Goal: Information Seeking & Learning: Compare options

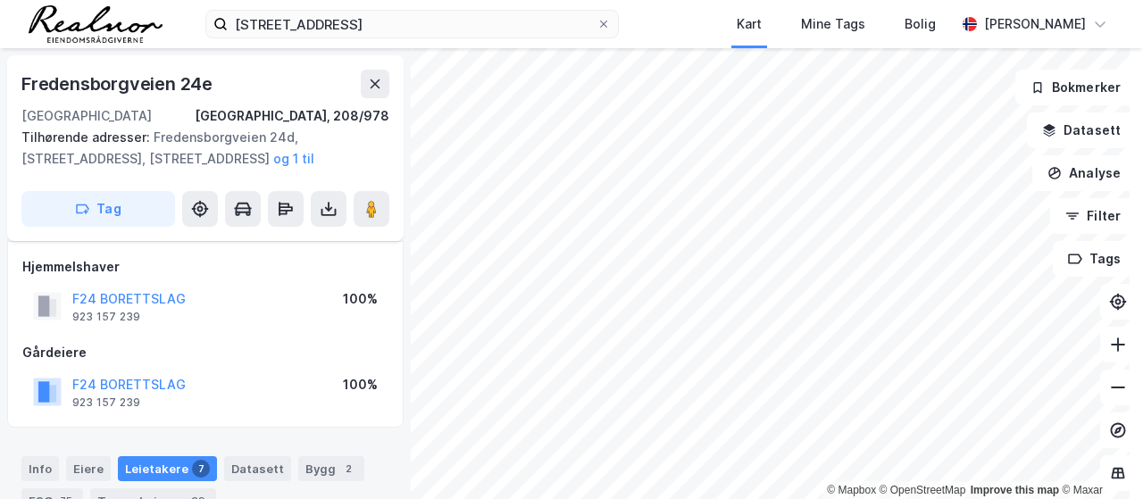
scroll to position [59, 0]
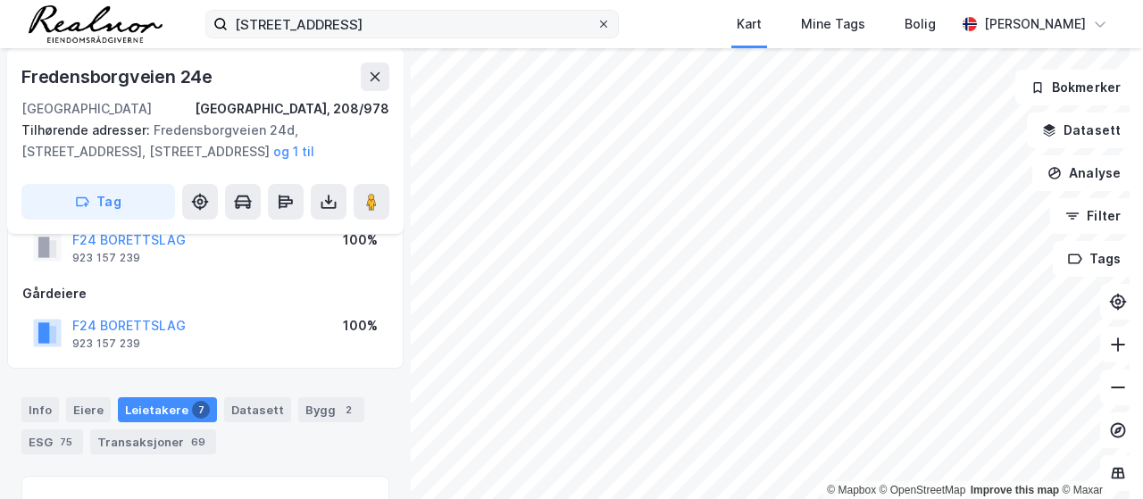
click at [598, 22] on icon at bounding box center [603, 24] width 11 height 11
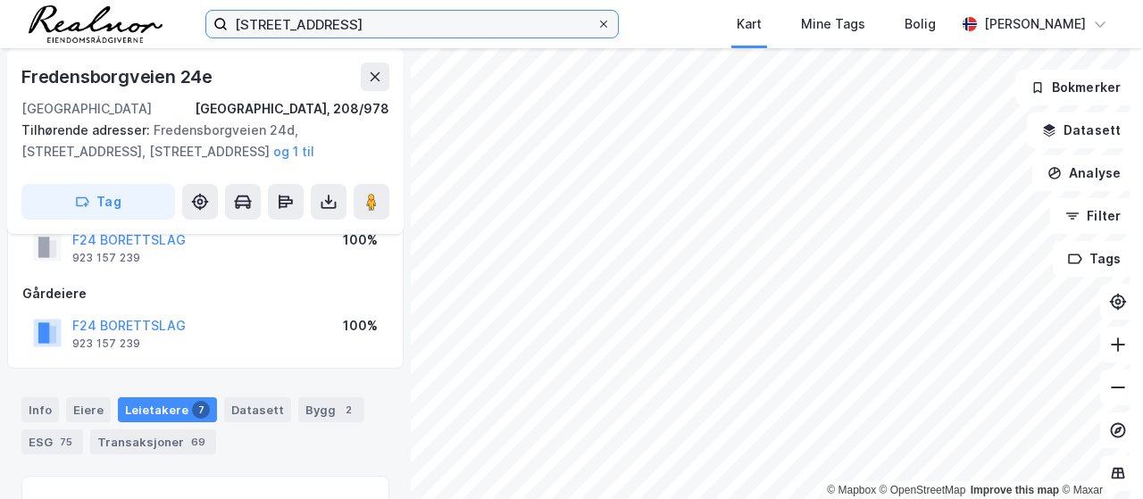
click at [593, 22] on input "[STREET_ADDRESS]" at bounding box center [412, 24] width 369 height 27
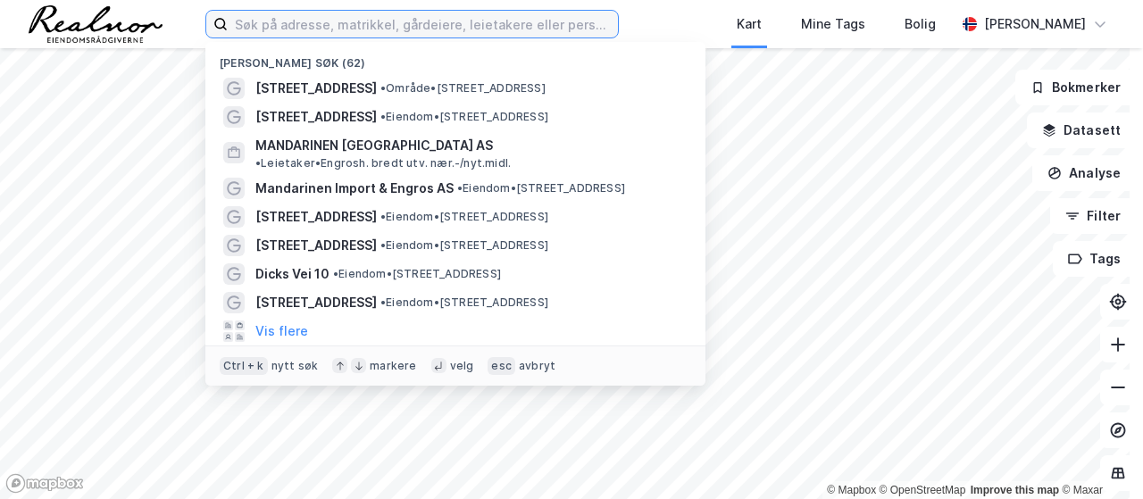
click at [289, 32] on input at bounding box center [423, 24] width 390 height 27
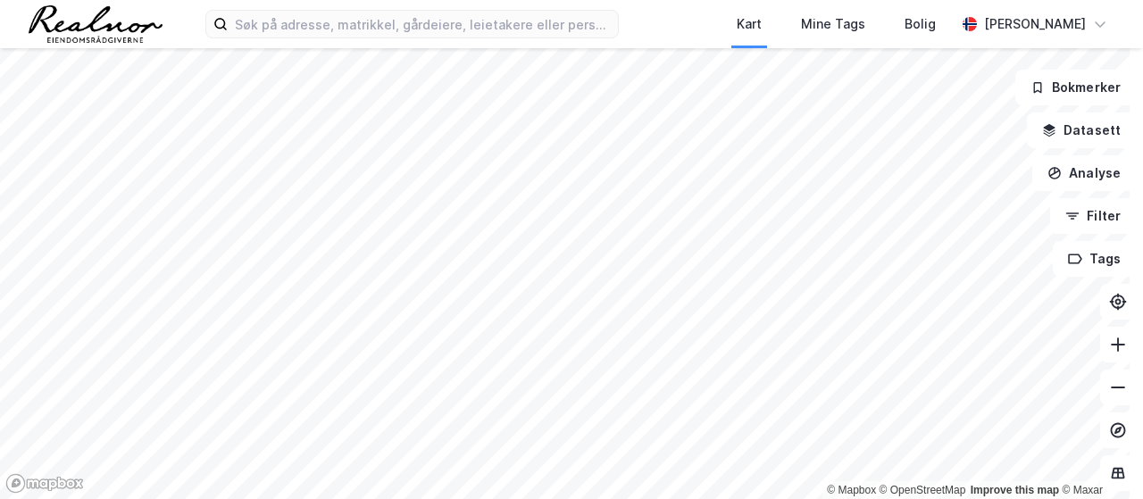
click at [59, 38] on img at bounding box center [96, 23] width 134 height 37
click at [1055, 118] on button "Datasett" at bounding box center [1081, 130] width 109 height 36
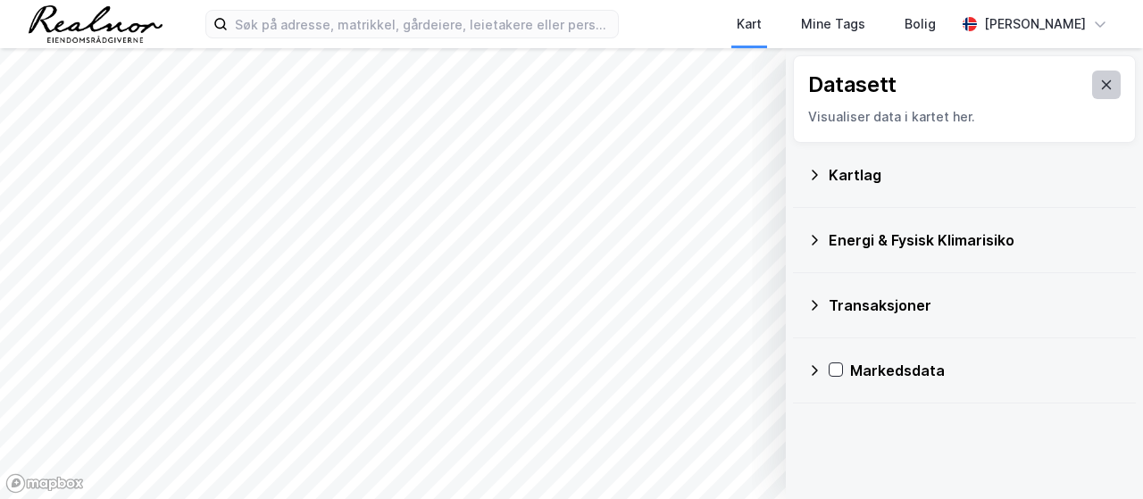
click at [1092, 85] on button at bounding box center [1106, 85] width 29 height 29
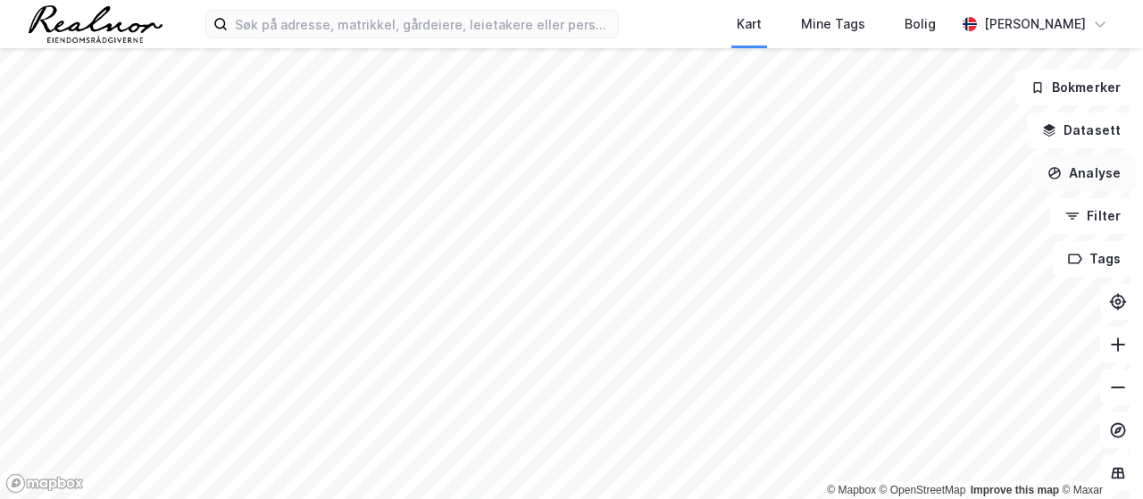
click at [1062, 185] on button "Analyse" at bounding box center [1084, 173] width 104 height 36
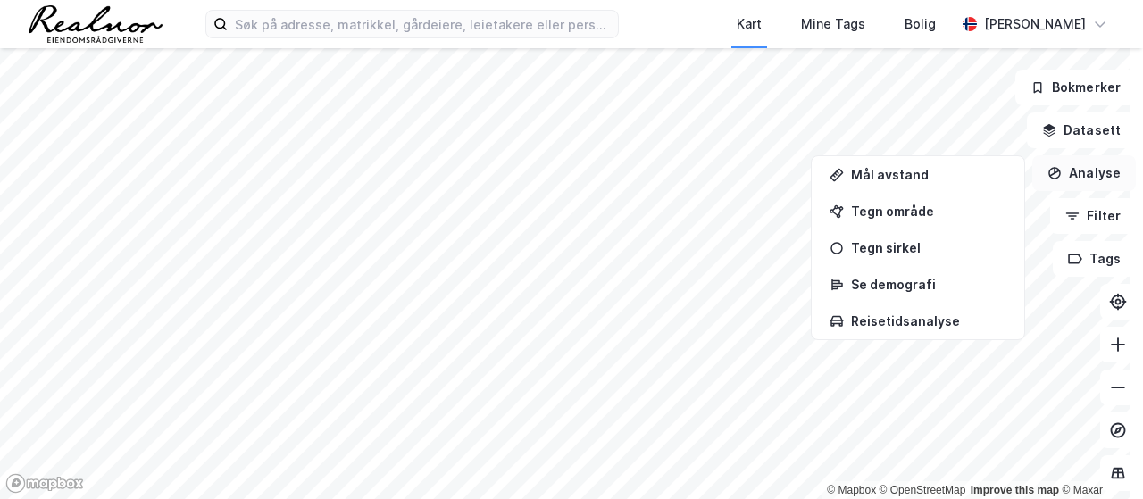
click at [1066, 174] on button "Analyse" at bounding box center [1084, 173] width 104 height 36
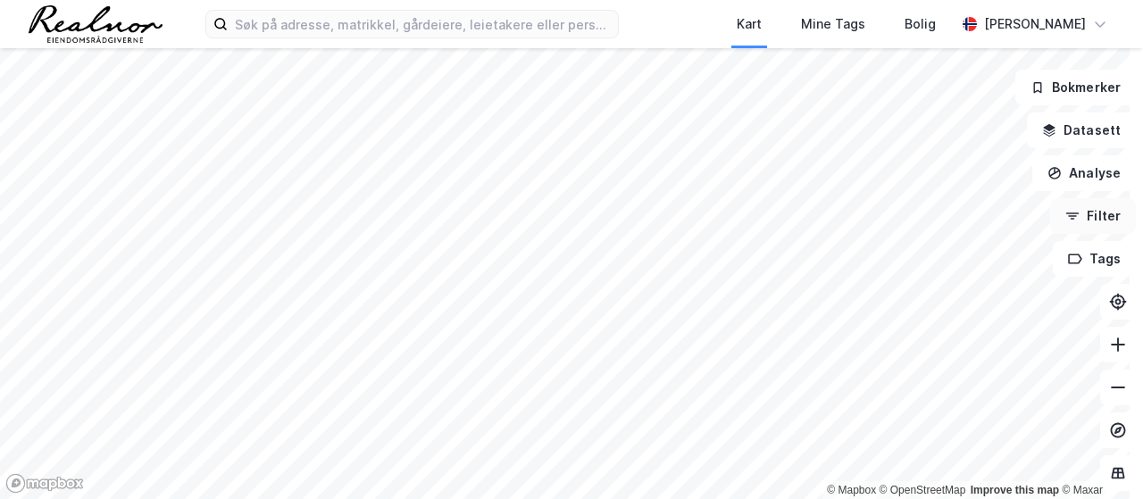
click at [1087, 211] on button "Filter" at bounding box center [1093, 216] width 86 height 36
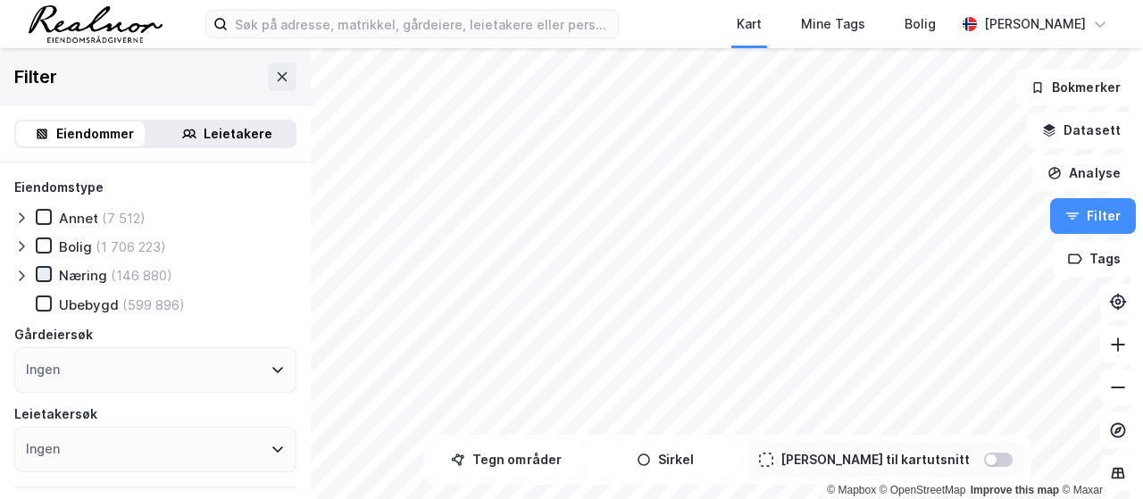
click at [41, 269] on icon at bounding box center [43, 274] width 12 height 12
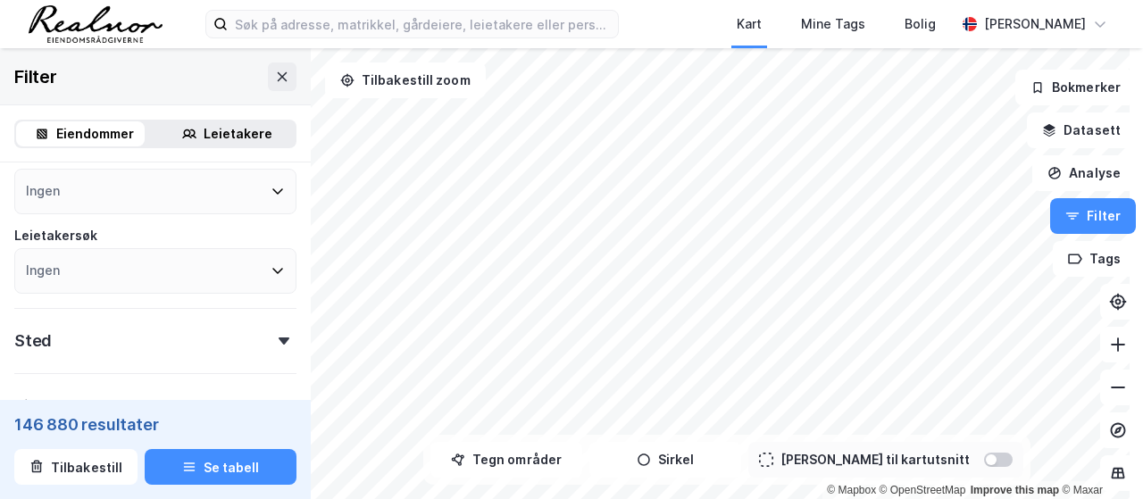
scroll to position [268, 0]
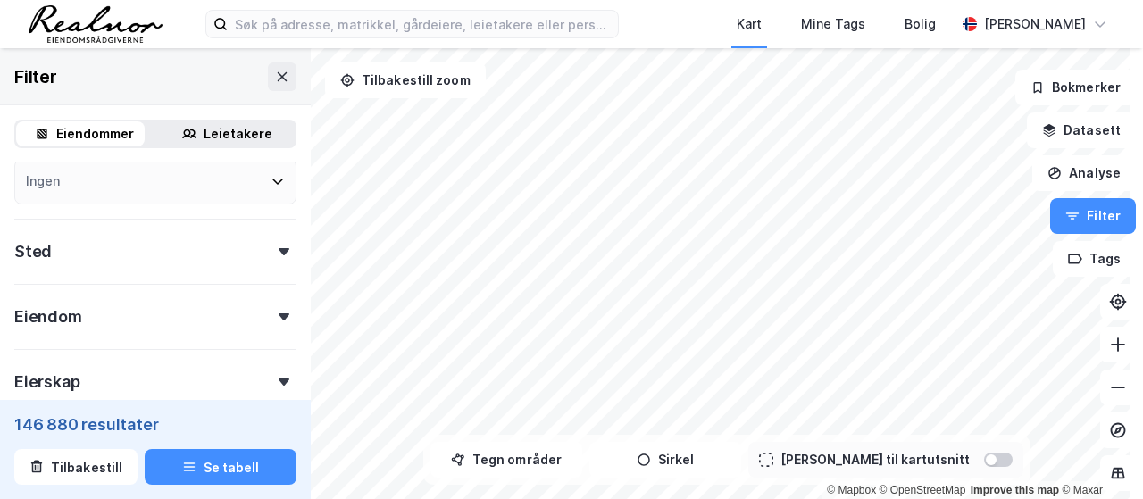
click at [182, 187] on div "Ingen" at bounding box center [155, 182] width 282 height 46
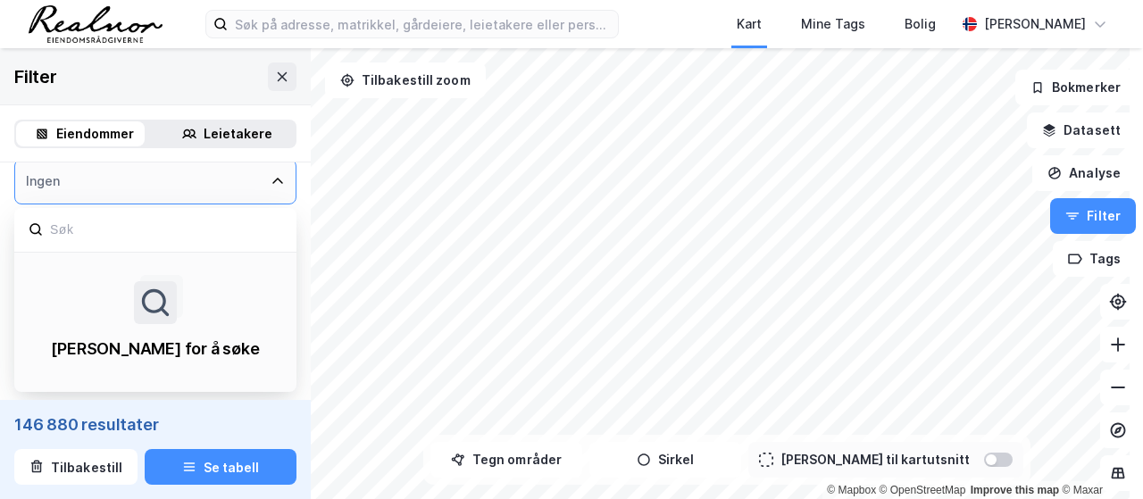
click at [198, 185] on div "Ingen" at bounding box center [155, 182] width 282 height 46
click at [270, 188] on icon at bounding box center [277, 181] width 14 height 14
click at [270, 180] on icon at bounding box center [277, 181] width 14 height 14
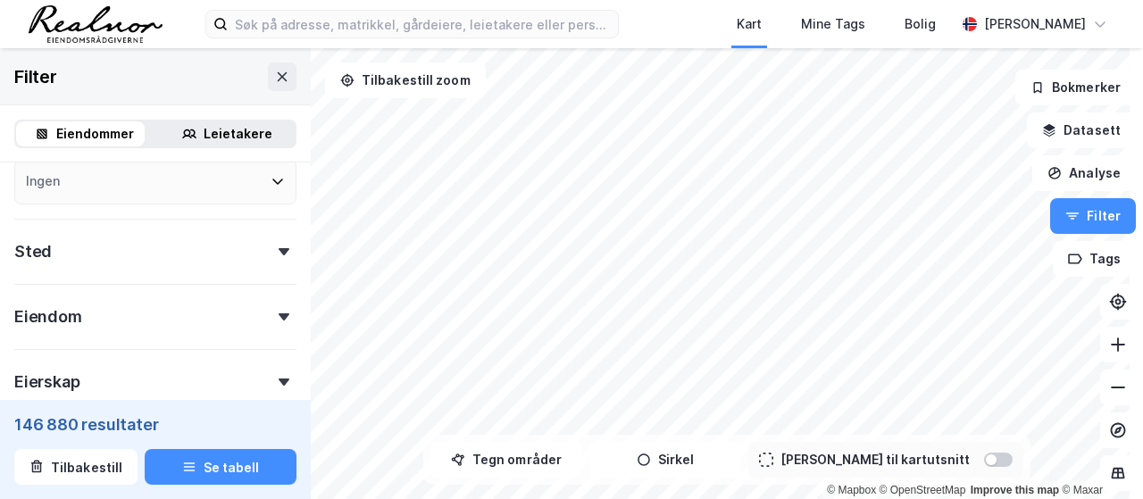
click at [289, 162] on div "Eiendommer Leietakere" at bounding box center [155, 133] width 311 height 57
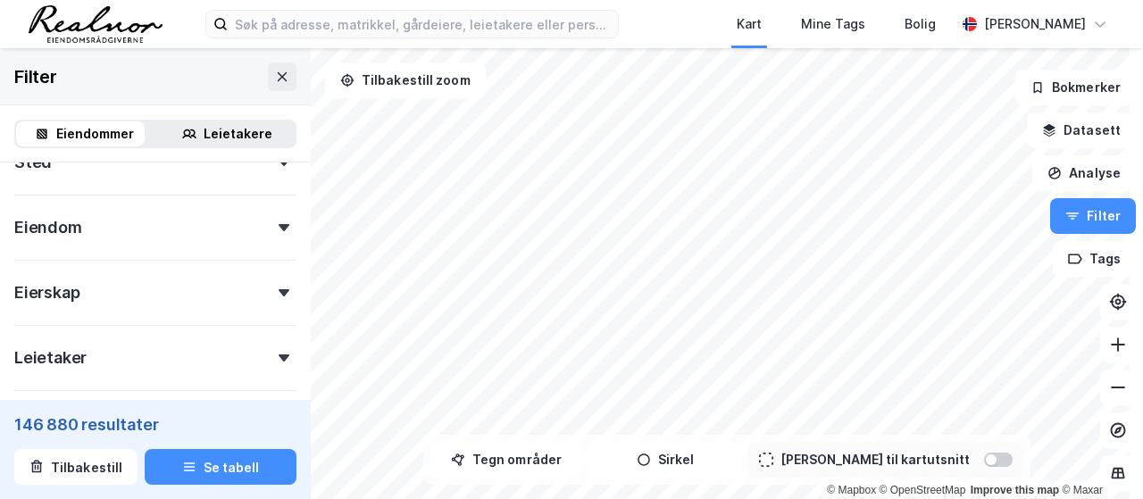
scroll to position [446, 0]
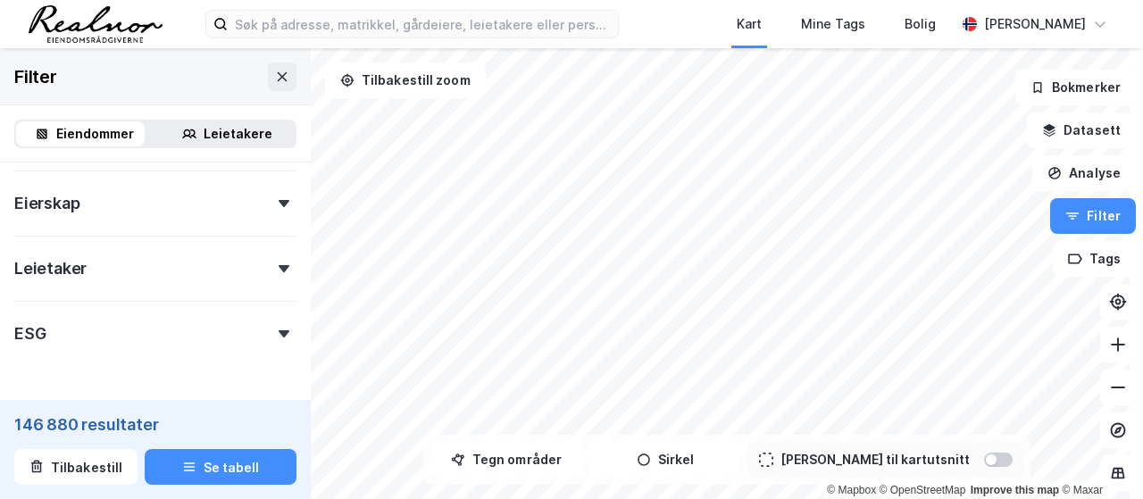
click at [270, 262] on div "Leietaker" at bounding box center [155, 261] width 282 height 51
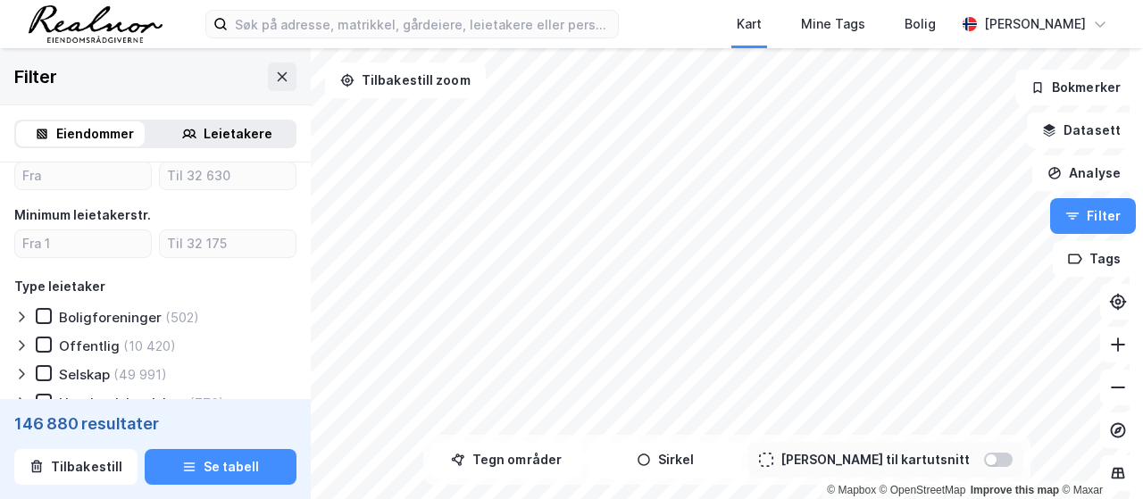
scroll to position [714, 0]
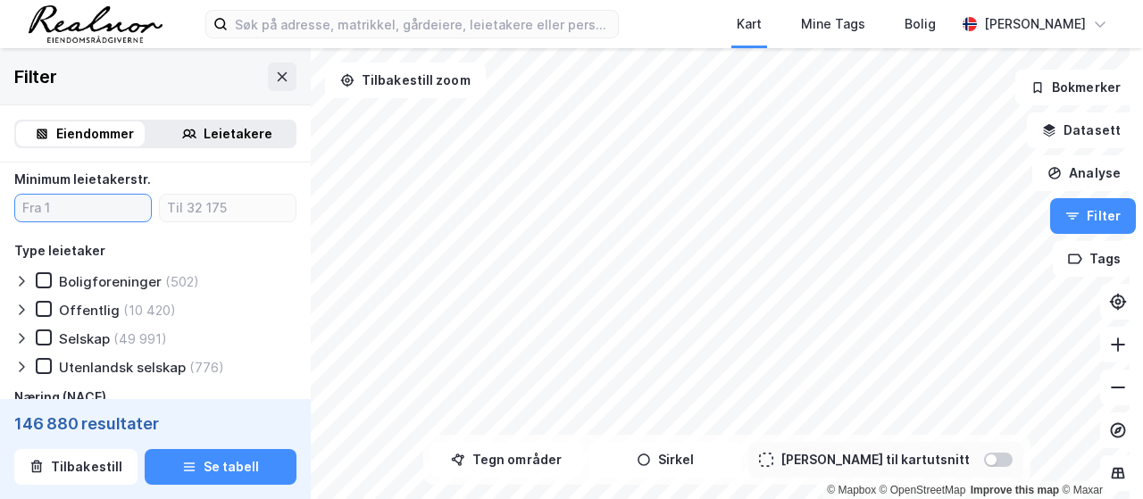
click at [69, 204] on input "number" at bounding box center [83, 208] width 136 height 27
click at [109, 178] on div "Minimum leietakerstr." at bounding box center [82, 179] width 137 height 21
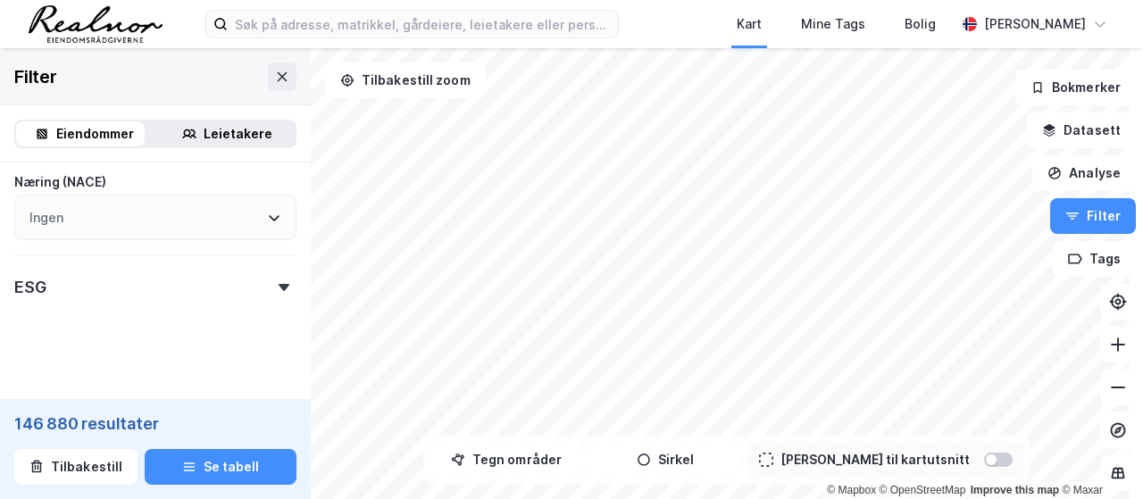
scroll to position [939, 0]
click at [145, 208] on div "Ingen" at bounding box center [155, 208] width 282 height 46
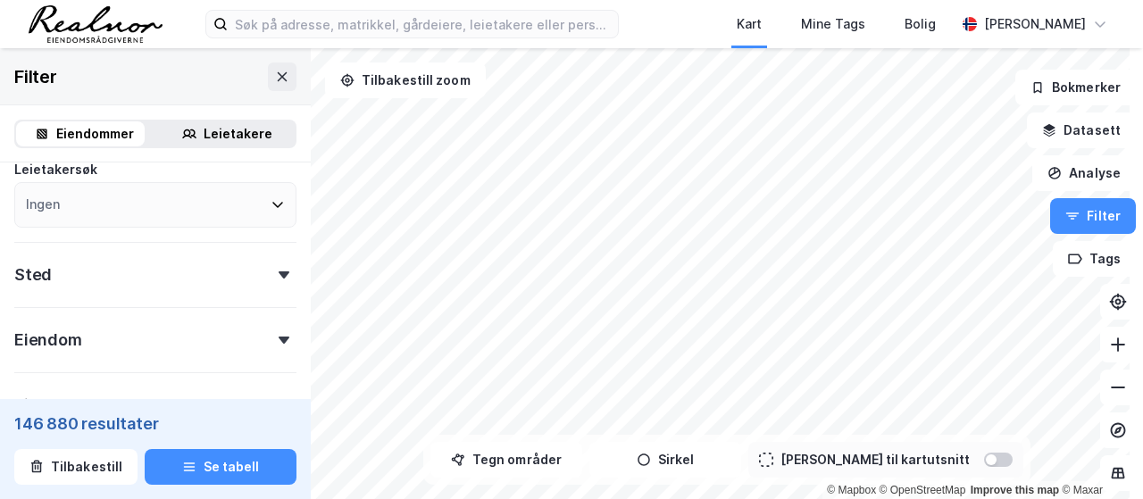
scroll to position [54, 0]
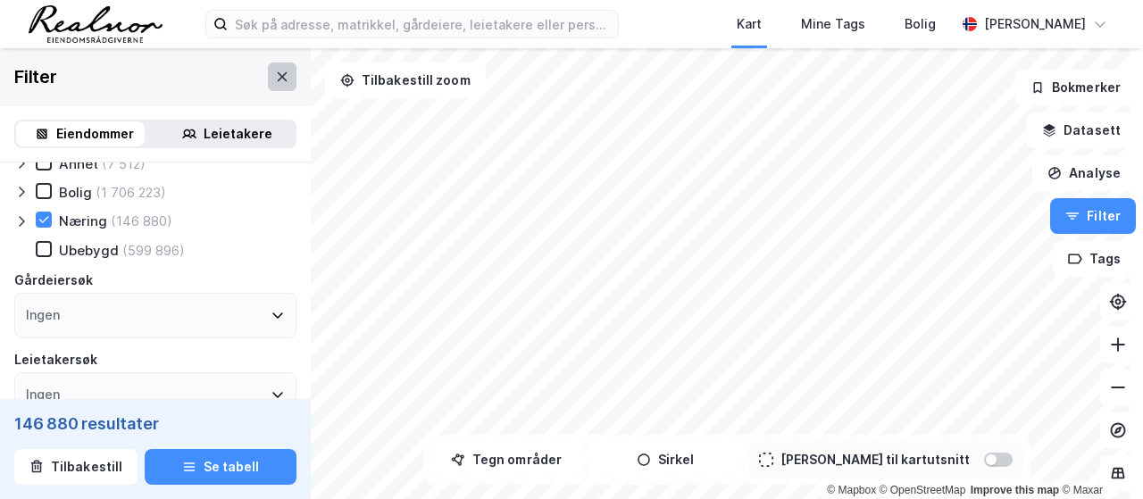
click at [275, 80] on icon at bounding box center [282, 77] width 14 height 14
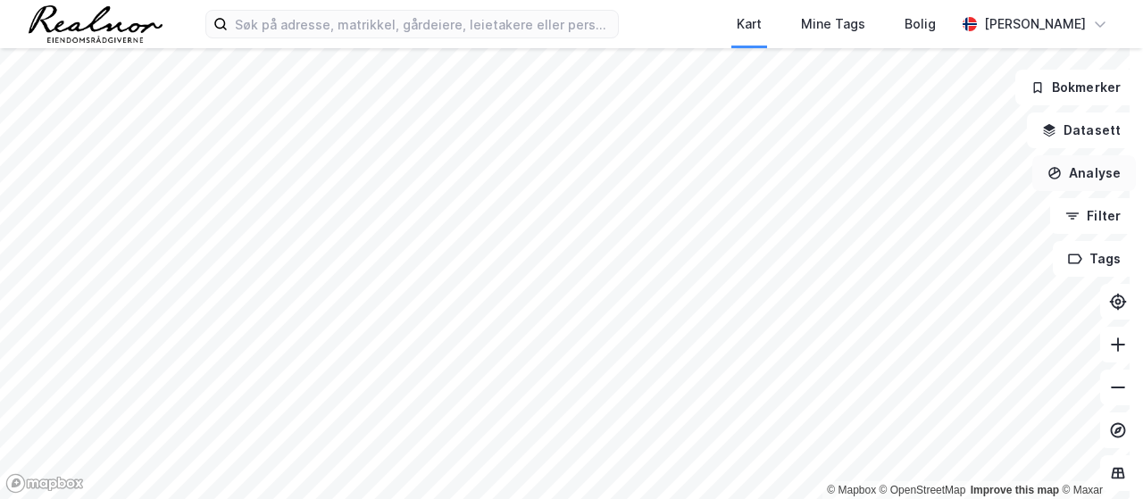
click at [1092, 173] on button "Analyse" at bounding box center [1084, 173] width 104 height 36
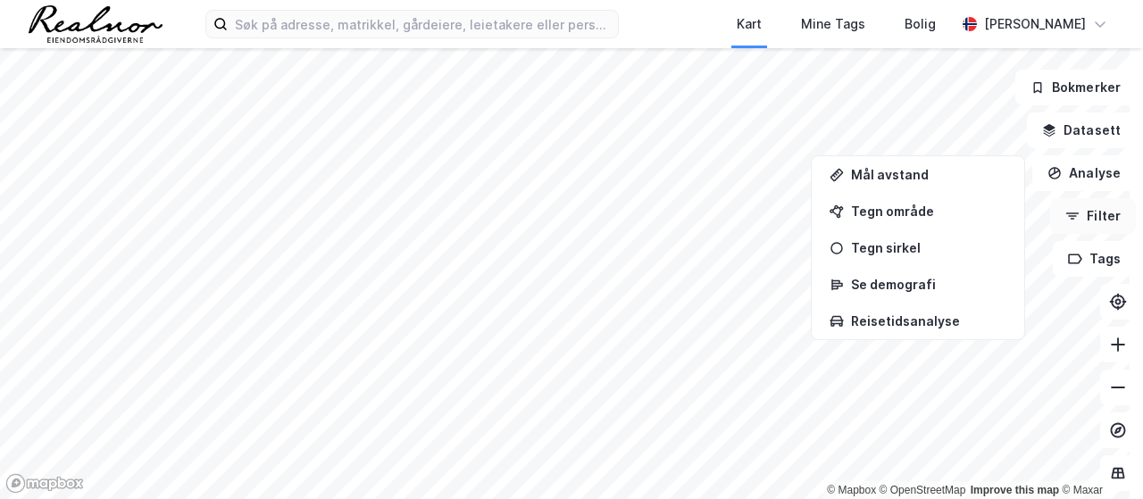
click at [1094, 208] on button "Filter" at bounding box center [1093, 216] width 86 height 36
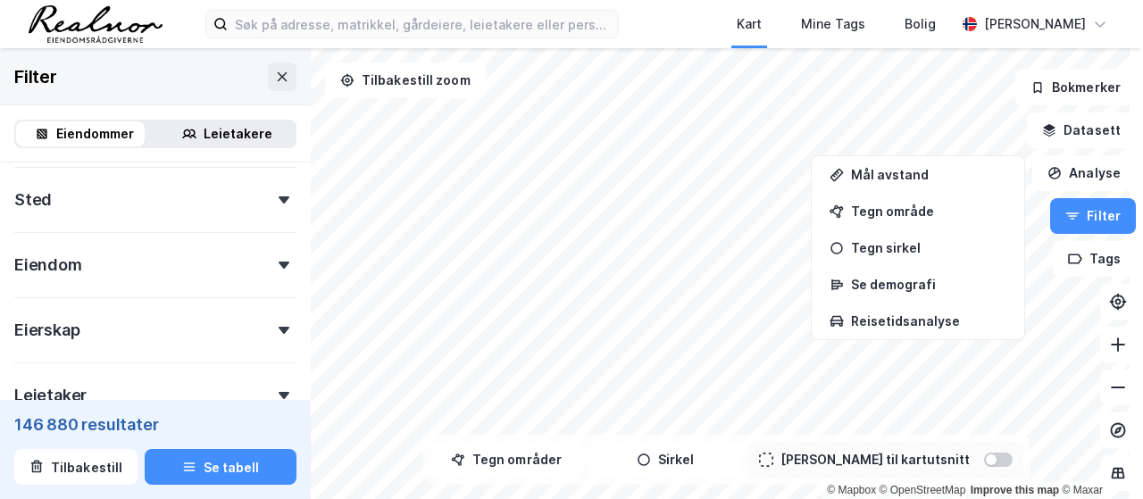
scroll to position [357, 0]
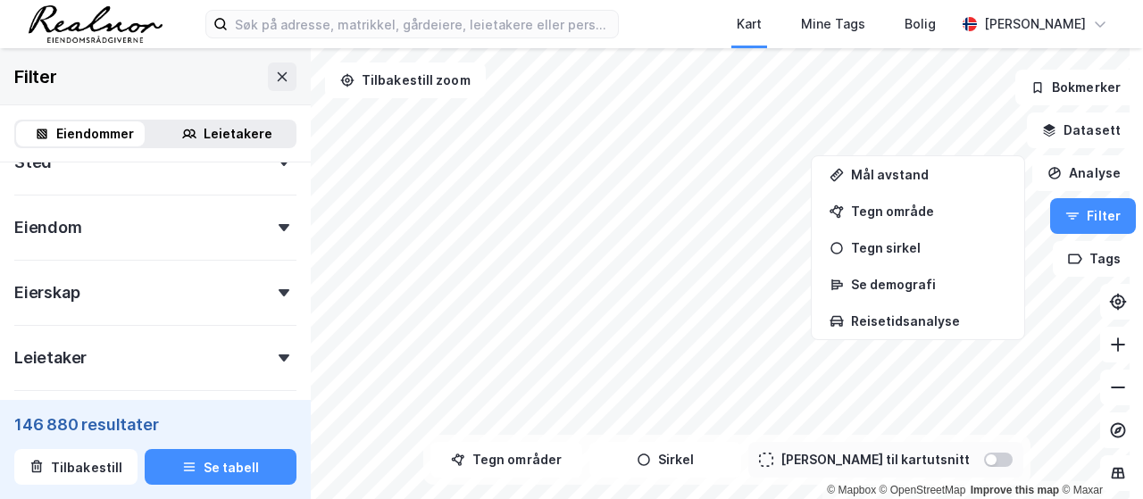
click at [282, 210] on div "Eiendom" at bounding box center [155, 220] width 282 height 51
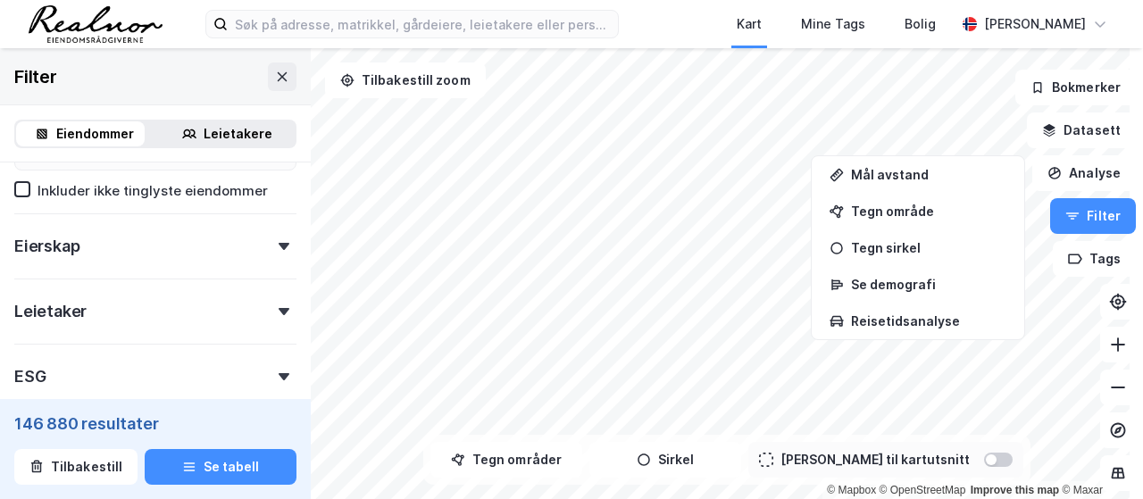
scroll to position [893, 0]
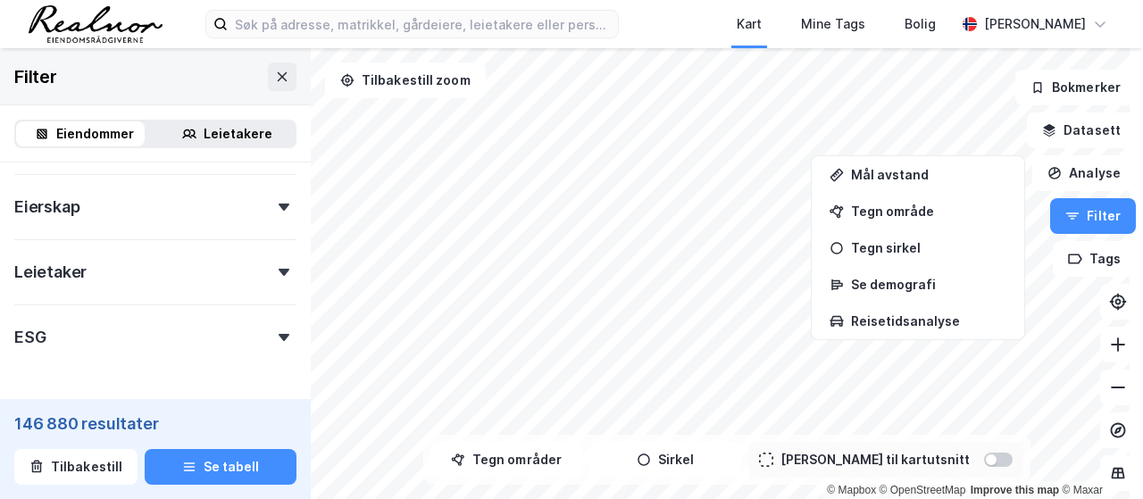
click at [271, 266] on div "Leietaker" at bounding box center [155, 264] width 282 height 51
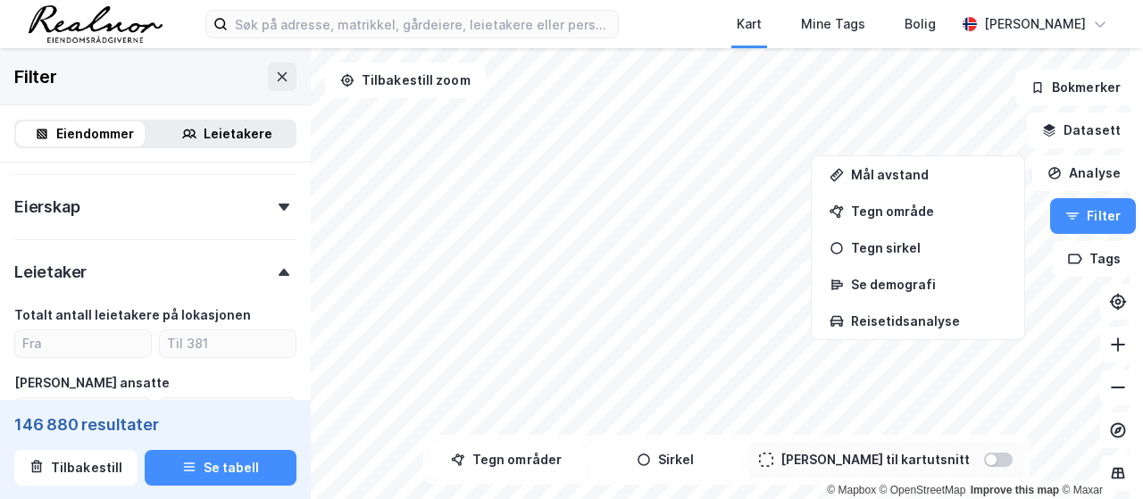
scroll to position [982, 0]
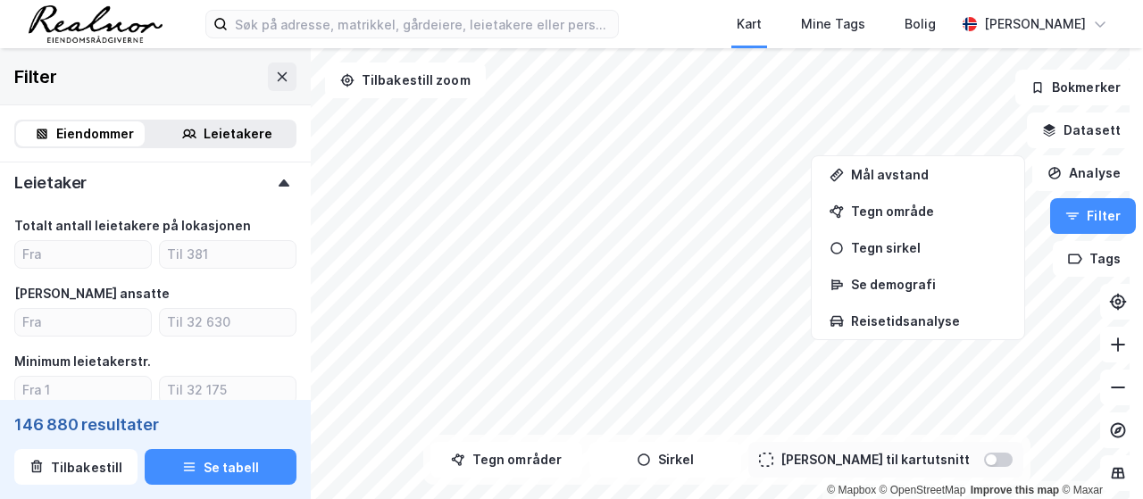
click at [121, 231] on div "Totalt antall leietakere på lokasjonen" at bounding box center [132, 225] width 237 height 21
click at [202, 324] on input "number" at bounding box center [228, 322] width 136 height 27
click at [59, 312] on input "number" at bounding box center [83, 322] width 136 height 27
click at [45, 253] on input "number" at bounding box center [83, 254] width 136 height 27
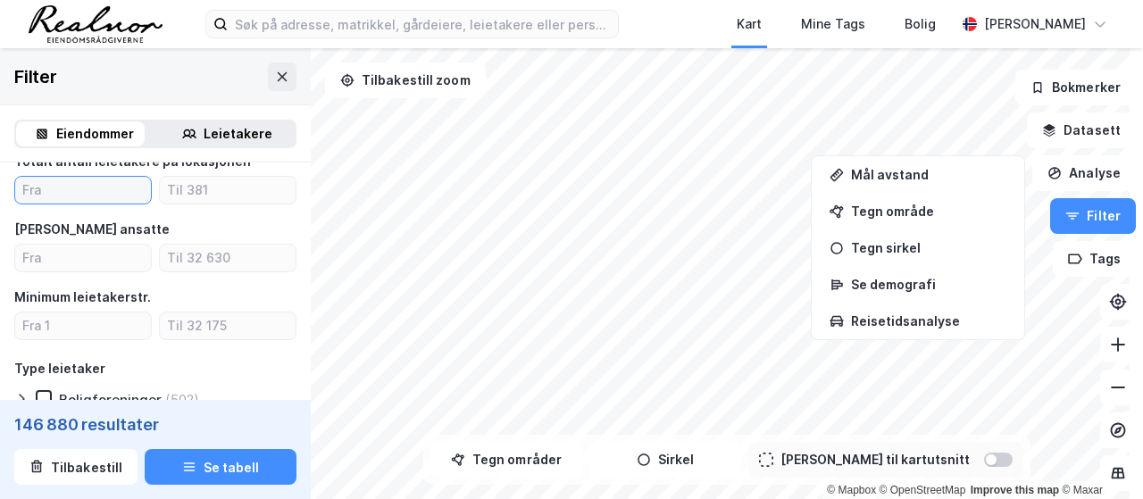
scroll to position [1071, 0]
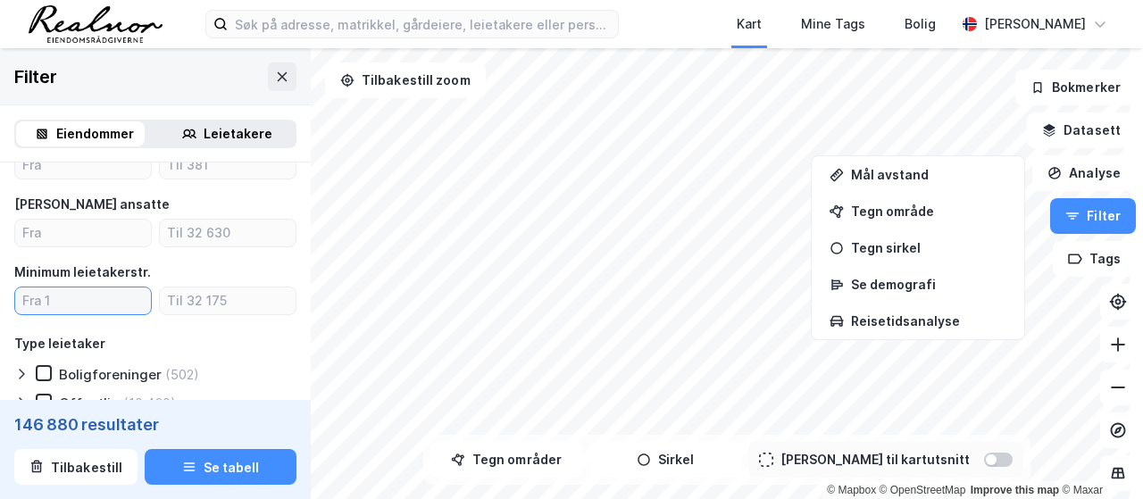
click at [66, 301] on input "number" at bounding box center [83, 300] width 136 height 27
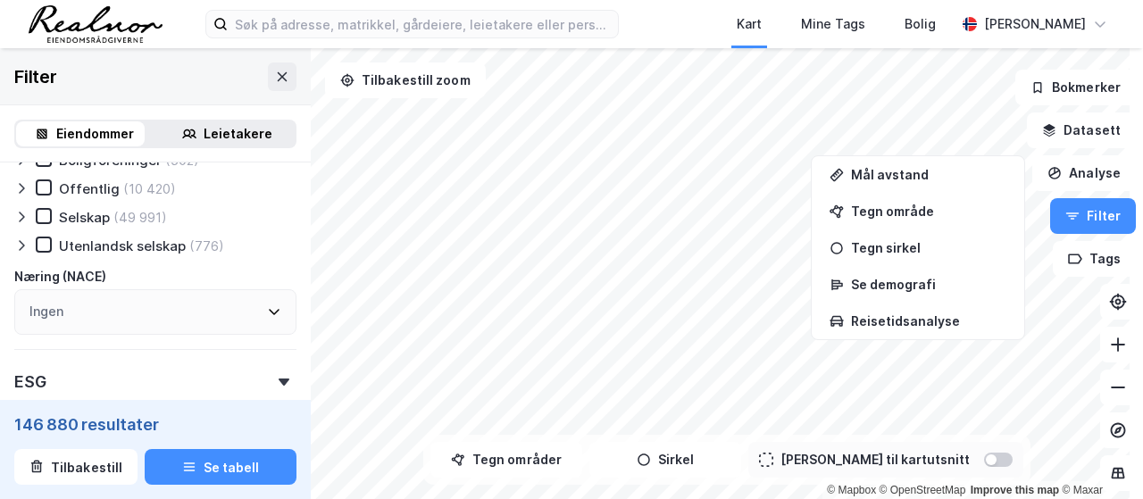
scroll to position [1250, 0]
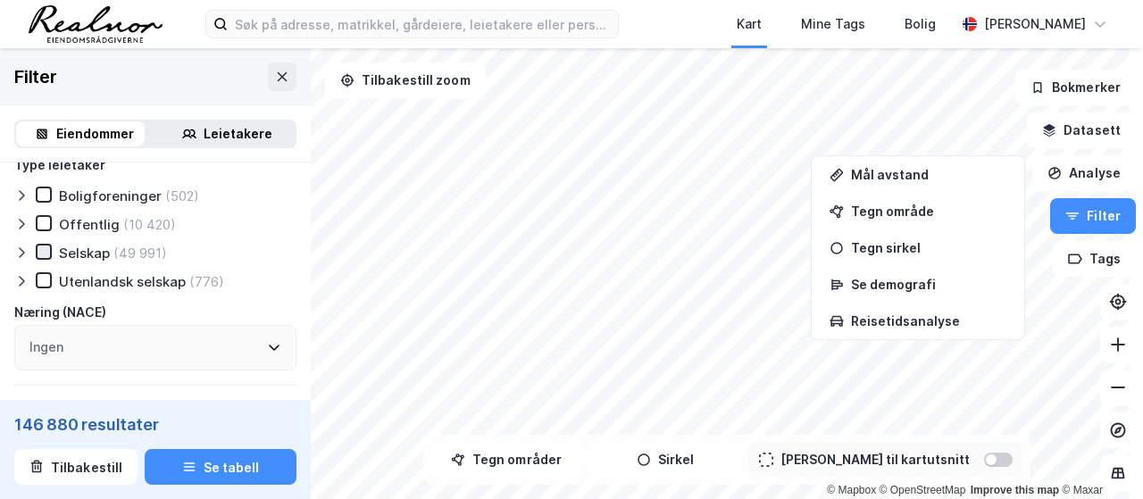
click at [43, 258] on icon at bounding box center [43, 251] width 12 height 12
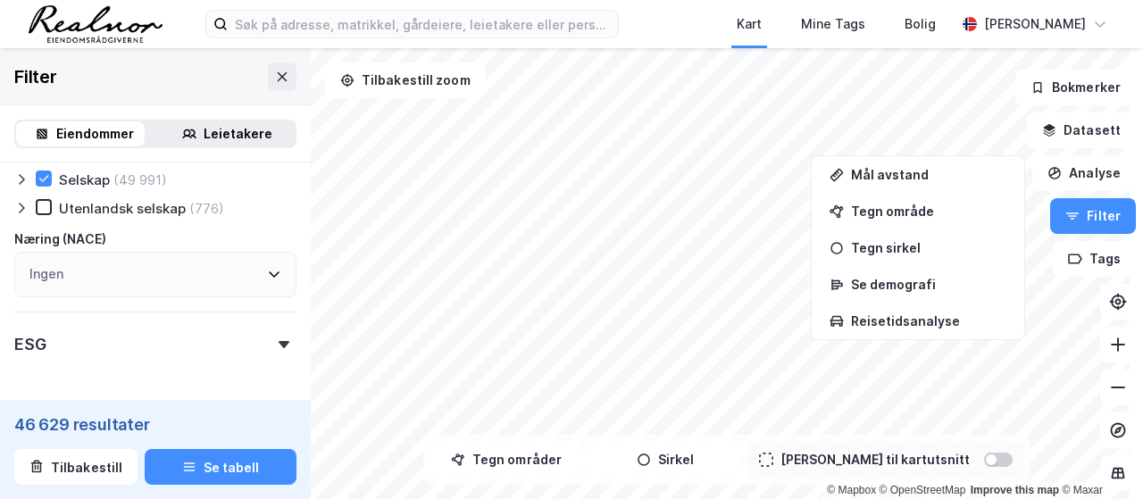
scroll to position [1301, 0]
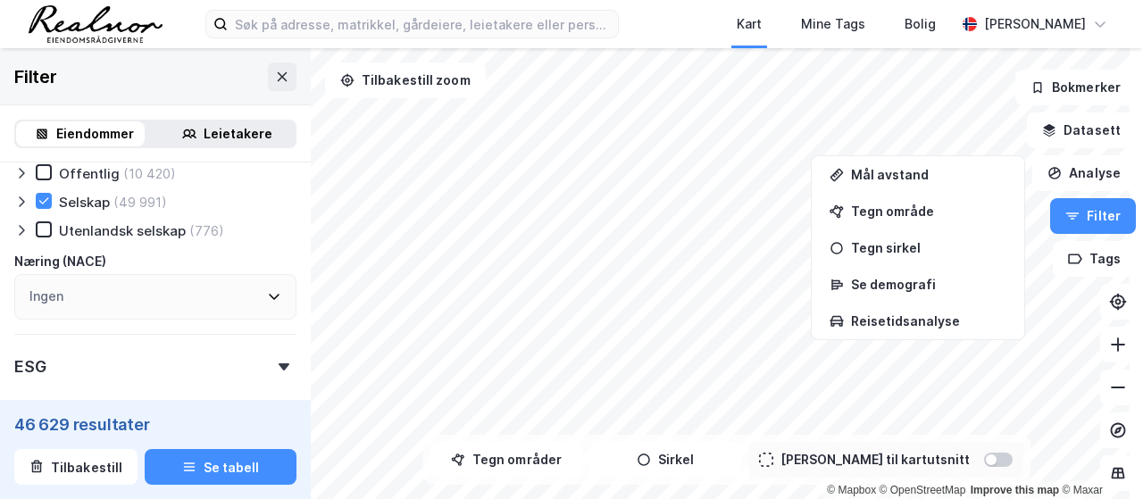
click at [168, 303] on div "Ingen" at bounding box center [155, 297] width 282 height 46
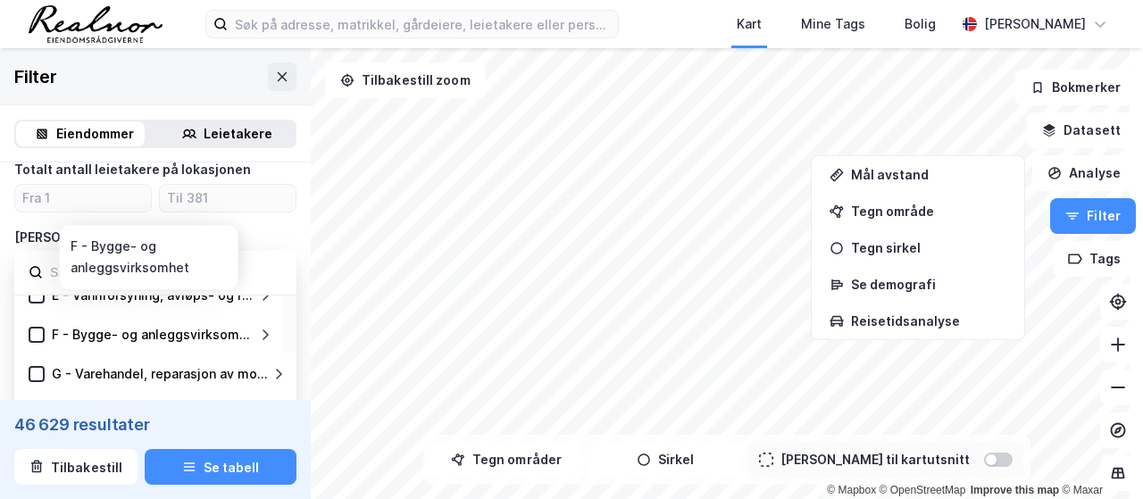
scroll to position [268, 0]
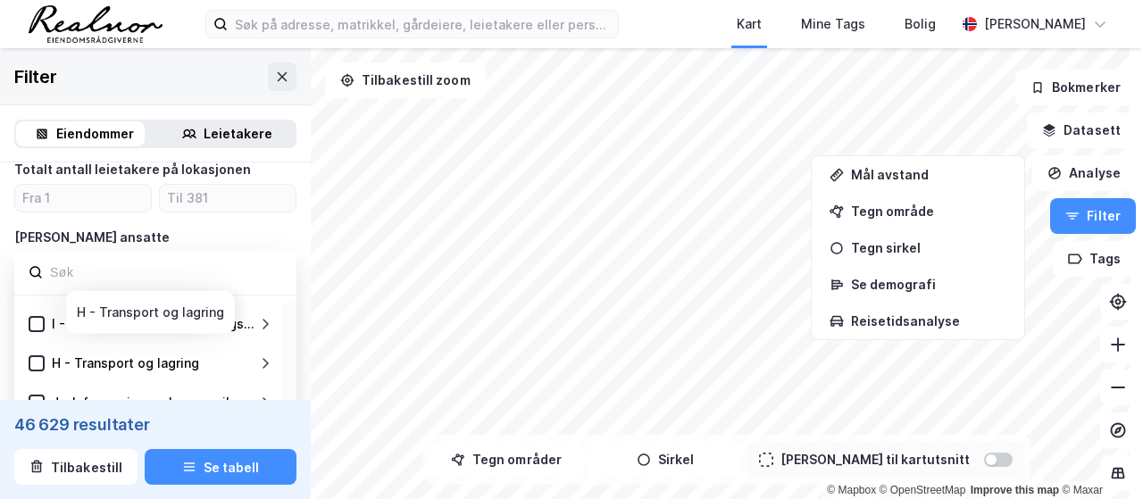
click at [148, 365] on div "H - Transport og lagring" at bounding box center [125, 363] width 147 height 21
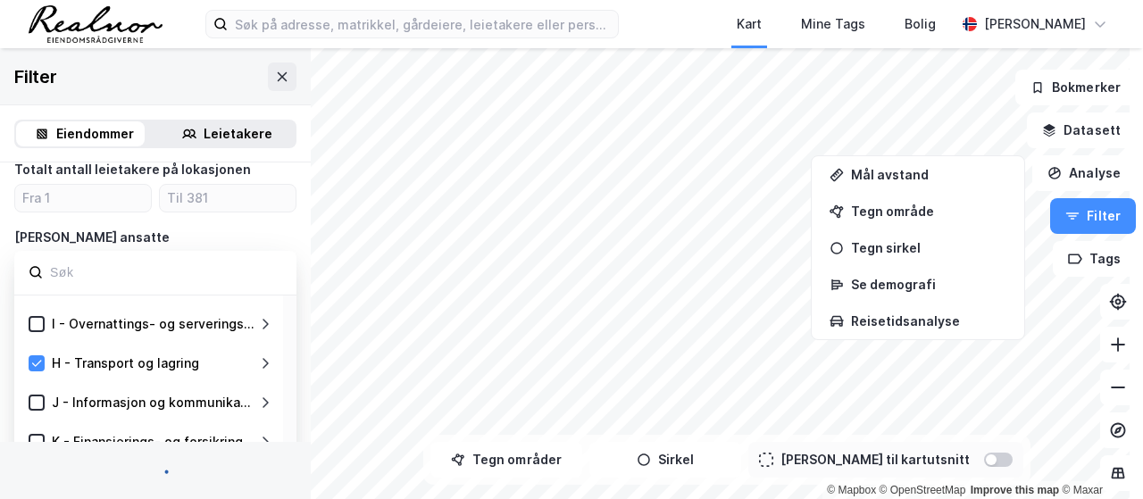
type input "Inkluder (3 105)"
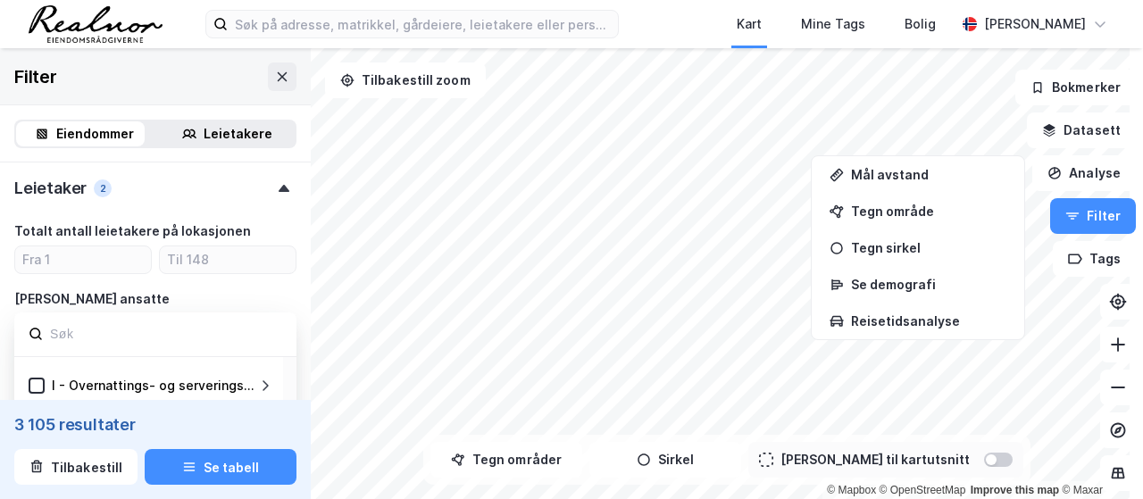
scroll to position [949, 0]
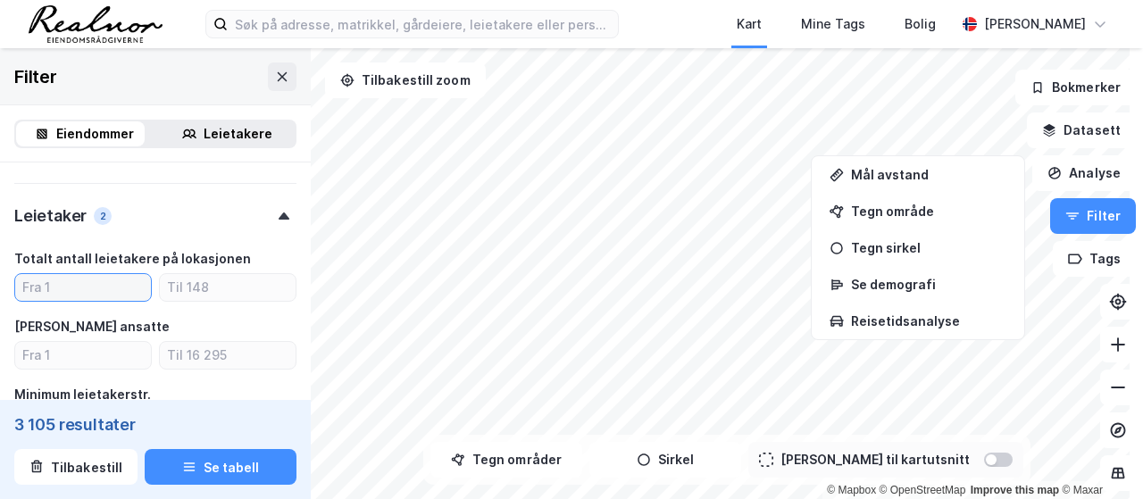
click at [96, 290] on input "number" at bounding box center [83, 287] width 136 height 27
type input "20"
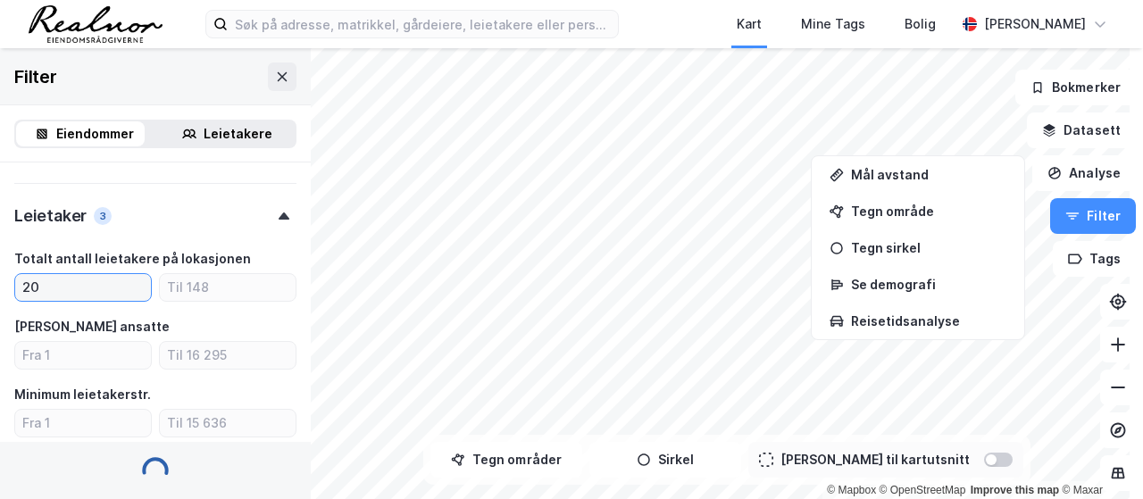
type input "Inkluder (227)"
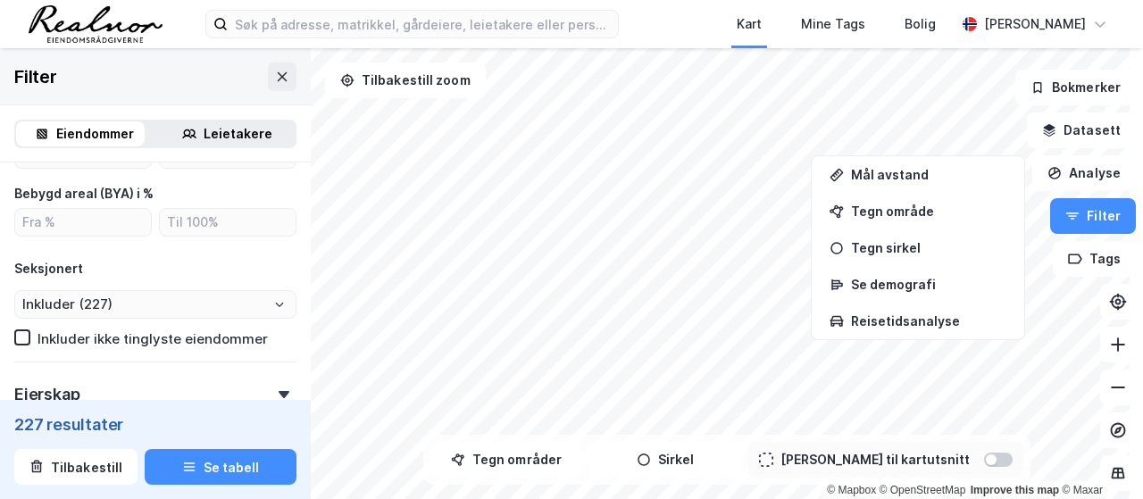
scroll to position [681, 0]
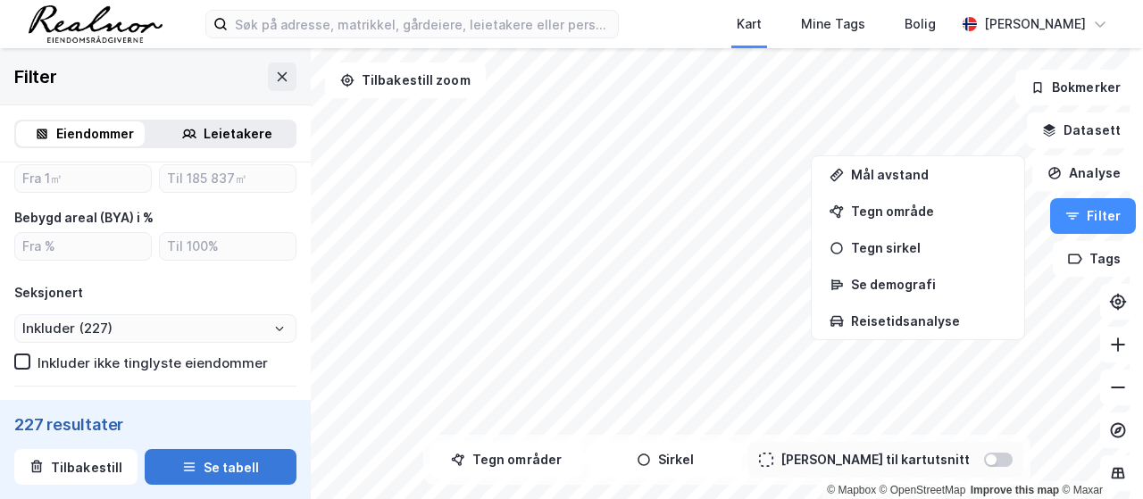
type input "20"
click at [236, 472] on button "Se tabell" at bounding box center [221, 467] width 152 height 36
click at [312, 498] on html "Kart Mine Tags Bolig [PERSON_NAME] © Mapbox © OpenStreetMap Improve this map © …" at bounding box center [571, 249] width 1143 height 499
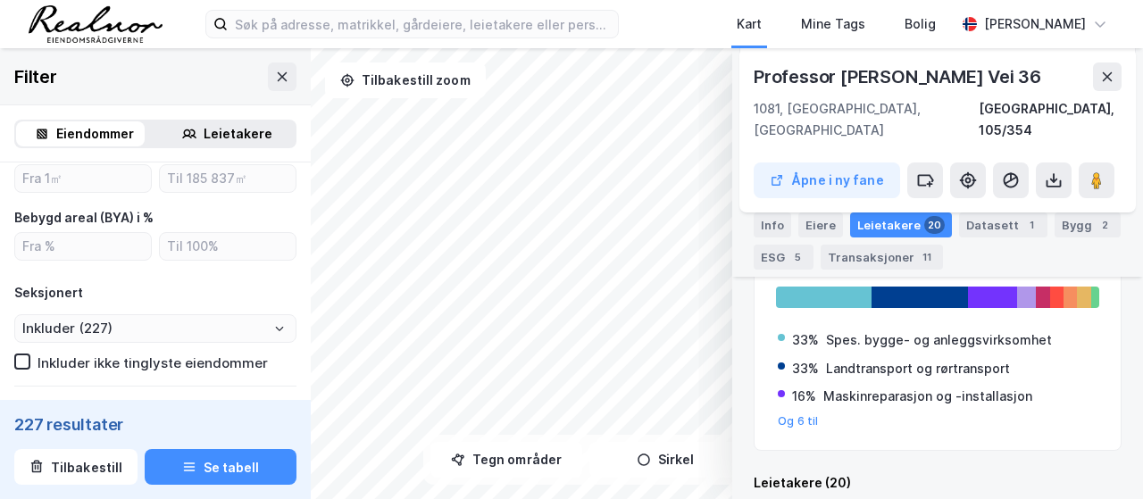
scroll to position [428, 0]
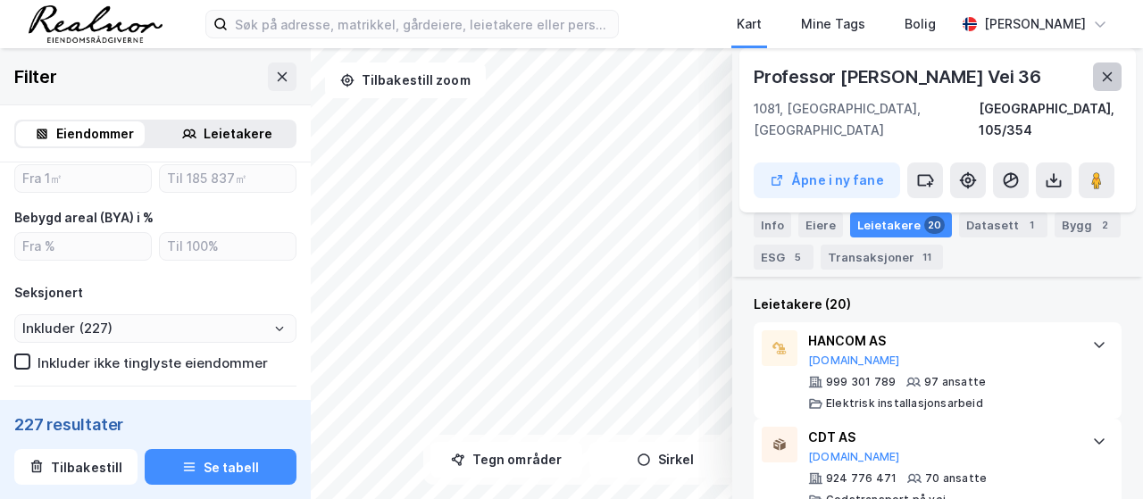
click at [1100, 83] on icon at bounding box center [1107, 77] width 14 height 14
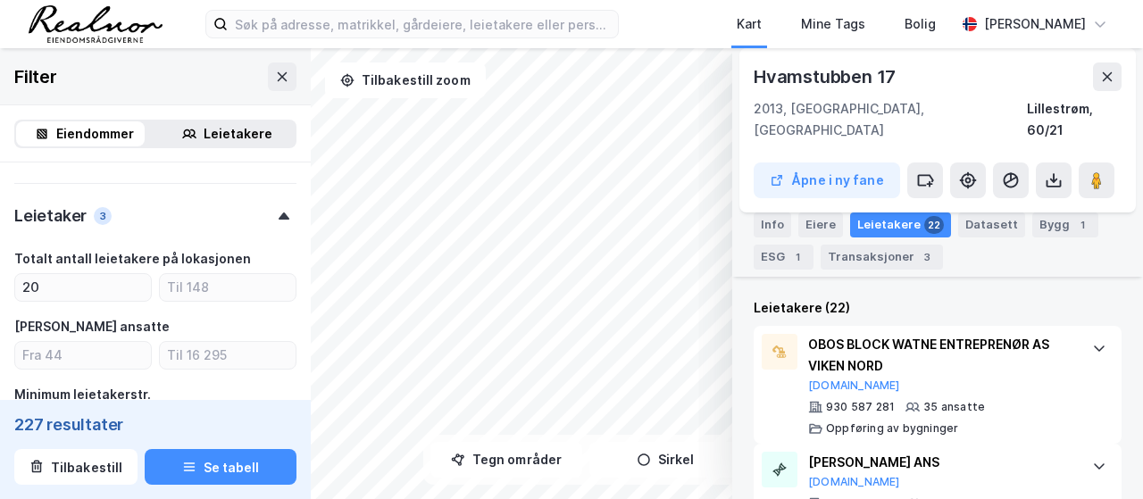
scroll to position [514, 0]
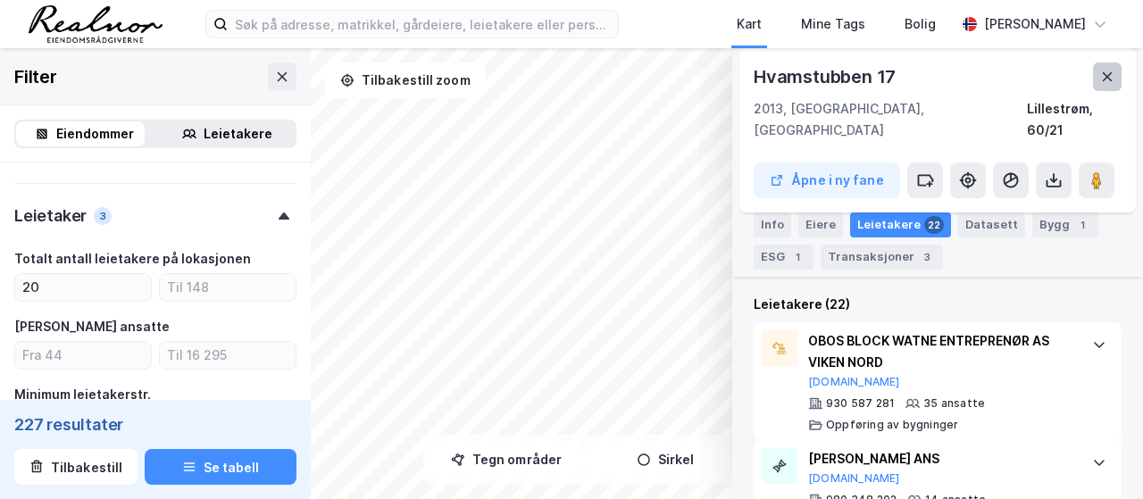
click at [1093, 84] on button at bounding box center [1107, 76] width 29 height 29
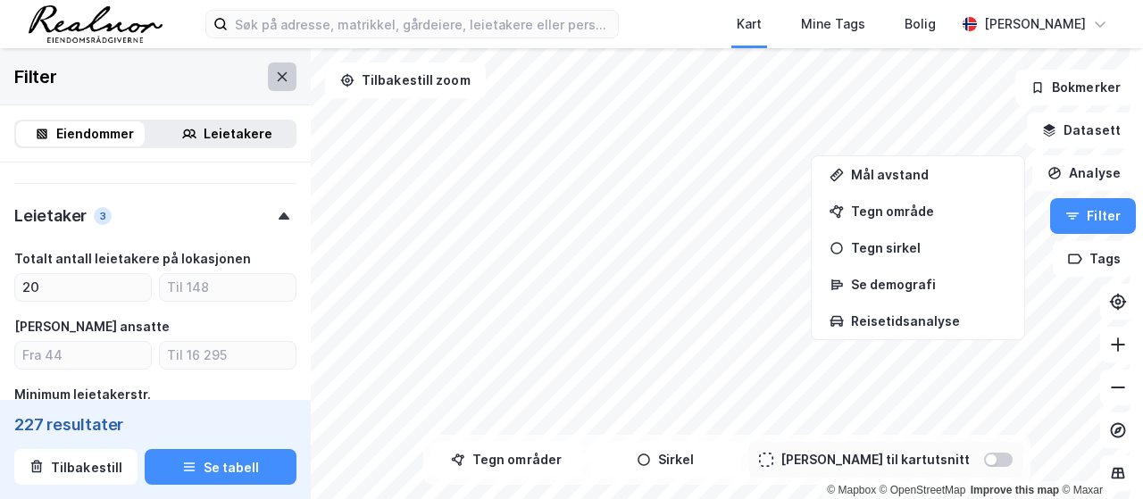
click at [275, 79] on icon at bounding box center [282, 77] width 14 height 14
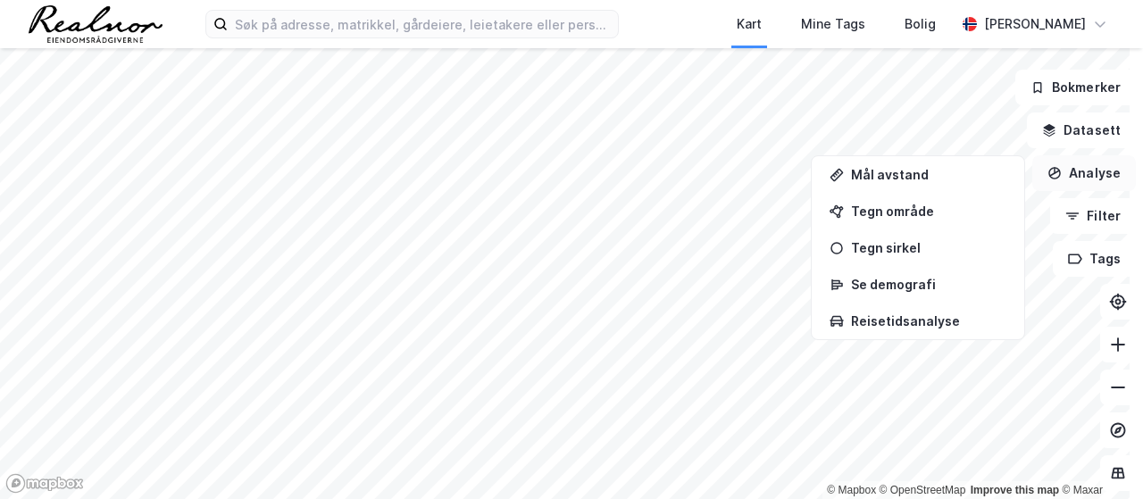
click at [1062, 177] on button "Analyse" at bounding box center [1084, 173] width 104 height 36
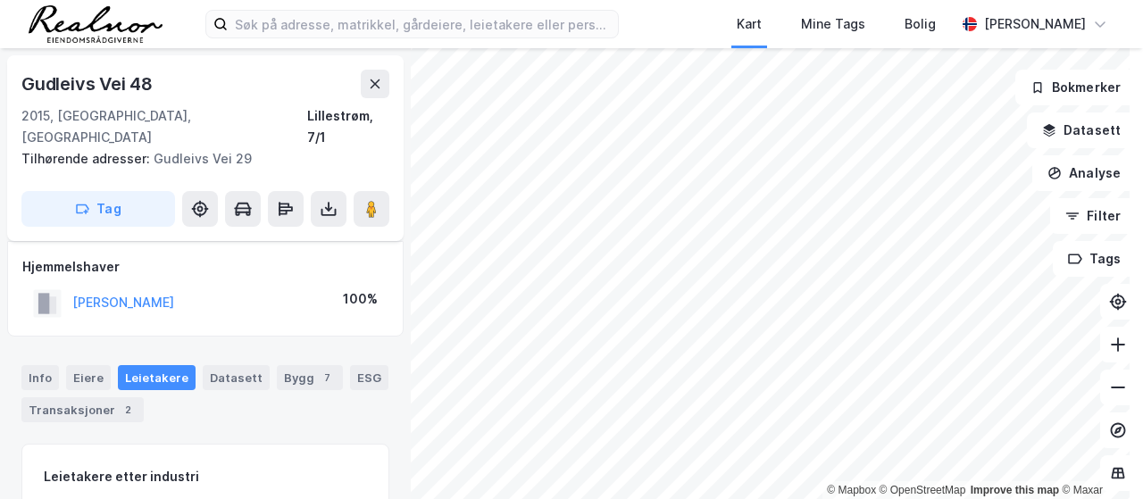
scroll to position [102, 0]
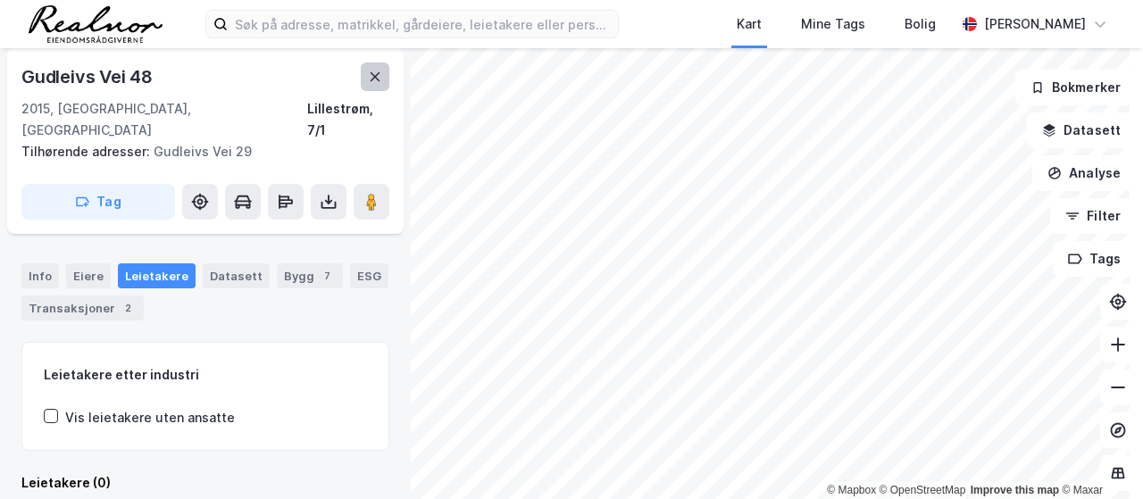
click at [377, 74] on icon at bounding box center [375, 77] width 14 height 14
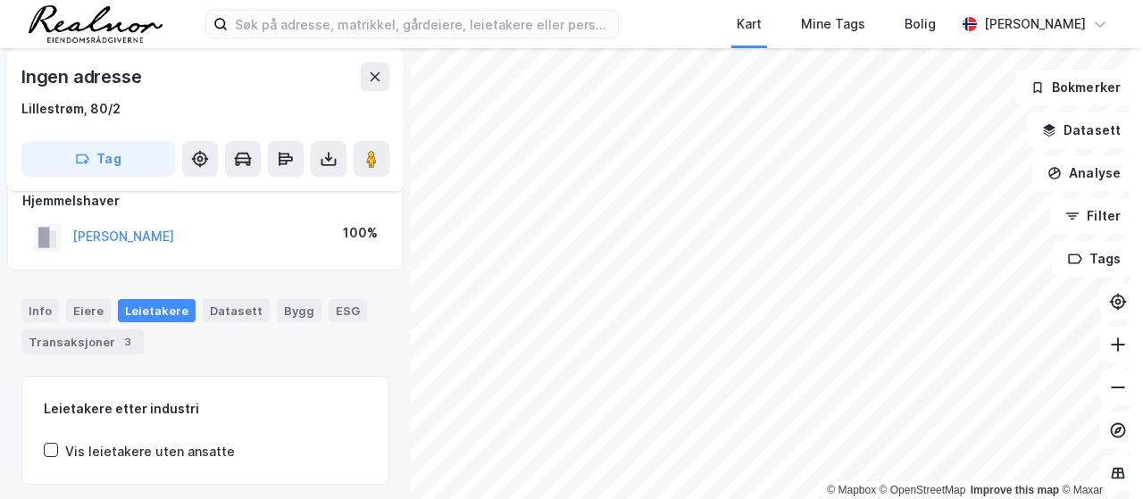
scroll to position [23, 0]
click at [1082, 222] on button "Filter" at bounding box center [1093, 216] width 86 height 36
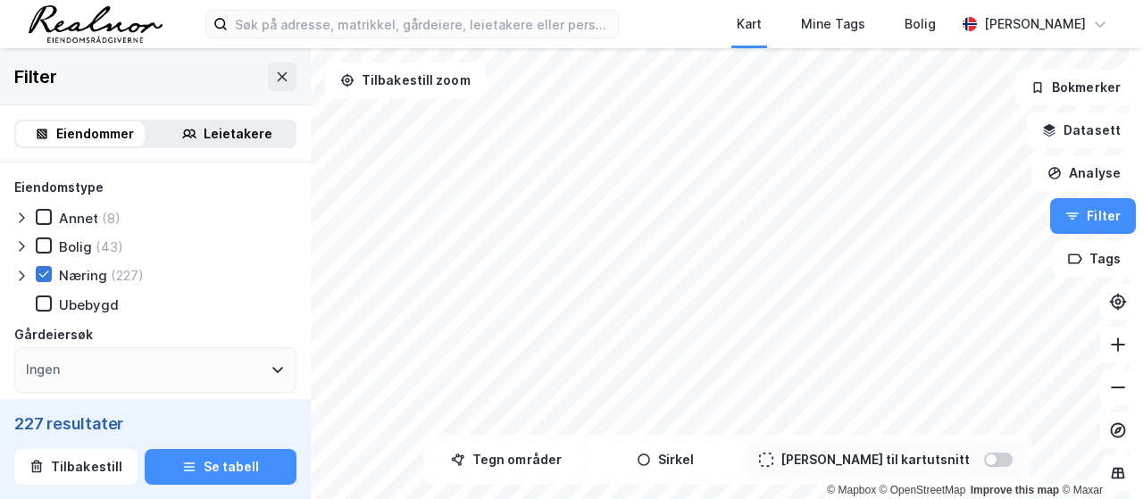
click at [50, 273] on div at bounding box center [44, 274] width 16 height 16
click at [1069, 272] on button "Tags" at bounding box center [1093, 259] width 83 height 36
click at [836, 270] on div "Tags" at bounding box center [902, 270] width 255 height 29
click at [1009, 269] on icon at bounding box center [1016, 270] width 14 height 14
click at [227, 137] on div "Leietakere" at bounding box center [238, 133] width 69 height 21
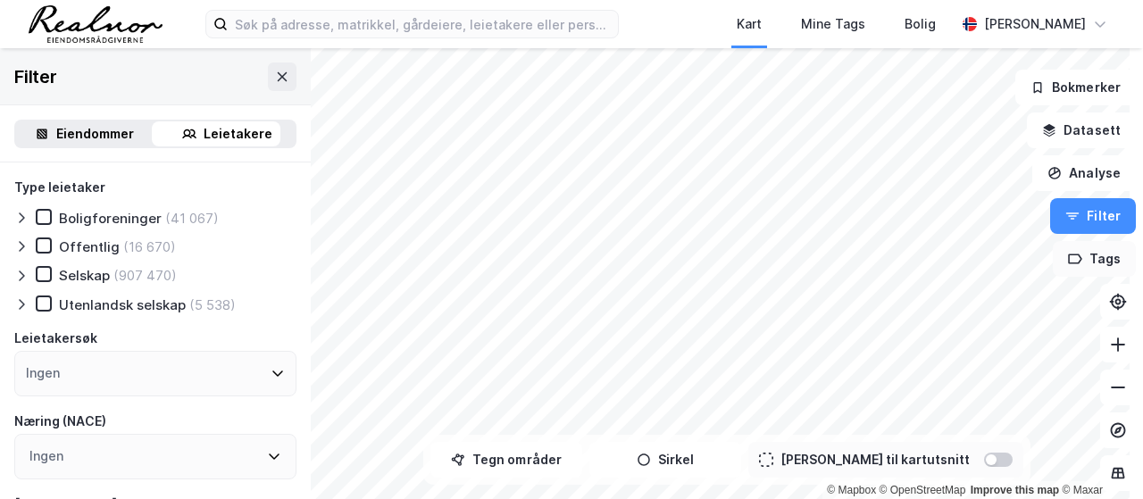
click at [1093, 260] on button "Tags" at bounding box center [1093, 259] width 83 height 36
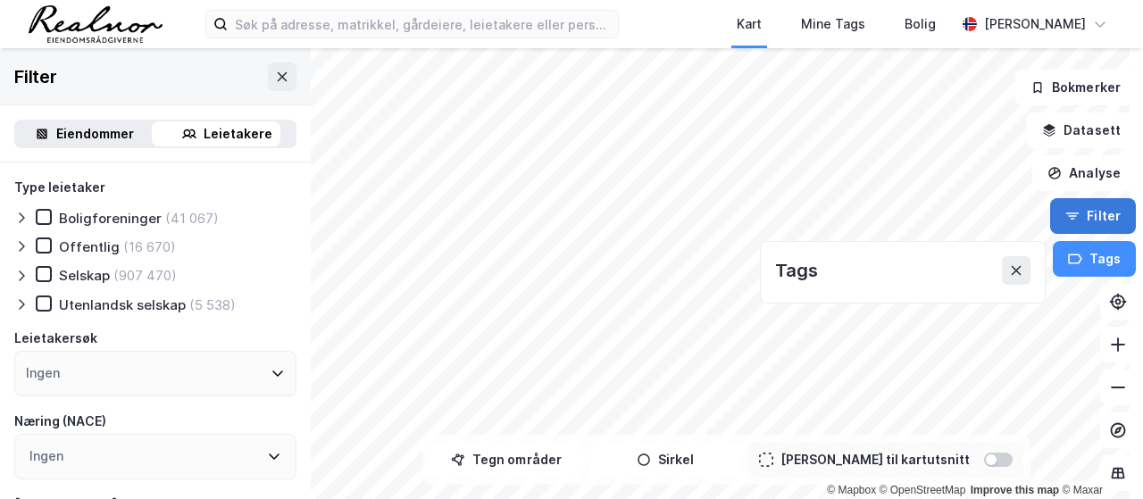
click at [1087, 220] on button "Filter" at bounding box center [1093, 216] width 86 height 36
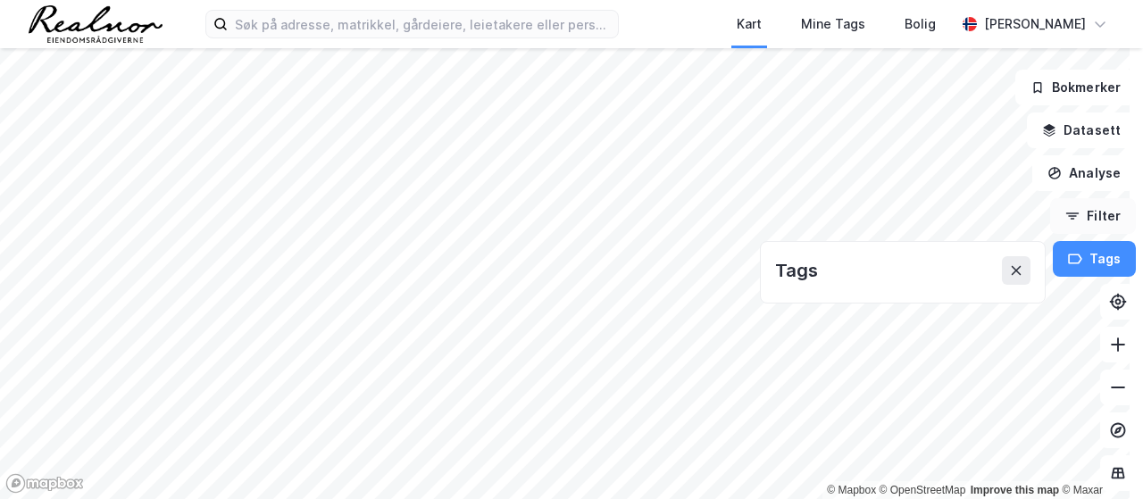
drag, startPoint x: 1007, startPoint y: 271, endPoint x: 1062, endPoint y: 226, distance: 71.7
click at [1009, 271] on icon at bounding box center [1016, 270] width 14 height 14
click at [1062, 226] on button "Filter" at bounding box center [1093, 216] width 86 height 36
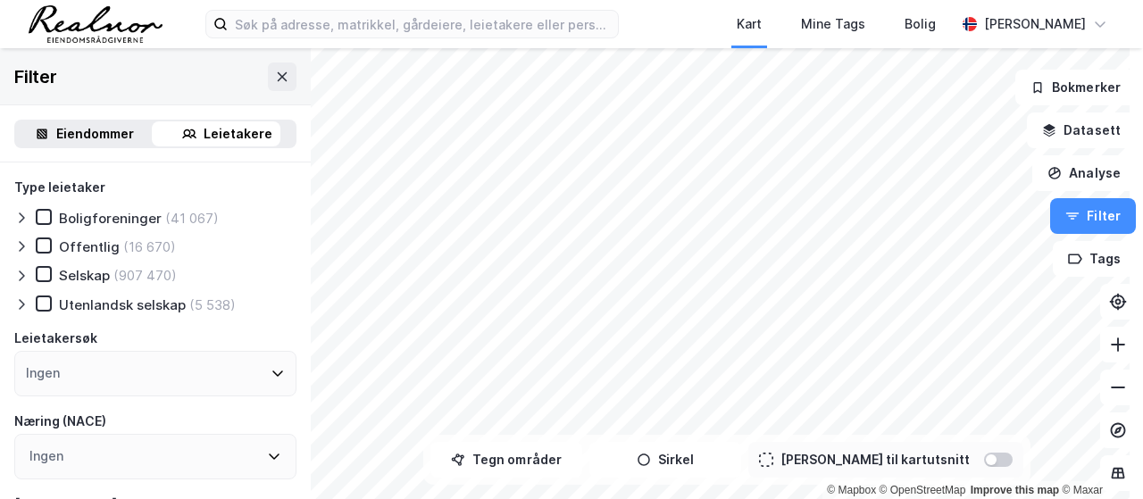
click at [89, 272] on div "Selskap" at bounding box center [84, 275] width 51 height 17
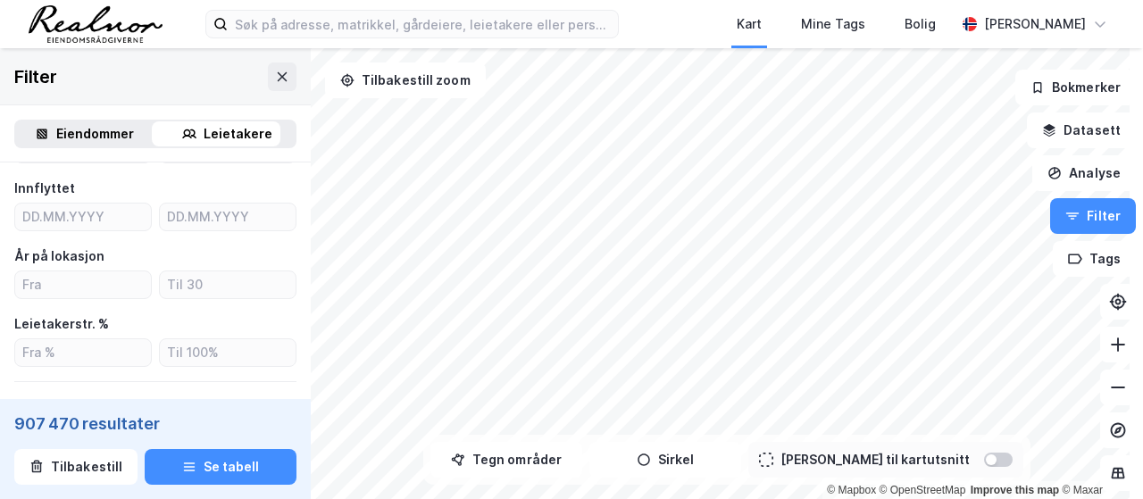
scroll to position [450, 0]
click at [102, 324] on div "Leietakerstr. %" at bounding box center [61, 325] width 95 height 21
drag, startPoint x: 25, startPoint y: 262, endPoint x: 74, endPoint y: 269, distance: 49.6
click at [73, 269] on div "År på lokasjon" at bounding box center [59, 257] width 90 height 21
click at [74, 269] on div "År på lokasjon" at bounding box center [59, 257] width 90 height 21
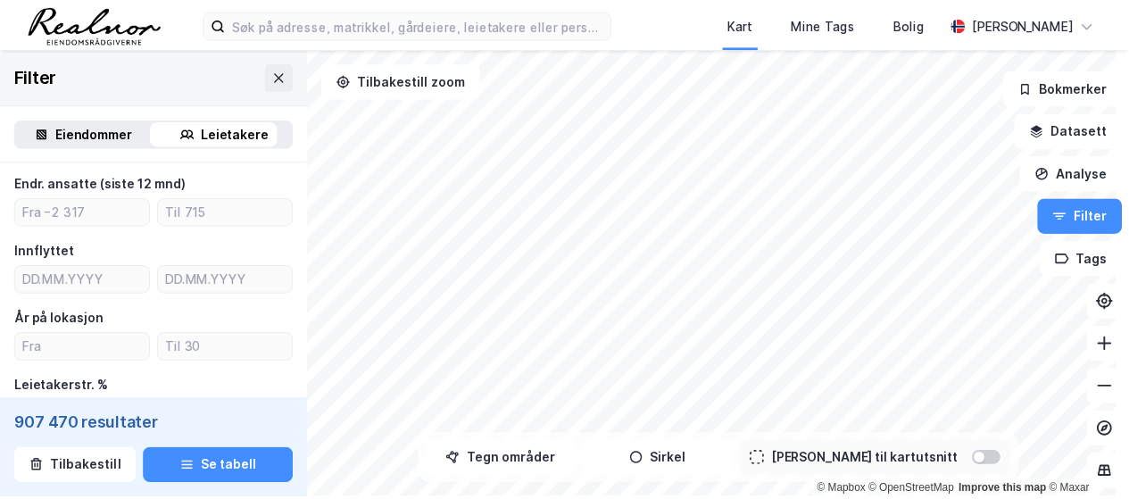
scroll to position [361, 0]
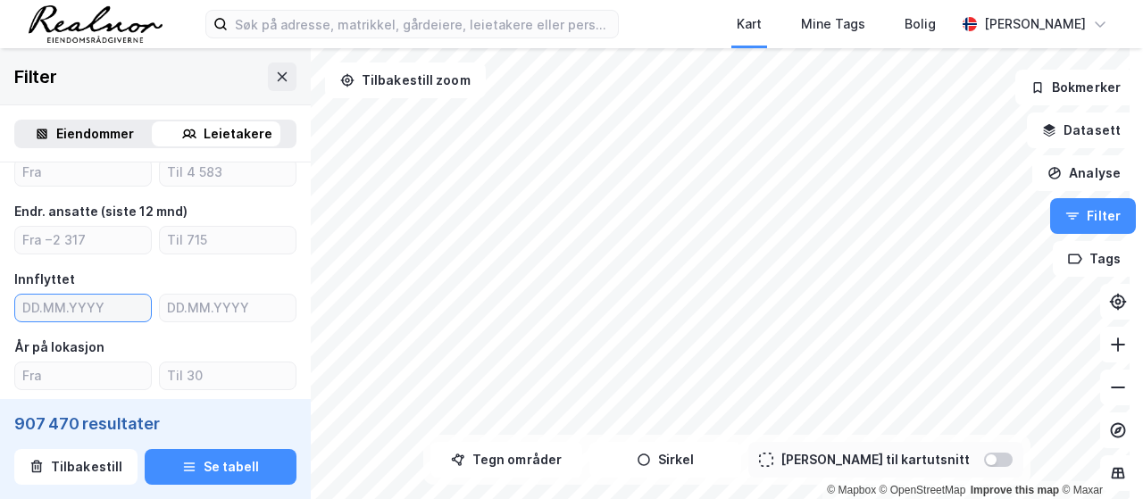
type input "DD.MM.YYYY"
drag, startPoint x: 91, startPoint y: 306, endPoint x: 114, endPoint y: 311, distance: 23.6
click at [96, 309] on input "DD.MM.YYYY" at bounding box center [83, 308] width 136 height 27
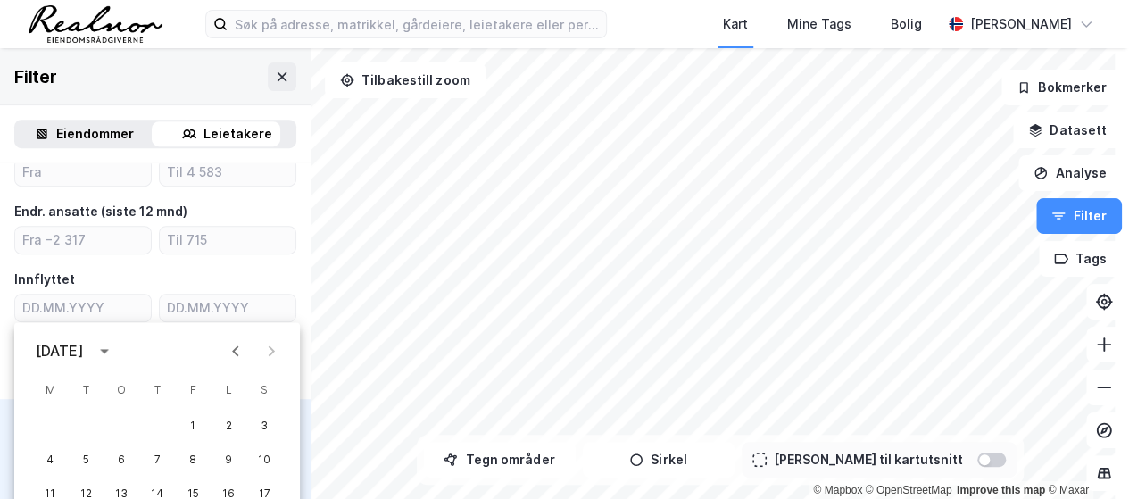
scroll to position [89, 0]
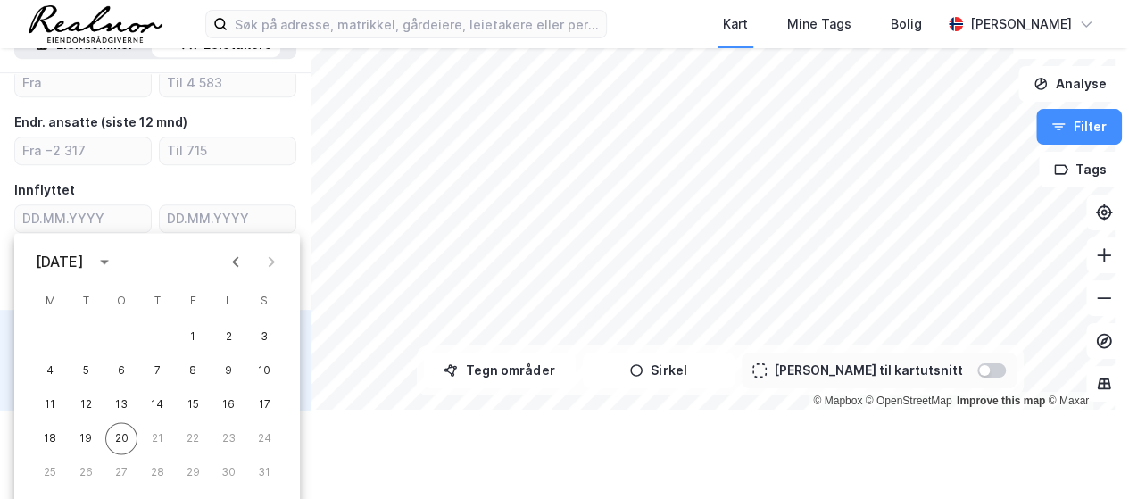
click at [115, 263] on icon "calendar view is open, switch to year view" at bounding box center [104, 261] width 21 height 21
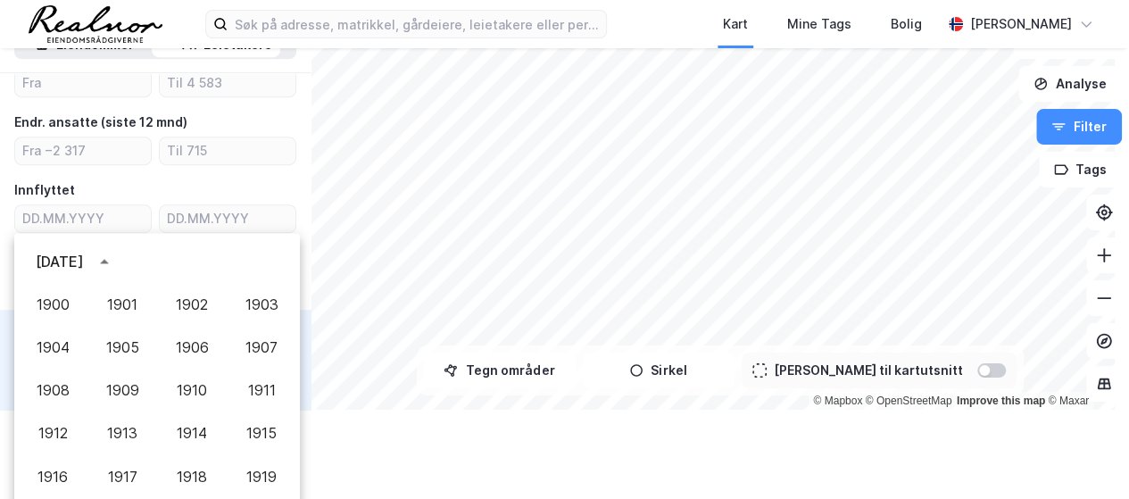
scroll to position [1225, 0]
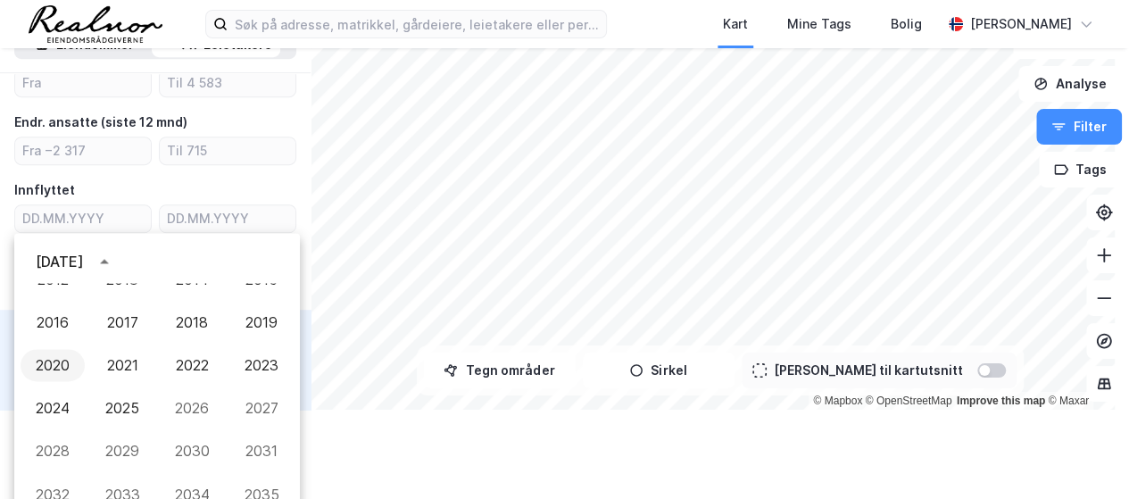
click at [52, 354] on button "2020" at bounding box center [53, 365] width 64 height 32
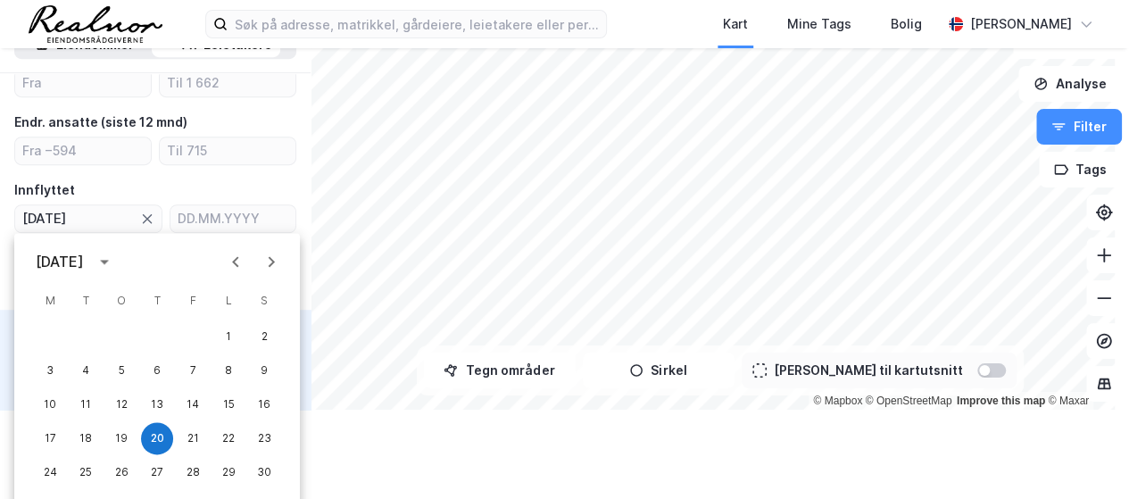
click at [227, 261] on icon "Previous month" at bounding box center [235, 261] width 21 height 21
click at [227, 262] on icon "Previous month" at bounding box center [235, 261] width 21 height 21
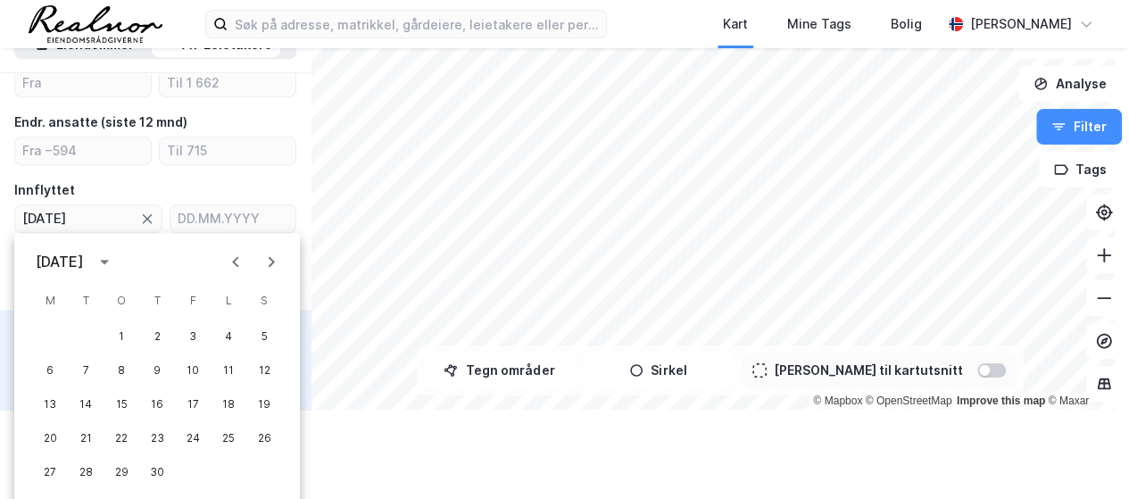
click at [227, 262] on icon "Previous month" at bounding box center [235, 261] width 21 height 21
click at [119, 338] on button "1" at bounding box center [121, 336] width 32 height 32
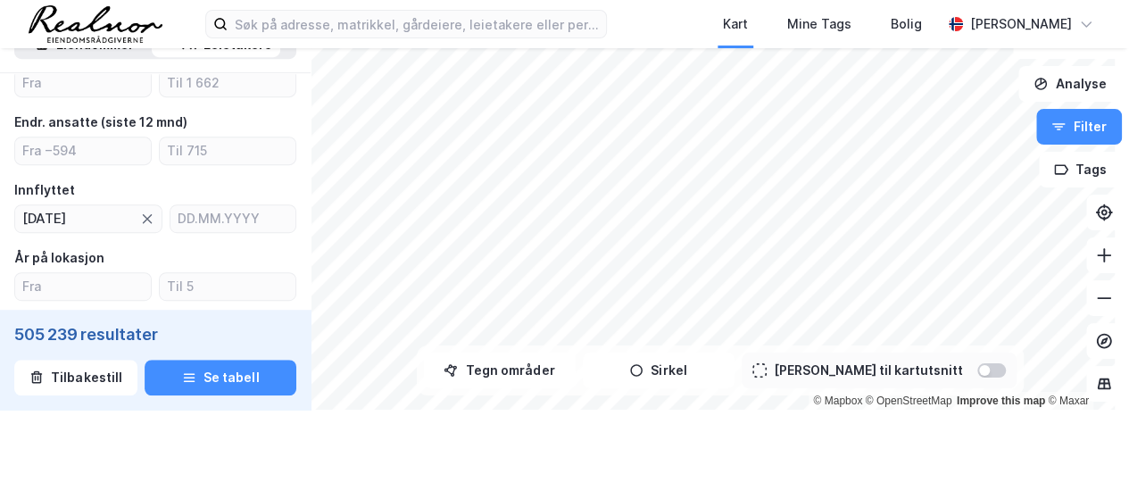
type input "[DATE]"
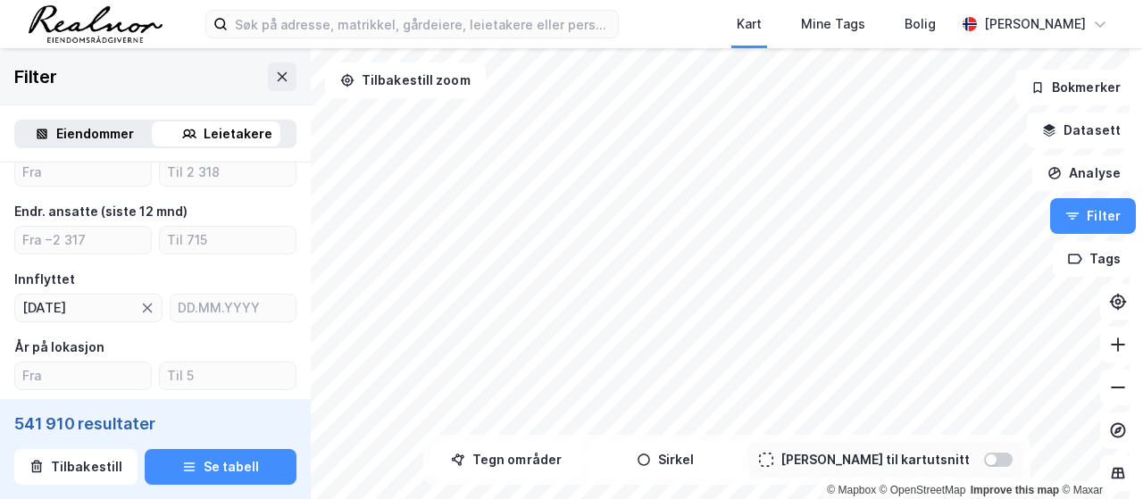
click at [269, 268] on div "Type leietaker Boligforeninger (18 726) Offentlig (4 110) Selskap (541 910) Ute…" at bounding box center [155, 234] width 282 height 837
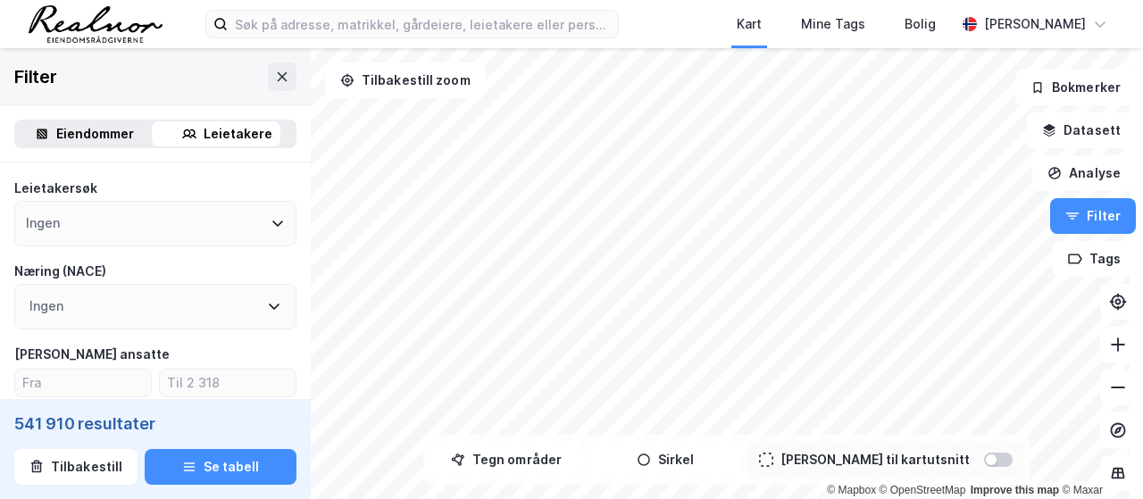
scroll to position [89, 0]
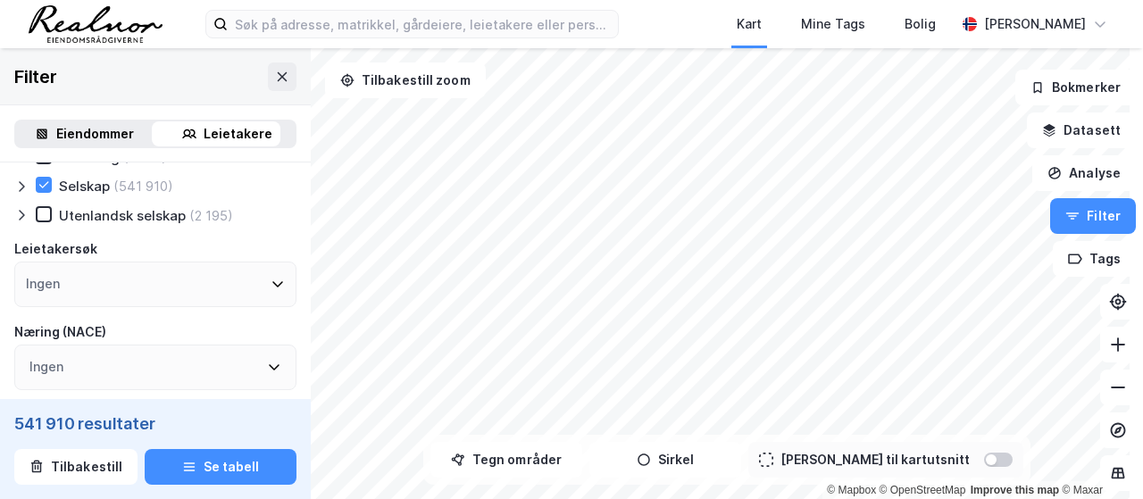
click at [225, 282] on div "Ingen" at bounding box center [155, 285] width 282 height 46
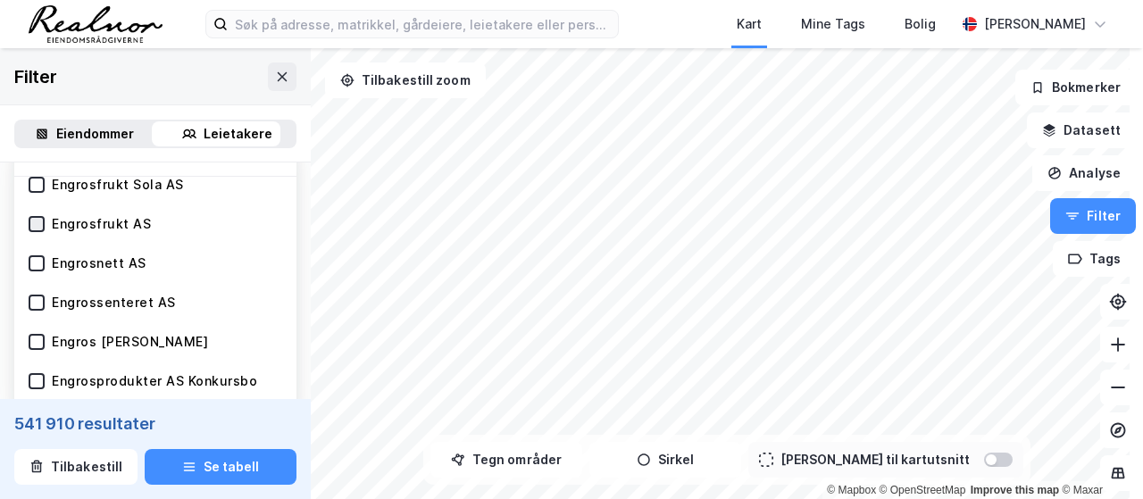
type input "engros"
click at [38, 224] on icon at bounding box center [37, 223] width 10 height 6
click at [41, 224] on icon at bounding box center [36, 224] width 12 height 12
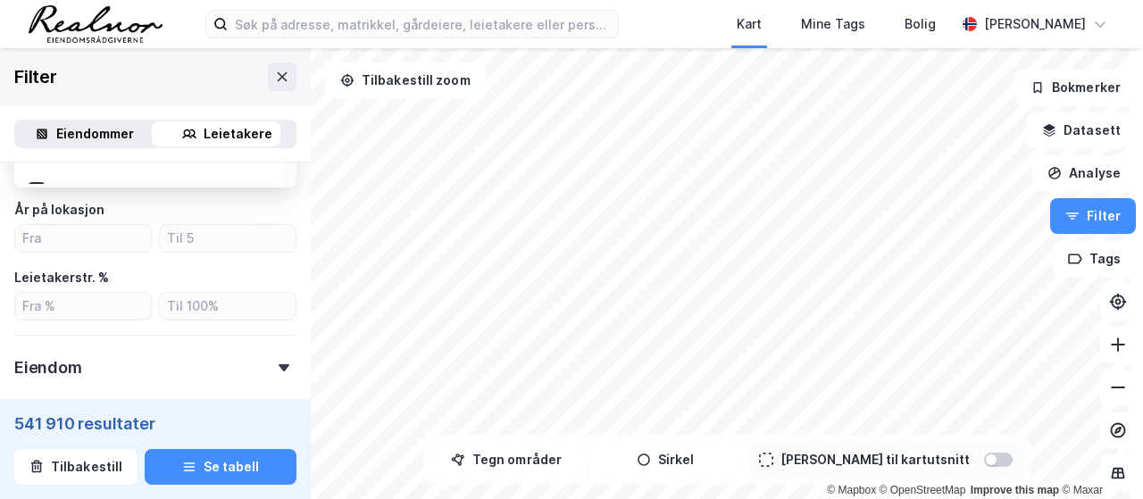
scroll to position [536, 0]
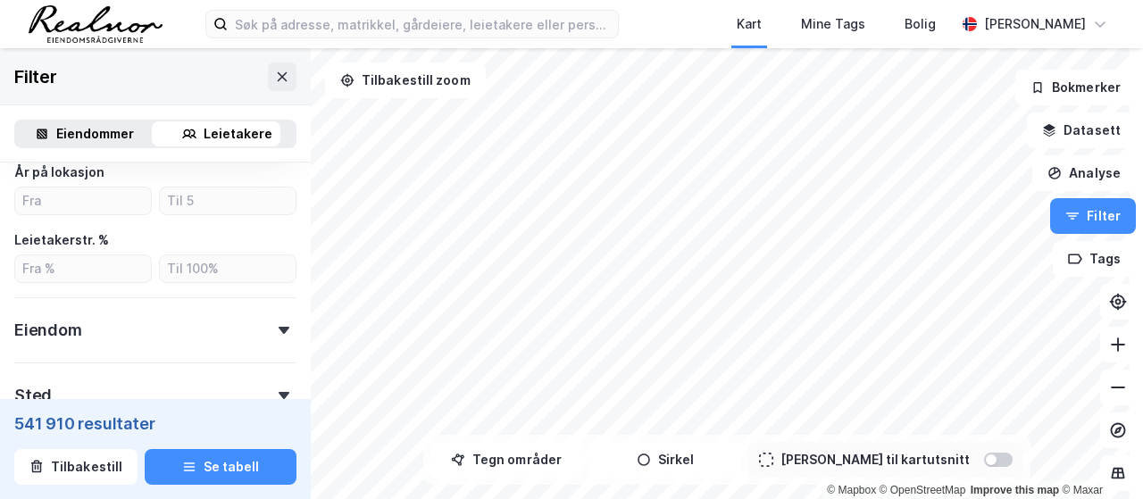
click at [126, 235] on div "Leietakerstr. %" at bounding box center [155, 239] width 282 height 21
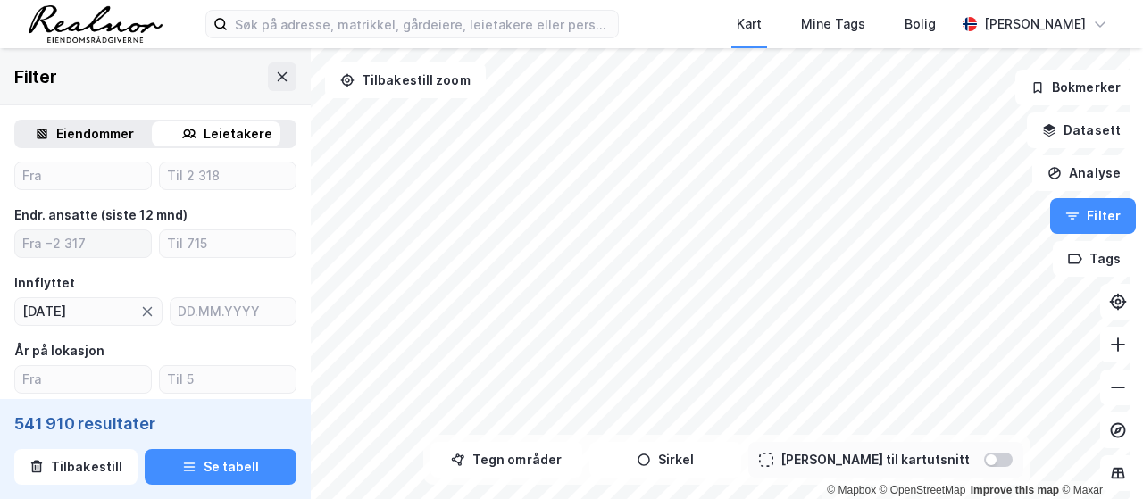
scroll to position [446, 0]
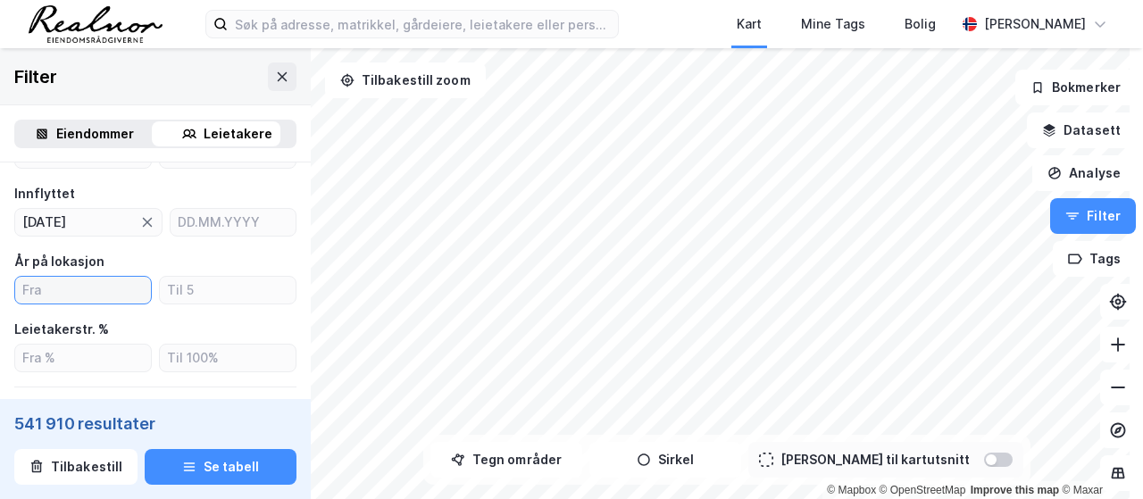
click at [82, 283] on input "number" at bounding box center [83, 290] width 136 height 27
type input "1"
type input "7"
type input "5"
click at [141, 227] on icon at bounding box center [147, 222] width 14 height 14
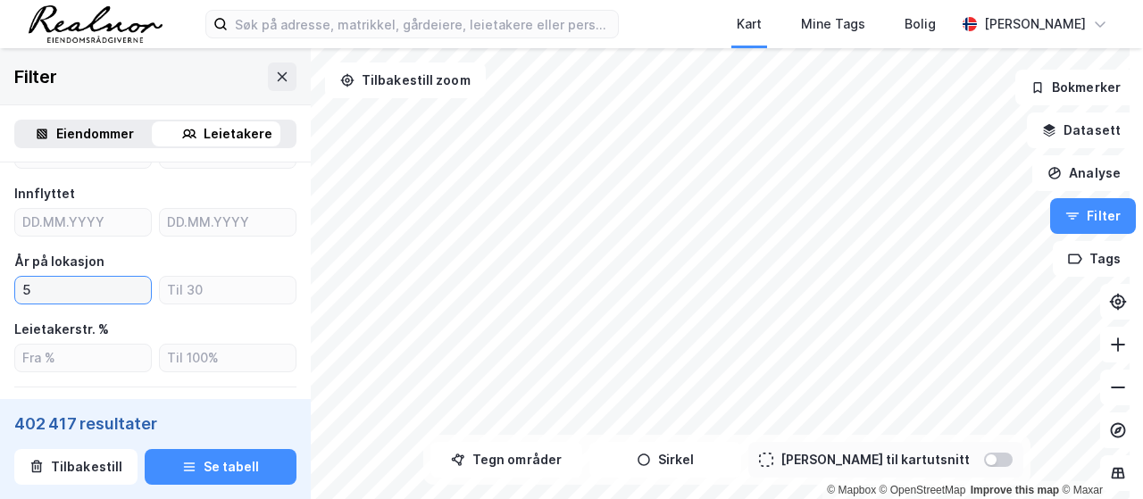
click at [59, 290] on input "5" at bounding box center [83, 290] width 136 height 27
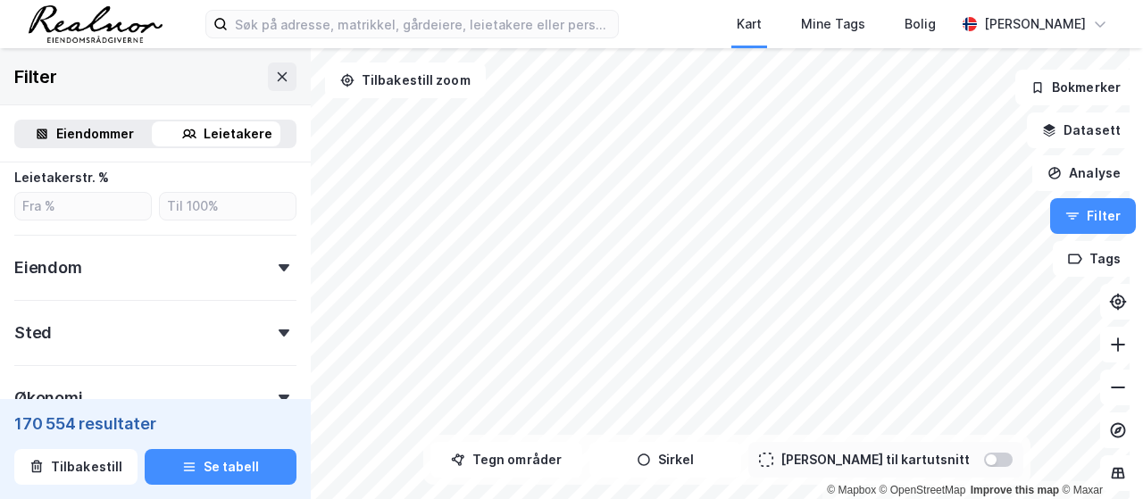
scroll to position [625, 0]
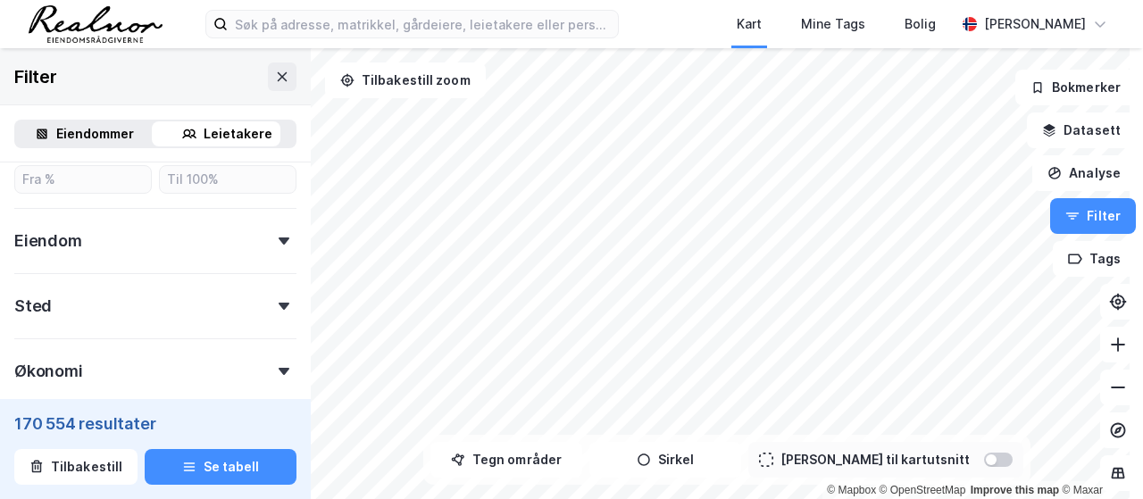
type input "10"
click at [249, 297] on div "Sted" at bounding box center [155, 298] width 282 height 51
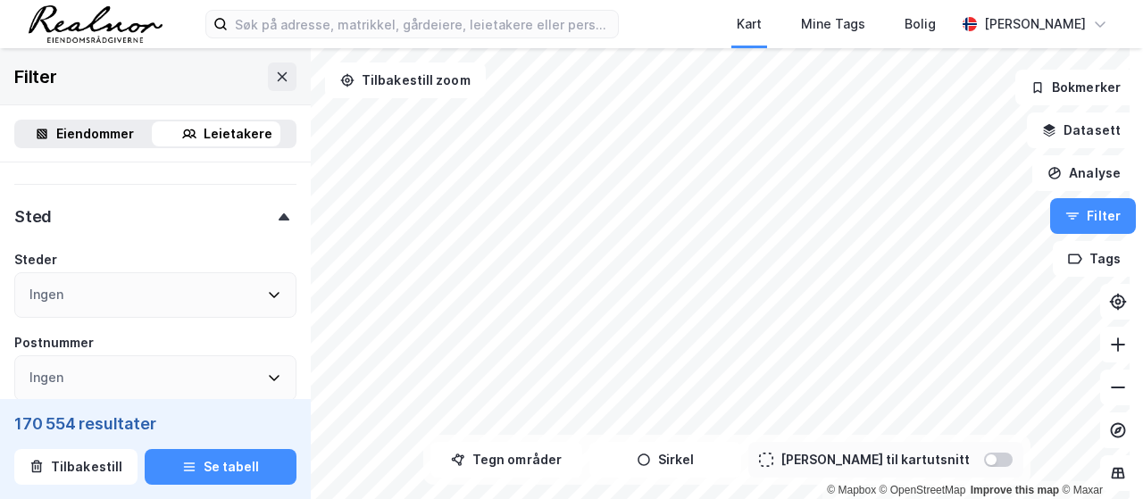
click at [230, 300] on div "Ingen" at bounding box center [155, 295] width 282 height 46
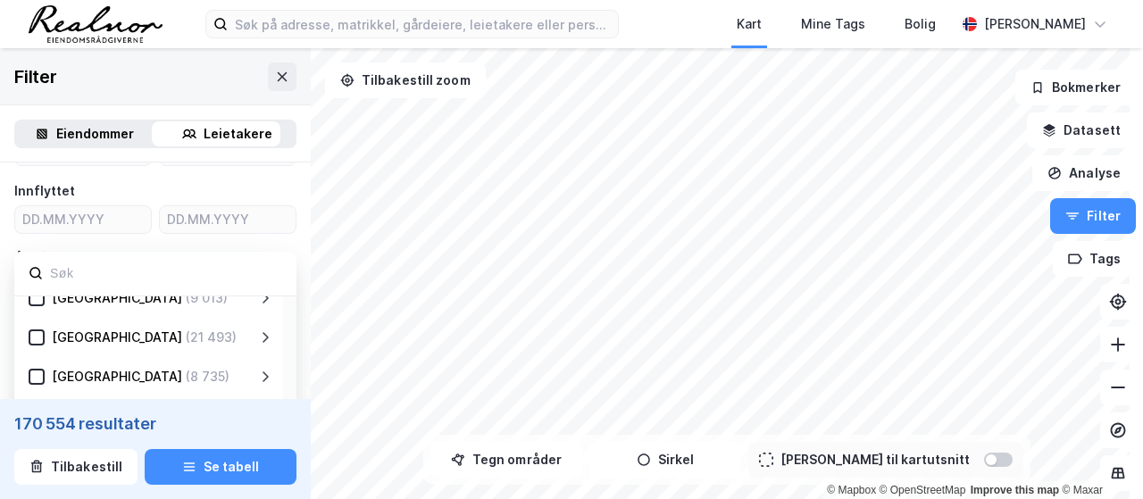
scroll to position [0, 0]
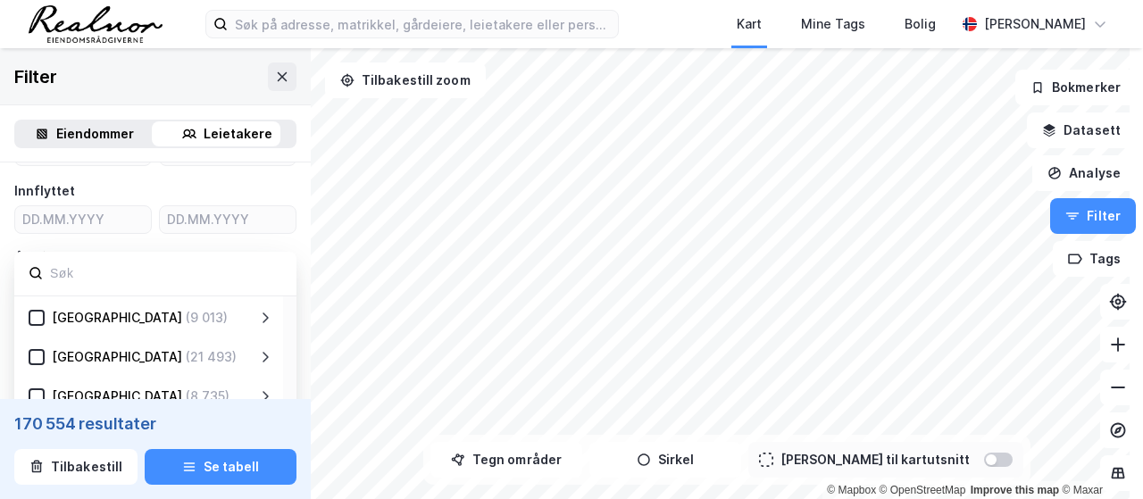
click at [37, 352] on icon at bounding box center [36, 357] width 12 height 12
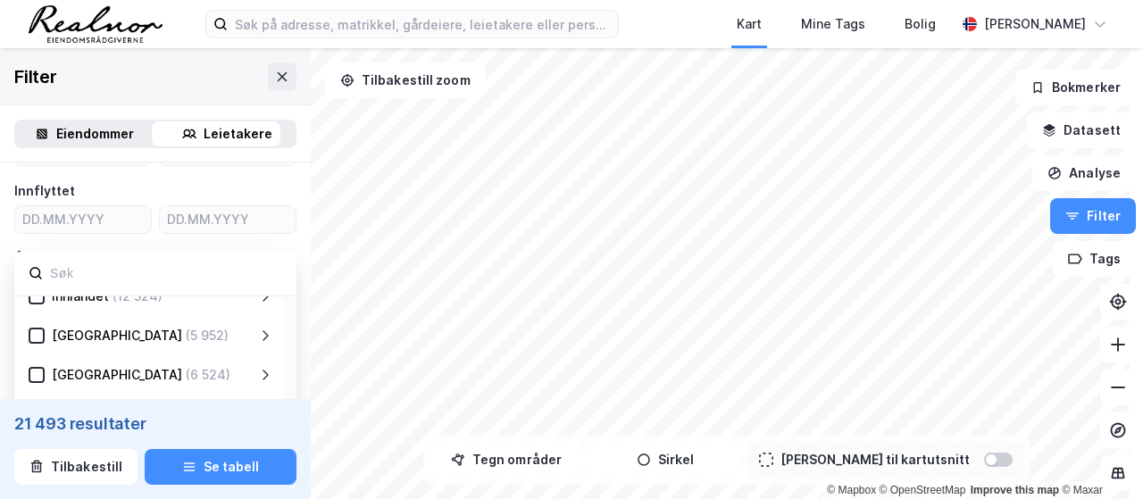
scroll to position [268, 0]
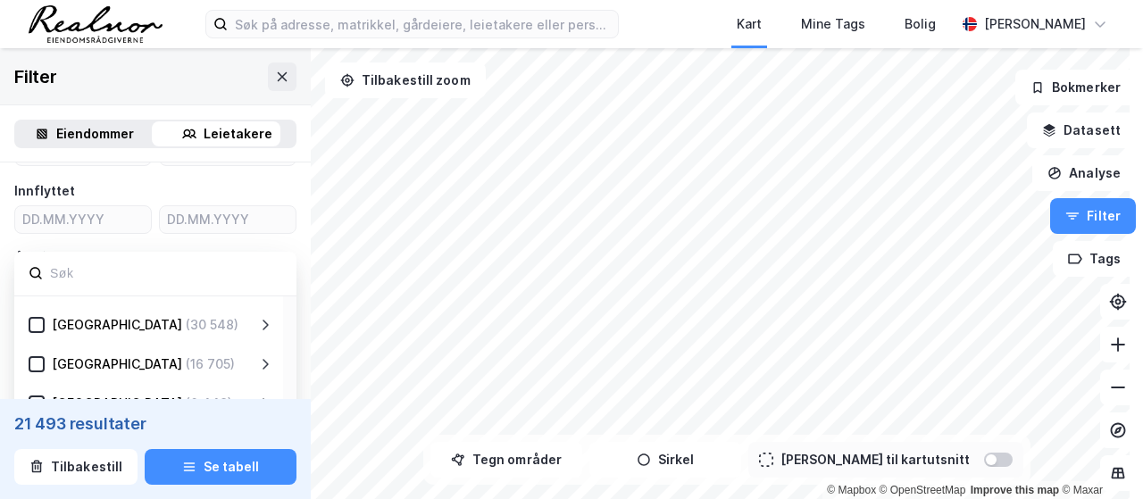
drag, startPoint x: 34, startPoint y: 320, endPoint x: 113, endPoint y: 332, distance: 80.3
click at [37, 322] on icon at bounding box center [36, 325] width 12 height 12
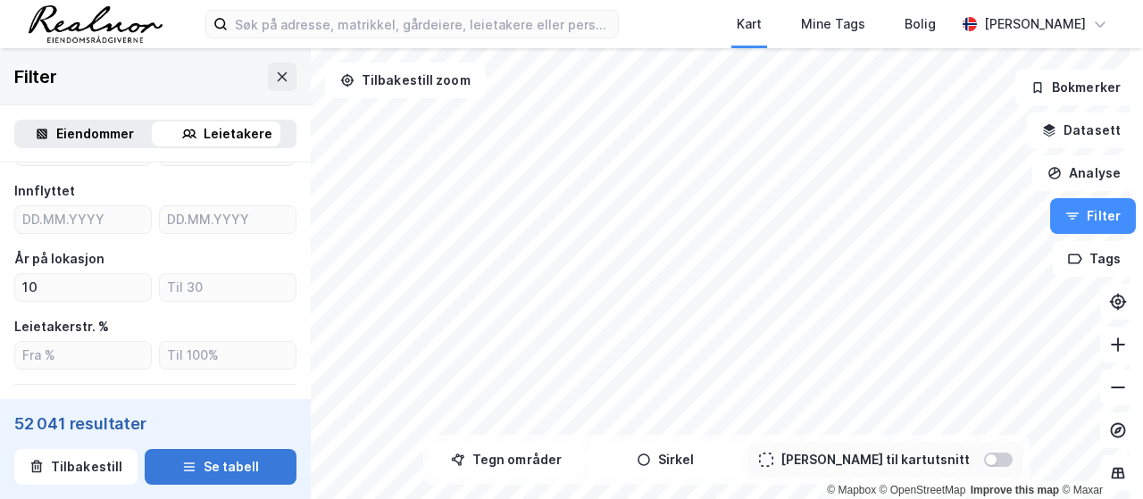
click at [205, 469] on button "Se tabell" at bounding box center [221, 467] width 152 height 36
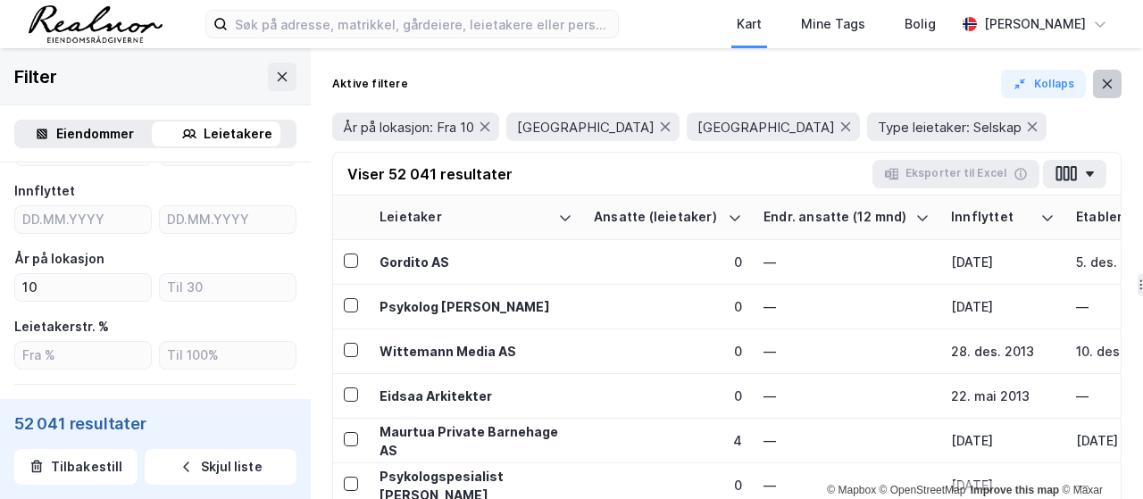
click at [1097, 94] on button at bounding box center [1107, 84] width 29 height 29
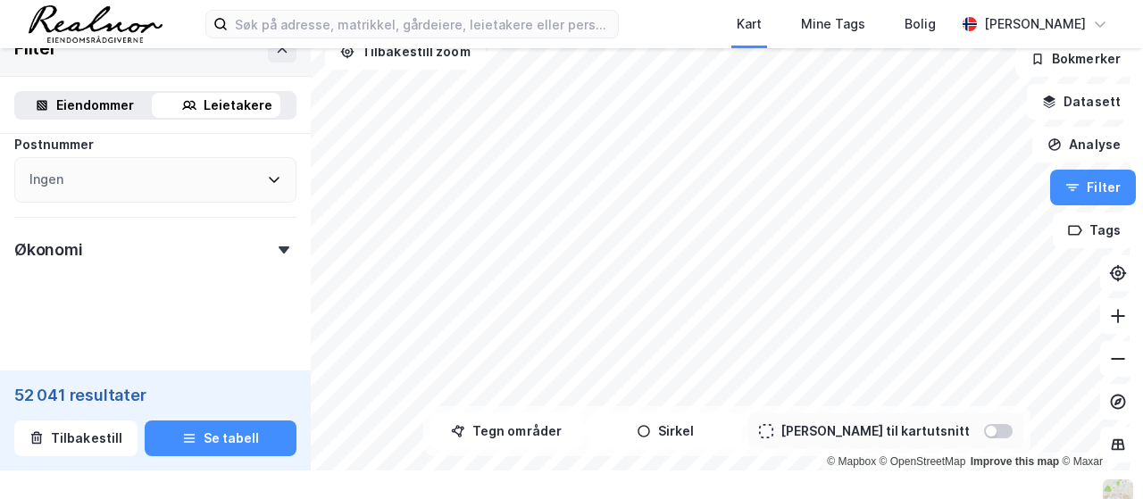
scroll to position [41, 0]
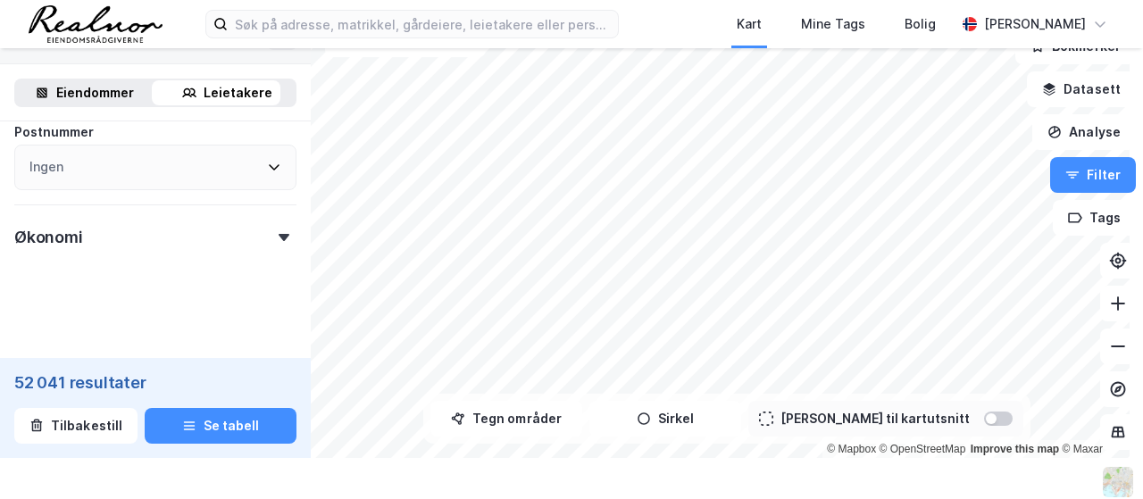
click at [190, 240] on div "Økonomi" at bounding box center [155, 229] width 282 height 51
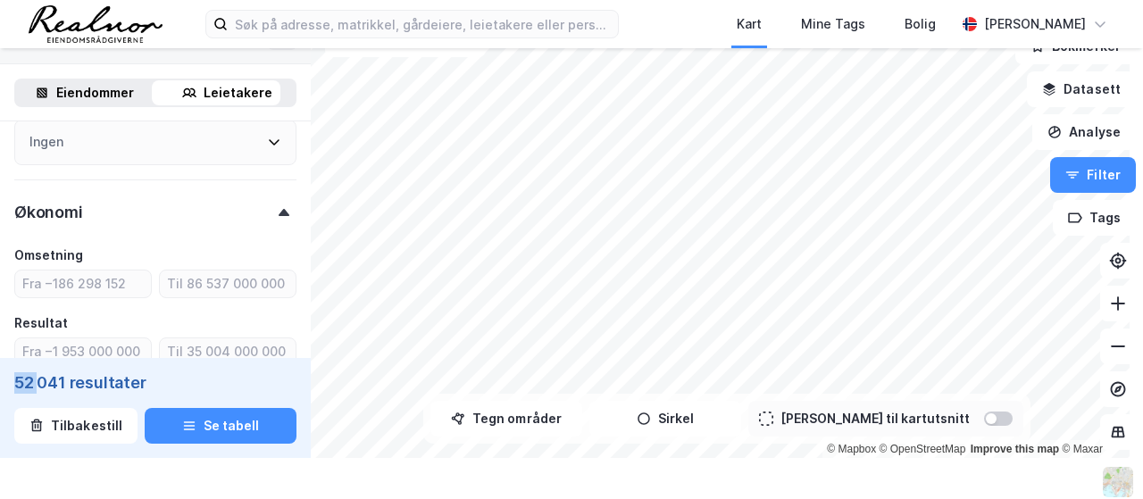
scroll to position [973, 0]
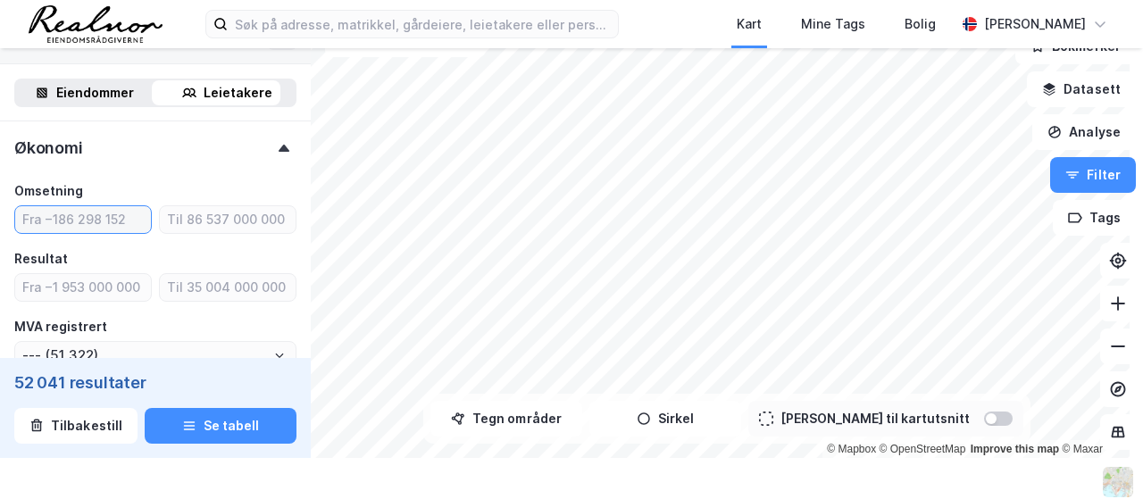
click at [68, 223] on input "number" at bounding box center [83, 219] width 136 height 27
type input "50"
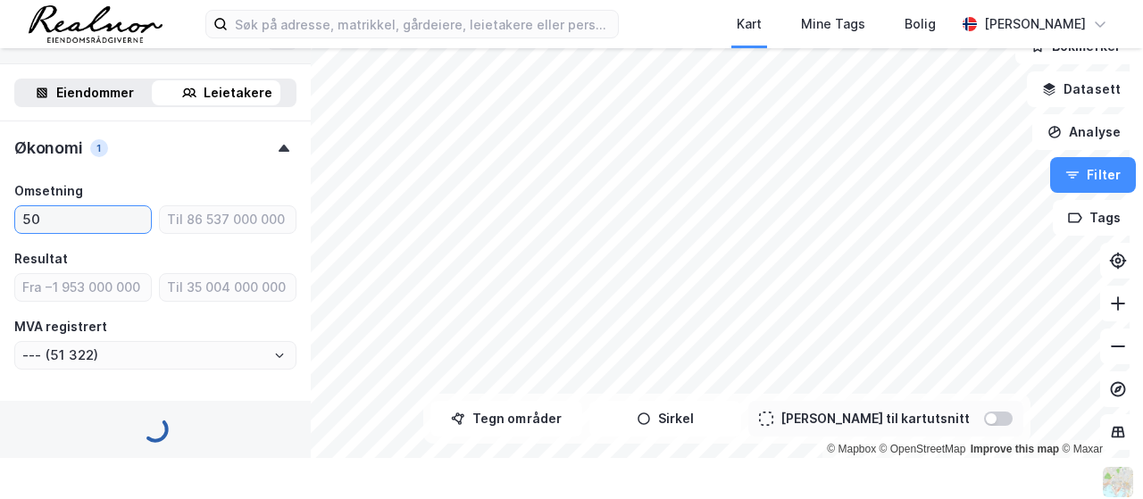
type input "--- (17 666)"
type input "50000"
type input "--- (17 648)"
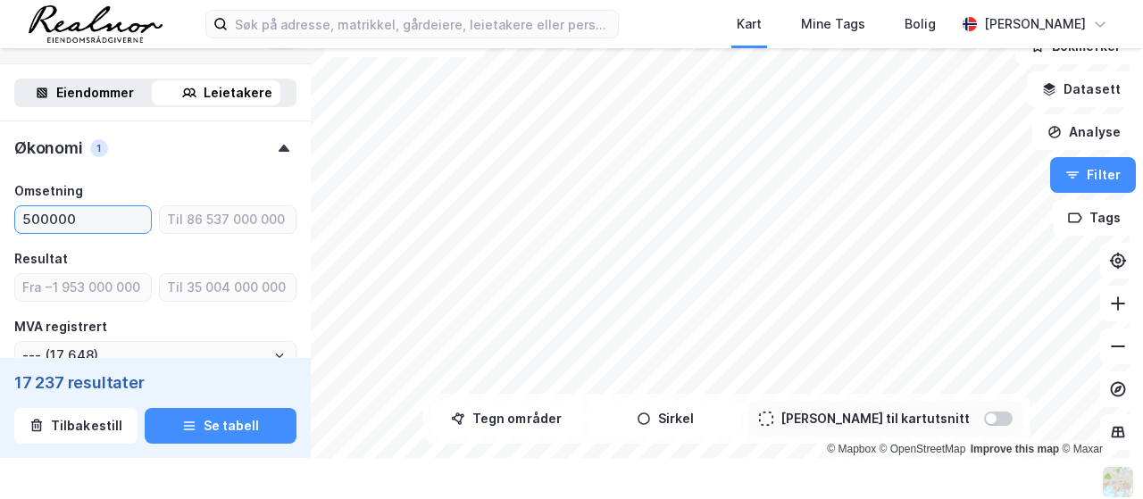
type input "5000000"
type input "--- (16 888)"
type input "50000000"
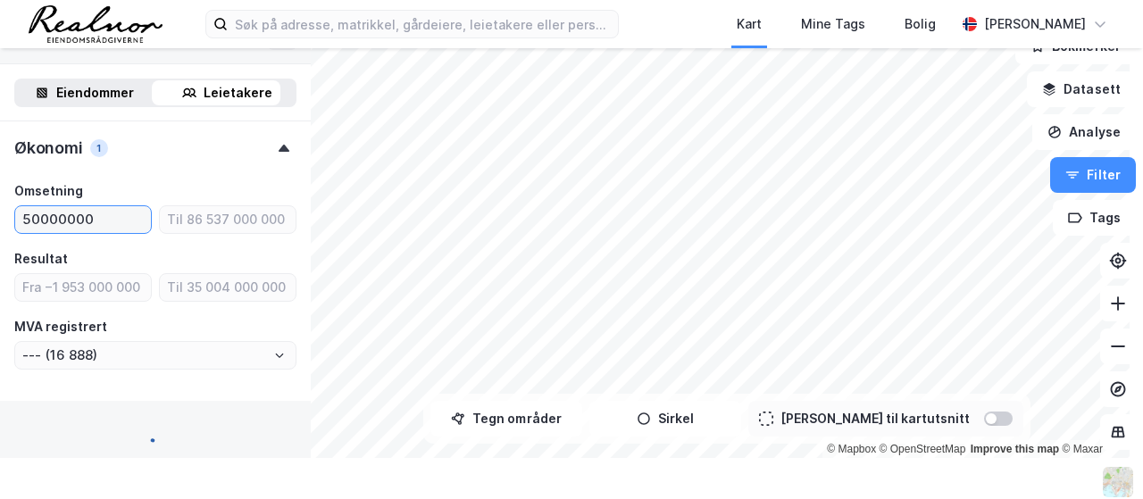
type input "--- (3 077)"
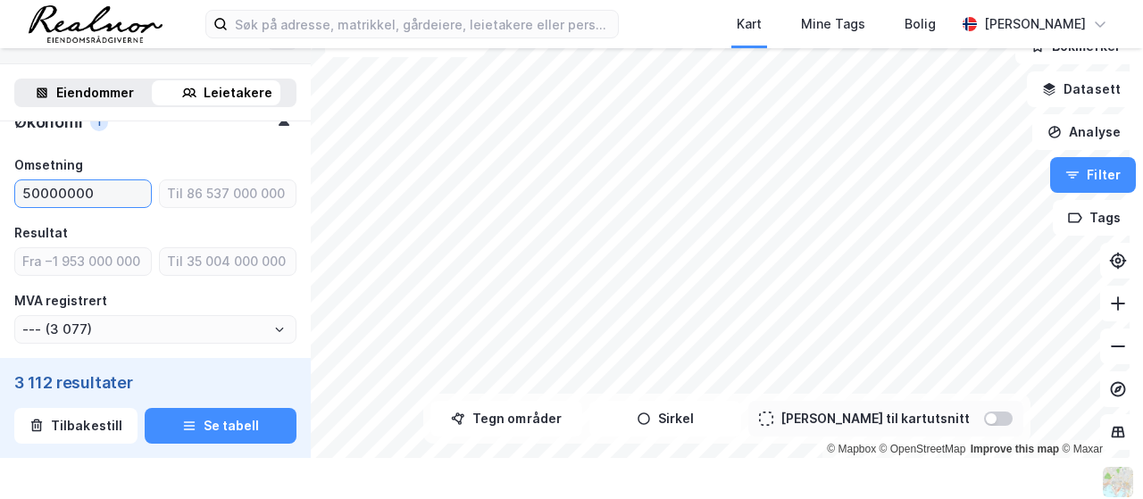
scroll to position [973, 0]
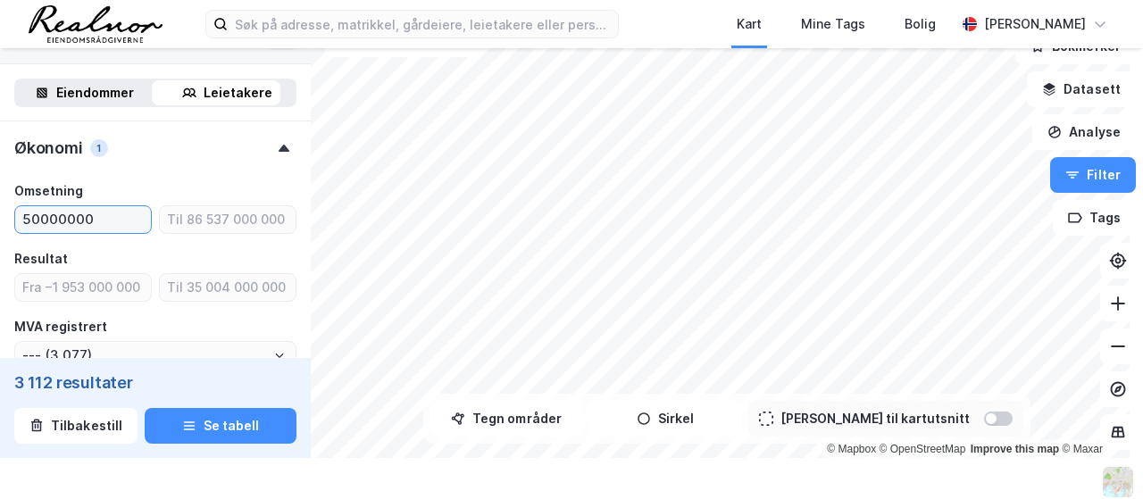
type input "50000000"
click at [218, 187] on div "Omsetning" at bounding box center [155, 190] width 282 height 21
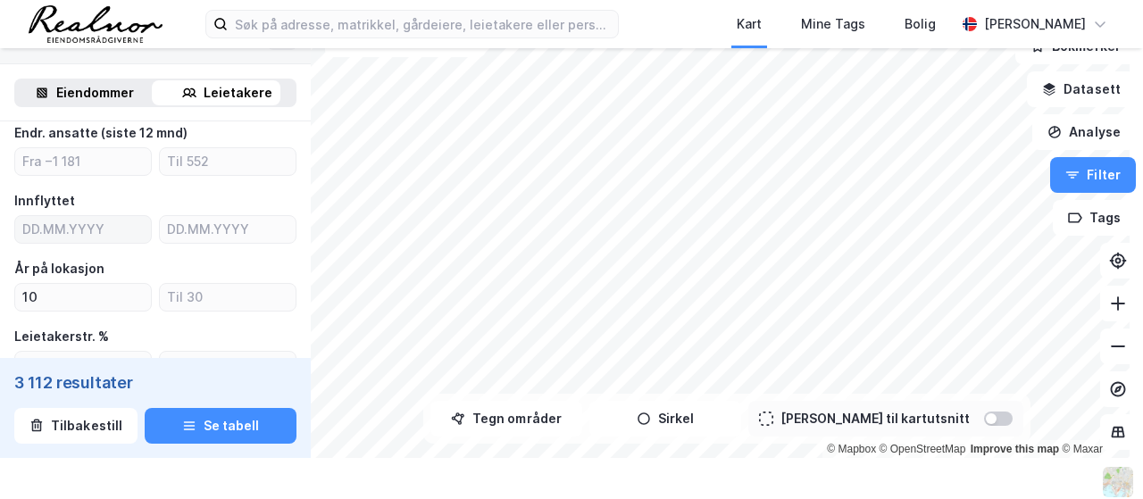
scroll to position [437, 0]
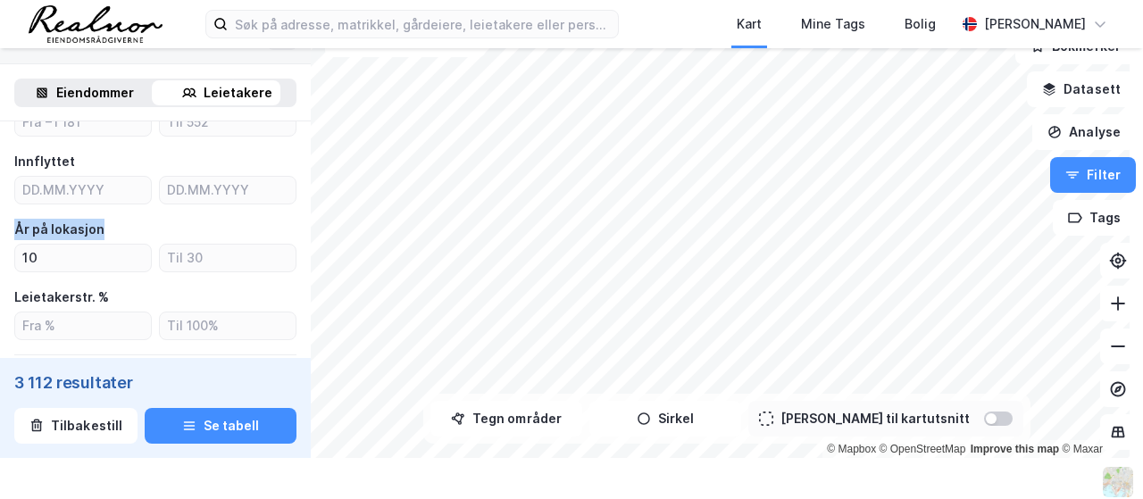
drag, startPoint x: 110, startPoint y: 229, endPoint x: 14, endPoint y: 224, distance: 95.6
click at [14, 223] on div "År på lokasjon" at bounding box center [155, 229] width 282 height 21
click at [20, 229] on div "År på lokasjon" at bounding box center [59, 229] width 90 height 21
drag, startPoint x: 16, startPoint y: 226, endPoint x: 116, endPoint y: 229, distance: 100.0
click at [116, 229] on div "År på lokasjon" at bounding box center [155, 229] width 282 height 21
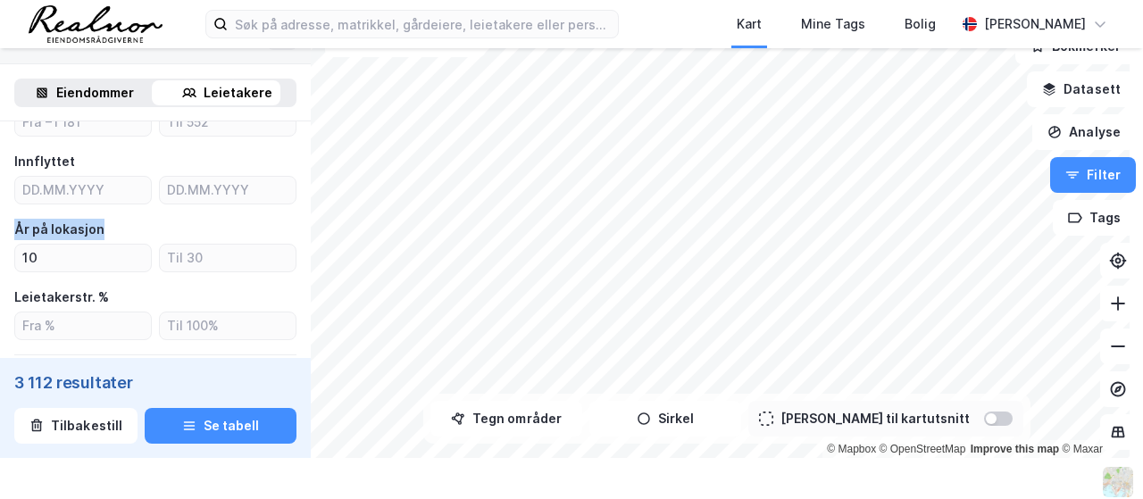
click at [115, 229] on div "År på lokasjon" at bounding box center [155, 229] width 282 height 21
drag, startPoint x: 104, startPoint y: 228, endPoint x: 20, endPoint y: 228, distance: 83.9
click at [20, 228] on div "År på lokasjon" at bounding box center [155, 229] width 282 height 21
click at [21, 229] on div "År på lokasjon" at bounding box center [59, 229] width 90 height 21
drag, startPoint x: 16, startPoint y: 224, endPoint x: 100, endPoint y: 230, distance: 84.1
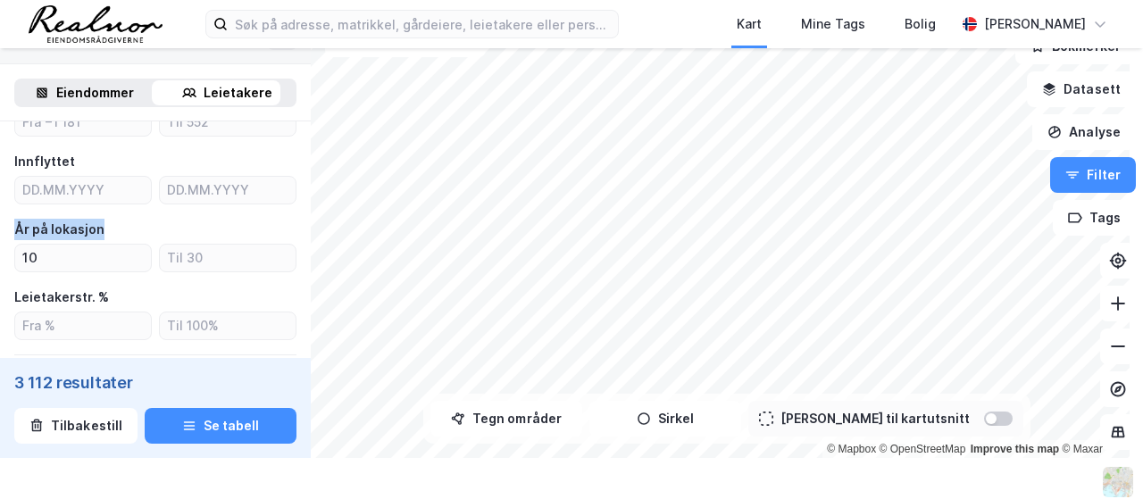
click at [100, 230] on div "År på lokasjon" at bounding box center [155, 229] width 282 height 21
drag, startPoint x: 103, startPoint y: 230, endPoint x: 22, endPoint y: 239, distance: 80.8
click at [2, 240] on div "Type leietaker Boligforeninger (6) Offentlig (6) Selskap (3 112) Utenlandsk sel…" at bounding box center [155, 346] width 311 height 1325
click at [26, 237] on div "År på lokasjon" at bounding box center [59, 229] width 90 height 21
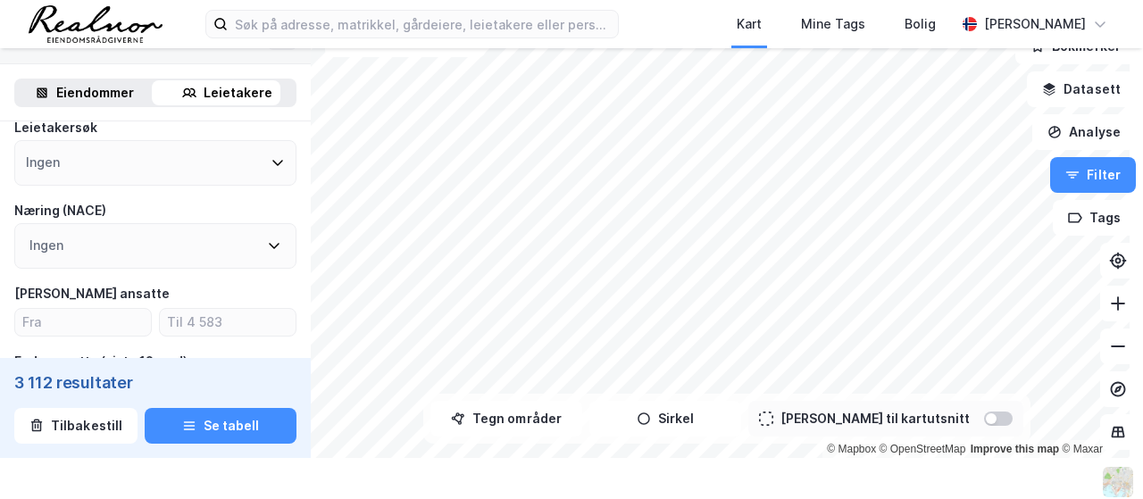
scroll to position [80, 0]
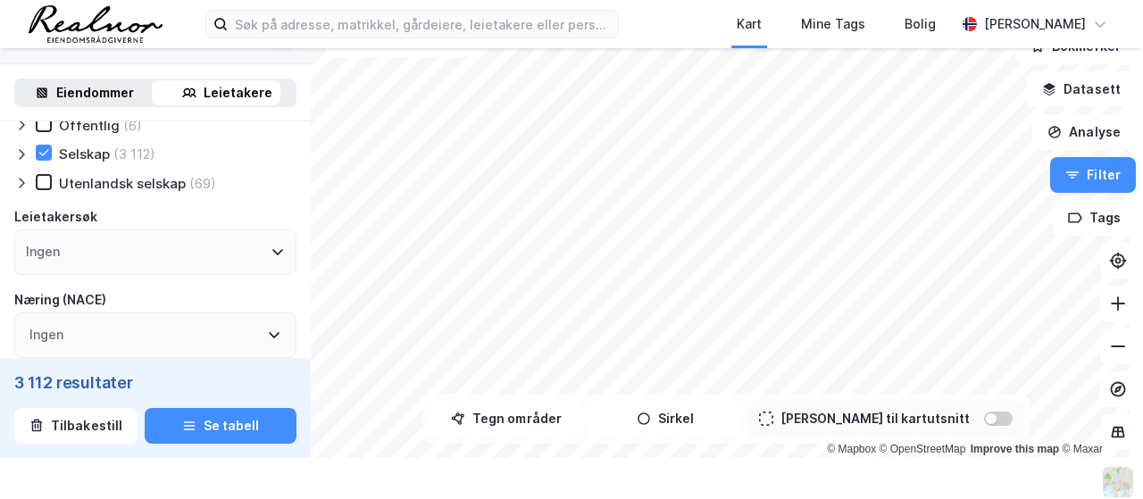
click at [267, 335] on icon at bounding box center [274, 335] width 14 height 14
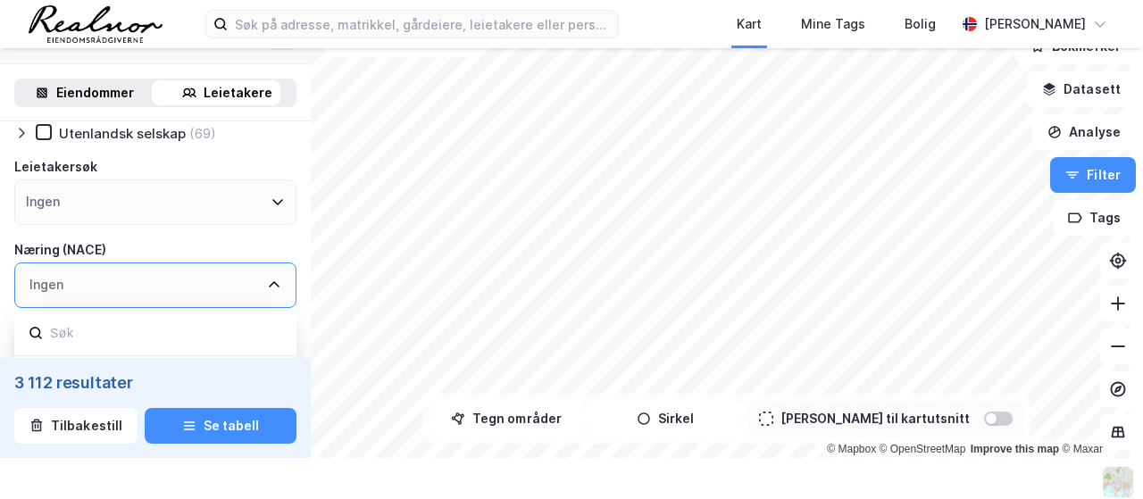
scroll to position [170, 0]
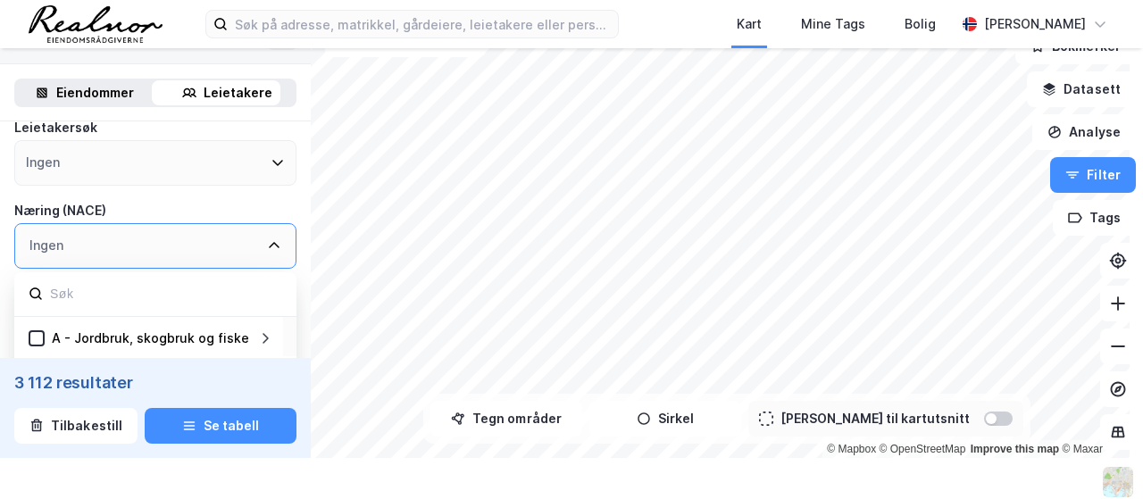
click at [267, 245] on icon at bounding box center [274, 245] width 14 height 14
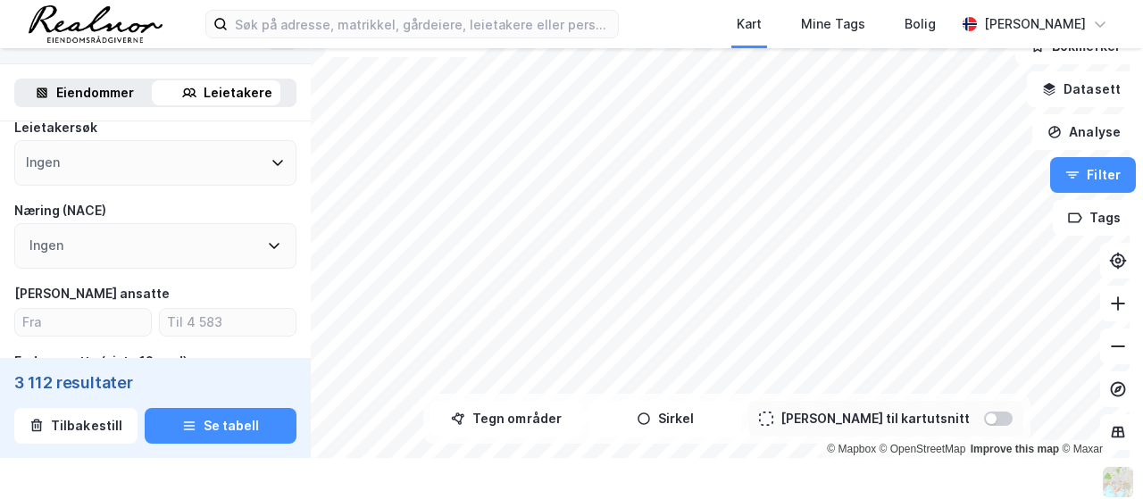
click at [236, 201] on div "Næring (NACE)" at bounding box center [155, 210] width 282 height 21
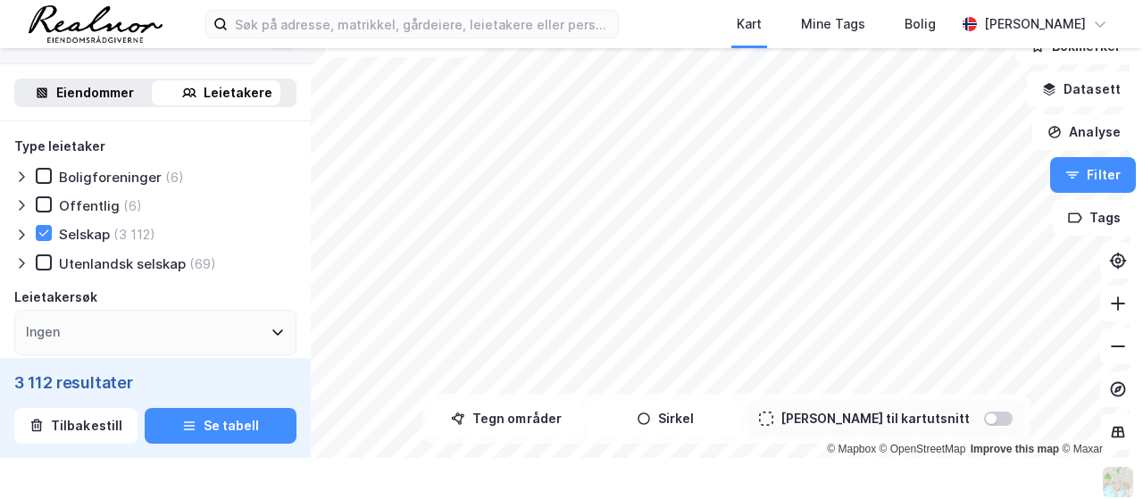
click at [112, 5] on img at bounding box center [96, 23] width 134 height 37
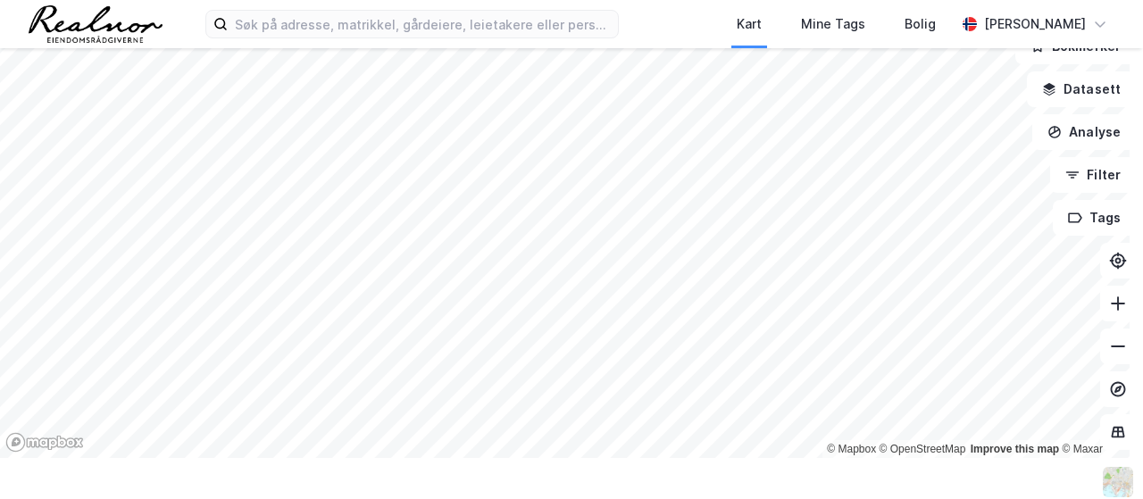
click at [877, 463] on div "Kart Mine Tags Bolig [PERSON_NAME] © Mapbox © OpenStreetMap Improve this map © …" at bounding box center [571, 249] width 1143 height 499
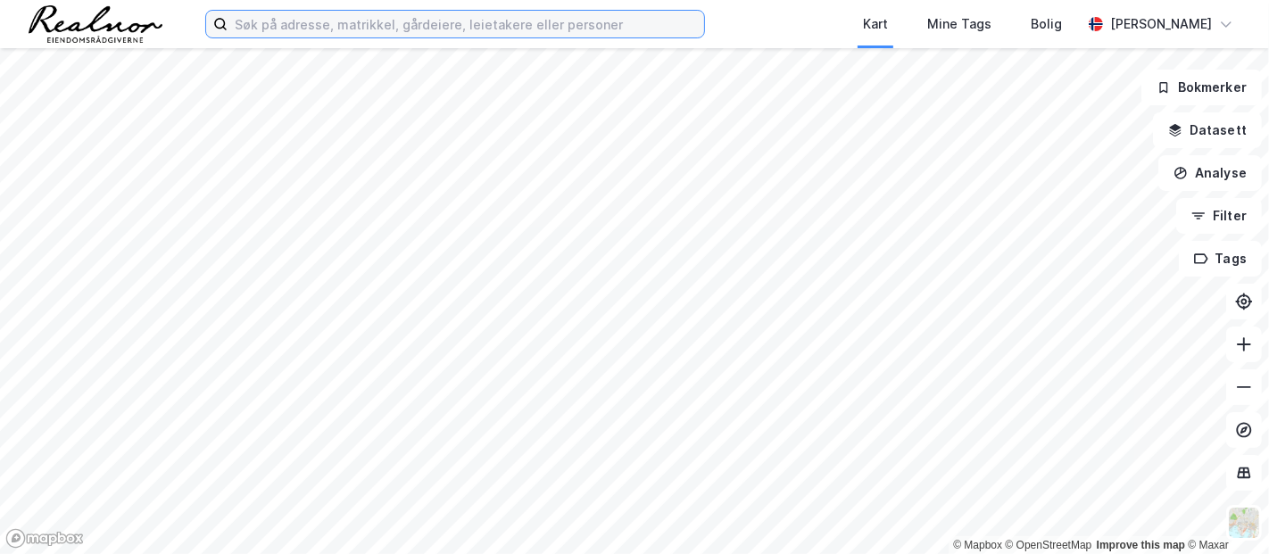
click at [444, 29] on input at bounding box center [466, 24] width 477 height 27
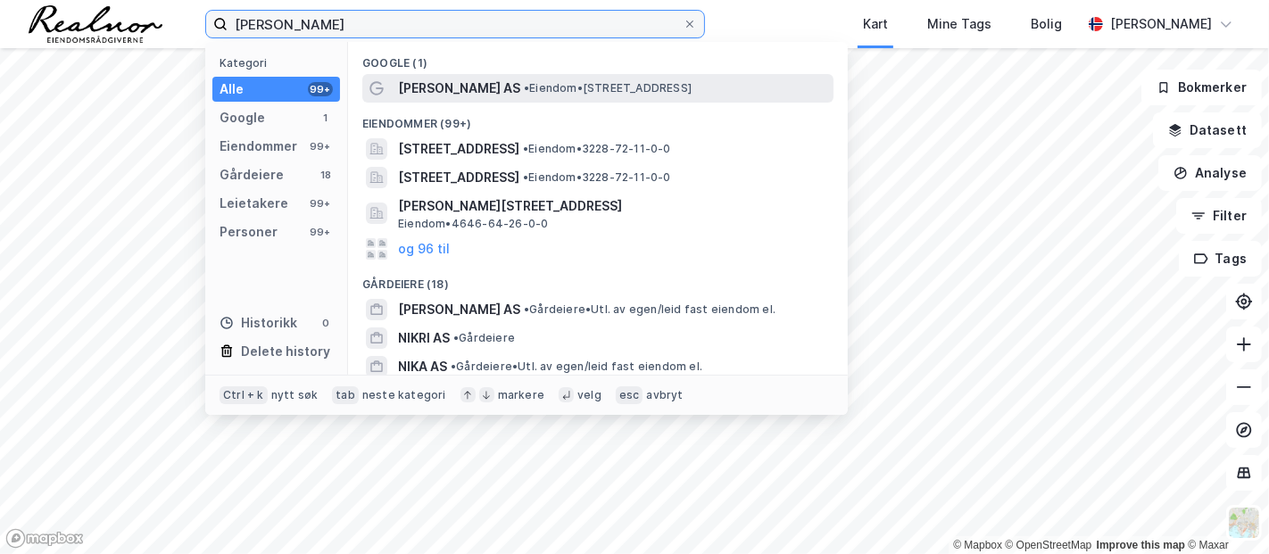
type input "[PERSON_NAME]"
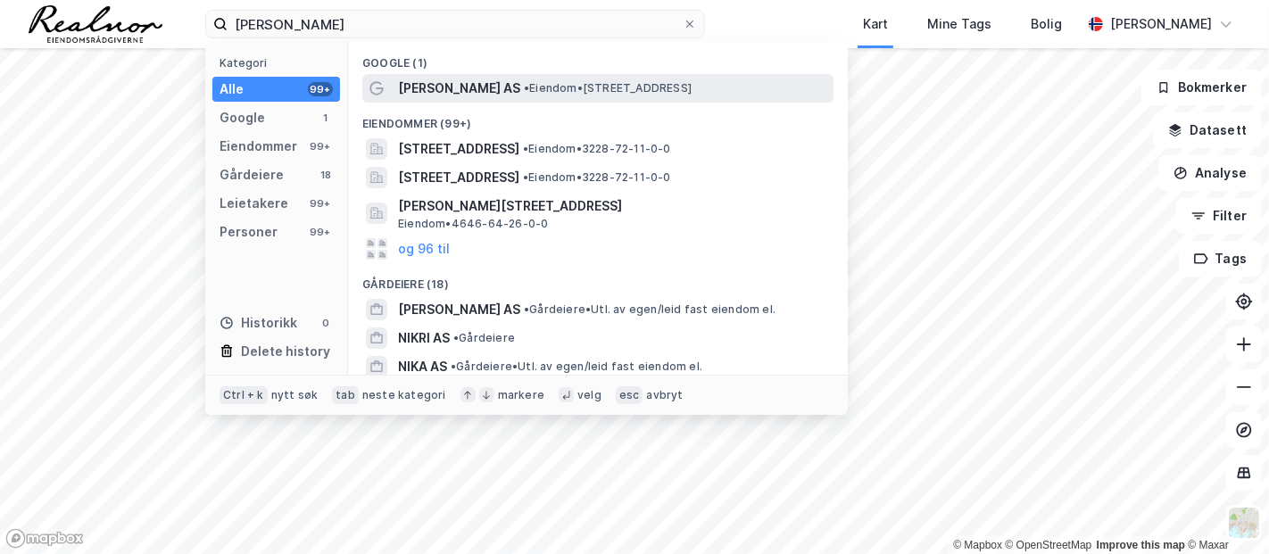
click at [471, 96] on div "[PERSON_NAME] AS • Eiendom • [STREET_ADDRESS]" at bounding box center [614, 88] width 432 height 21
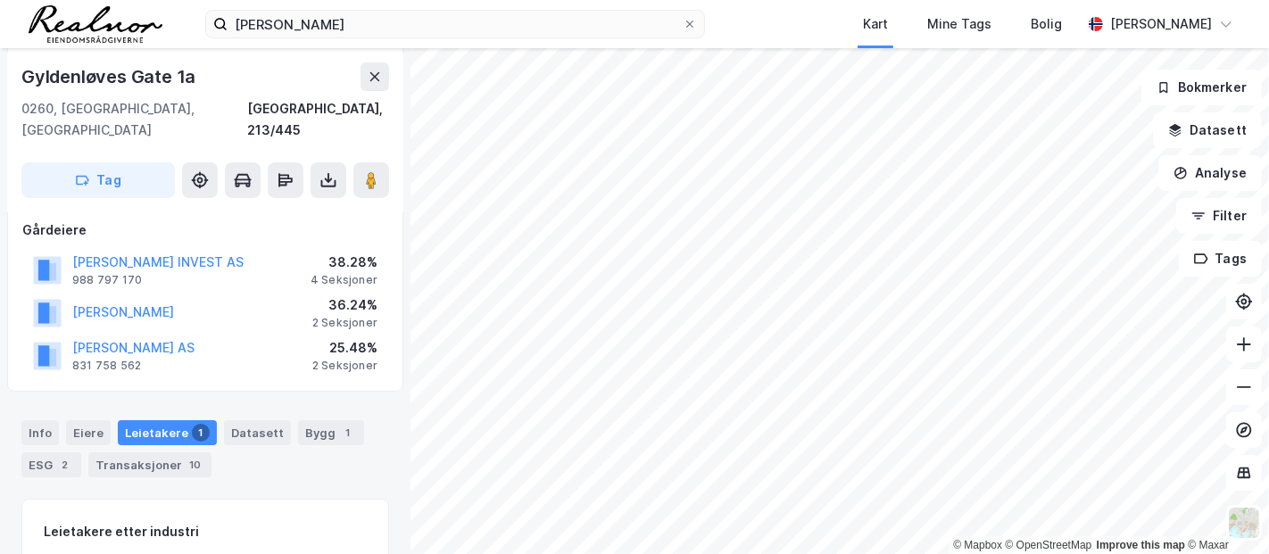
scroll to position [22, 0]
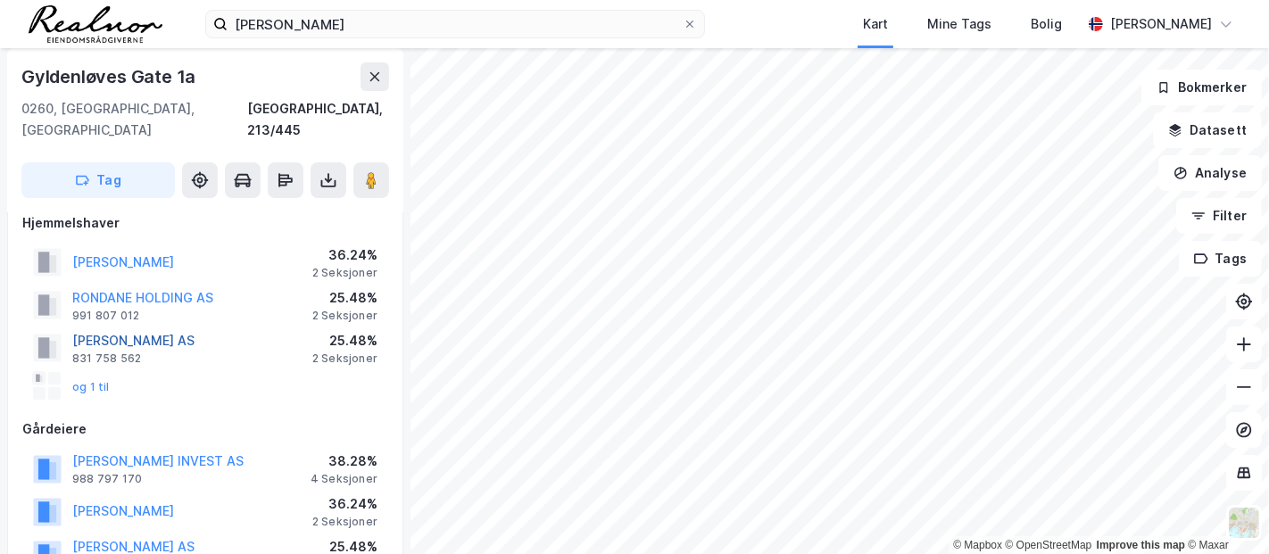
click at [0, 0] on button "[PERSON_NAME] AS" at bounding box center [0, 0] width 0 height 0
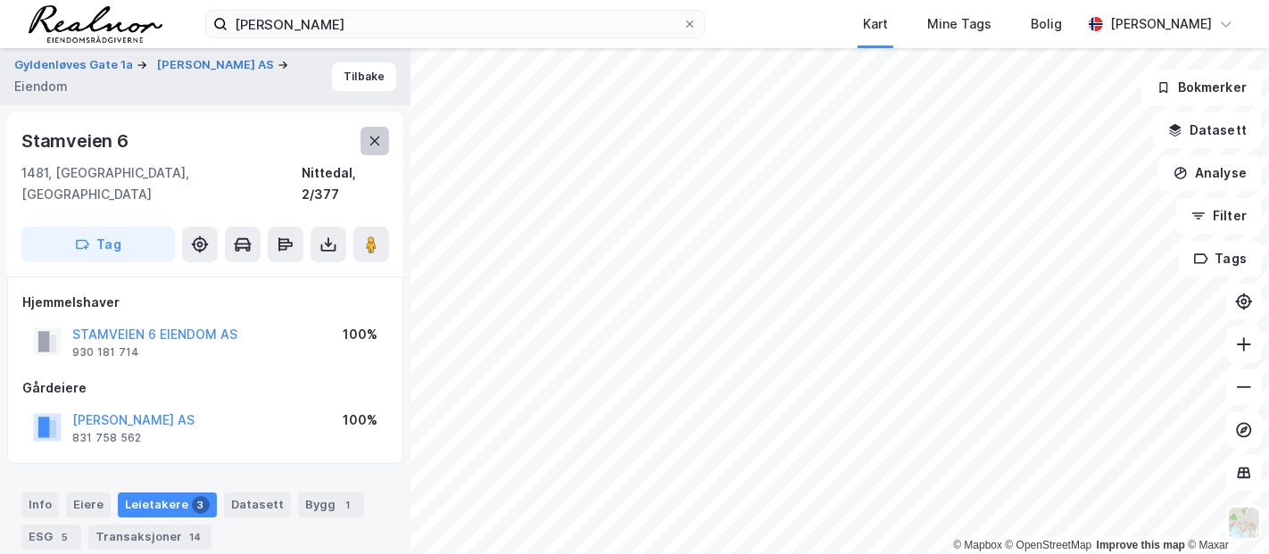
click at [379, 144] on icon at bounding box center [375, 141] width 14 height 14
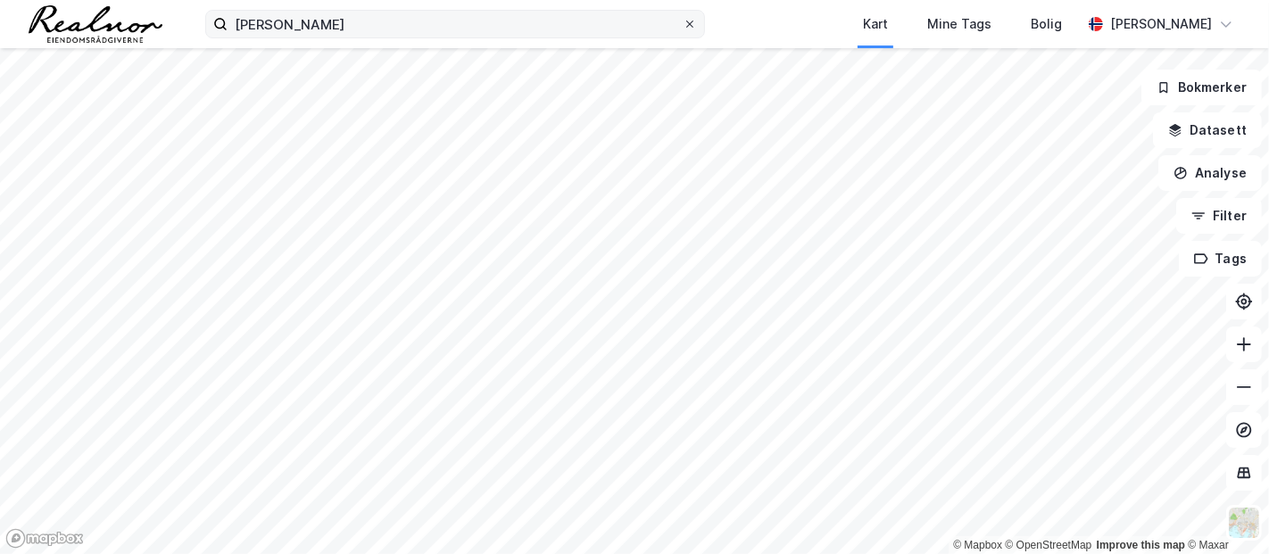
click at [686, 27] on icon at bounding box center [689, 24] width 7 height 7
click at [683, 27] on input "[PERSON_NAME]" at bounding box center [455, 24] width 455 height 27
click at [738, 16] on div "Kart Mine Tags Bolig [PERSON_NAME]" at bounding box center [634, 24] width 1269 height 48
click at [1142, 223] on button "Filter" at bounding box center [1219, 216] width 86 height 36
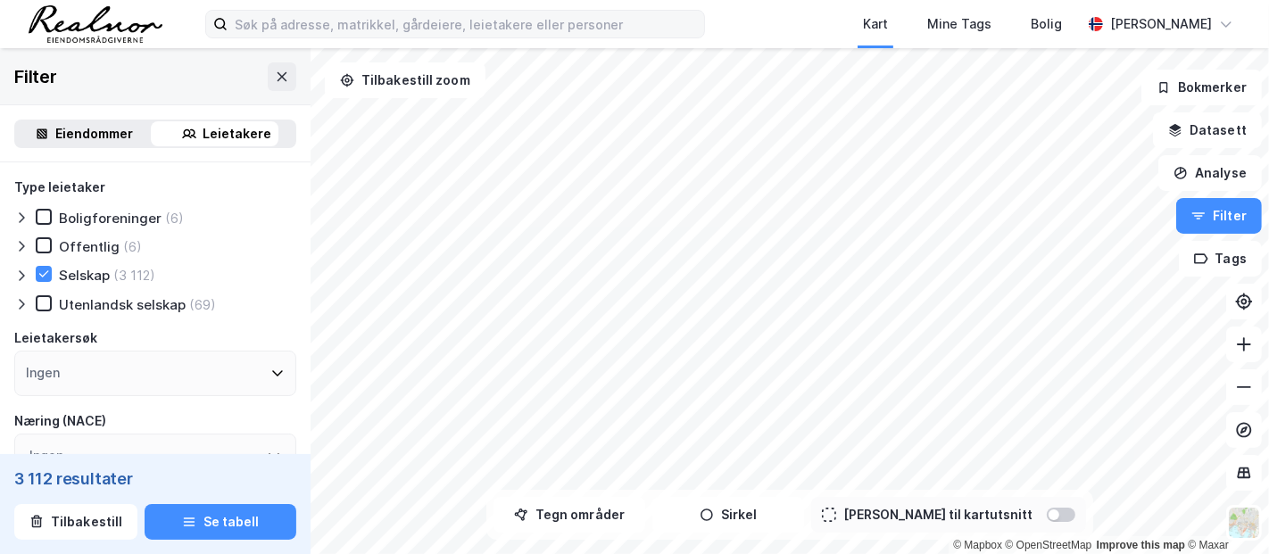
click at [219, 136] on div "Leietakere" at bounding box center [238, 133] width 69 height 21
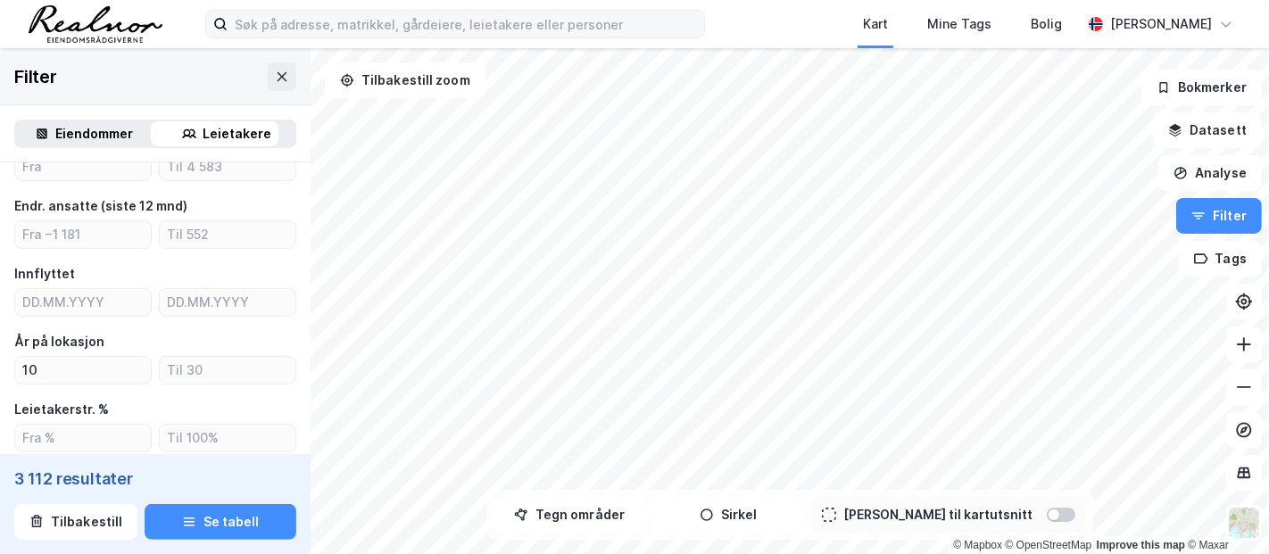
scroll to position [396, 0]
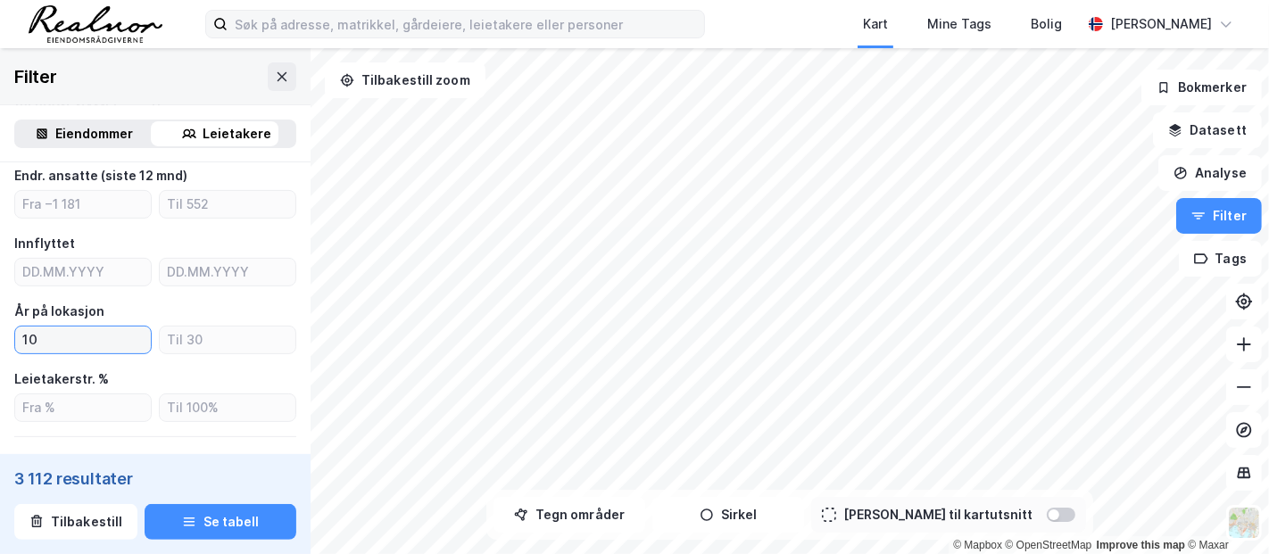
click at [70, 350] on input "10" at bounding box center [83, 340] width 136 height 27
click at [69, 350] on input "10" at bounding box center [83, 340] width 136 height 27
click at [67, 349] on input "10" at bounding box center [83, 340] width 136 height 27
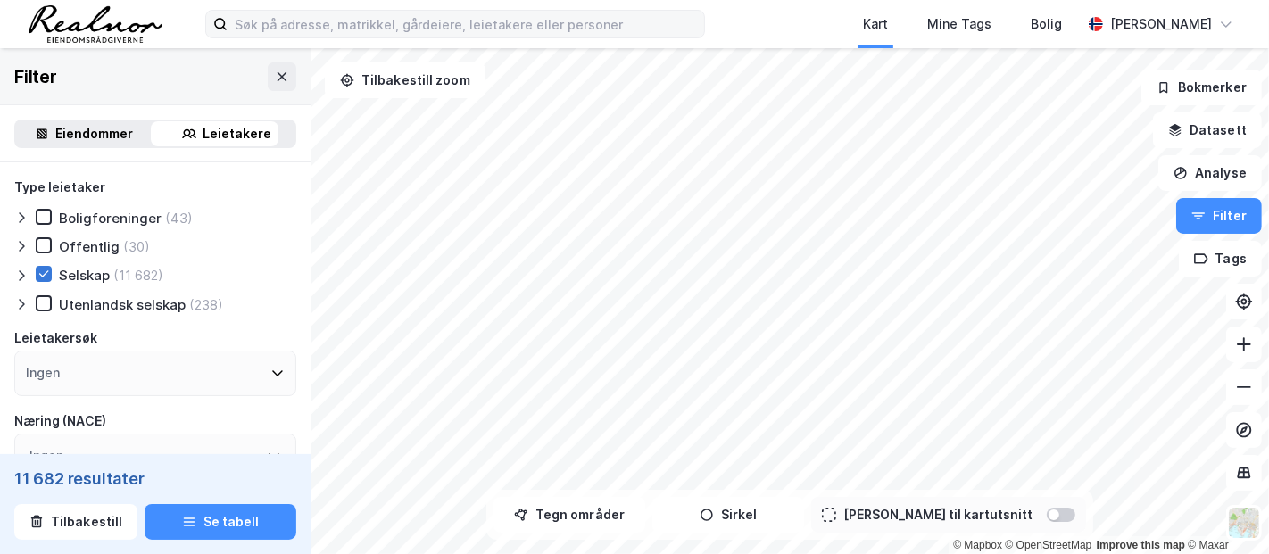
click at [48, 270] on icon at bounding box center [43, 274] width 12 height 12
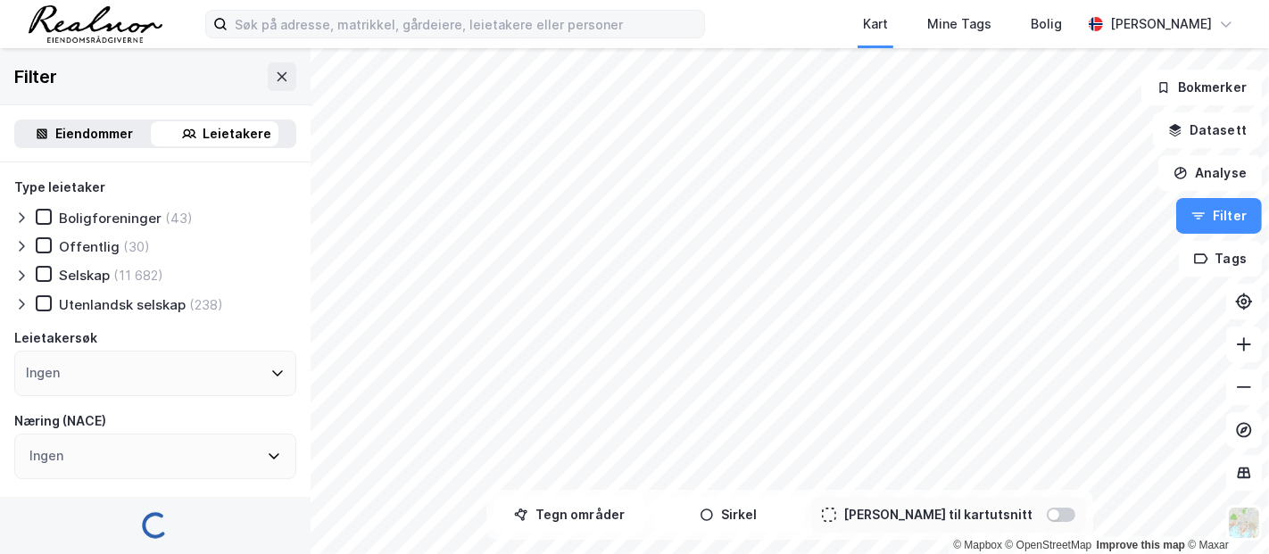
type input "--- (12 745)"
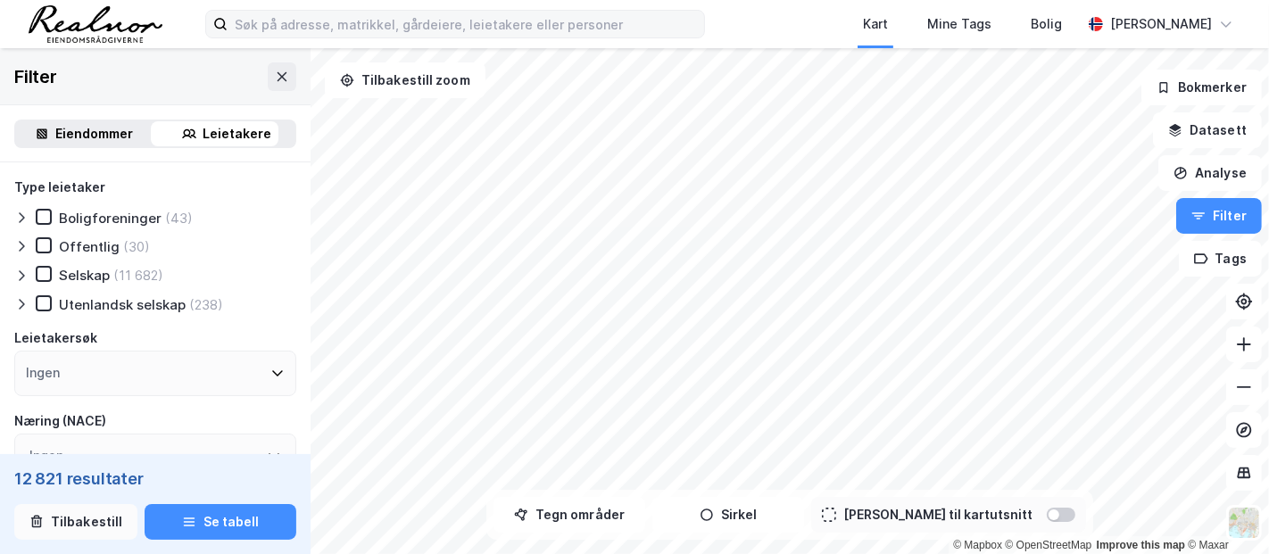
click at [88, 498] on button "Tilbakestill" at bounding box center [75, 522] width 123 height 36
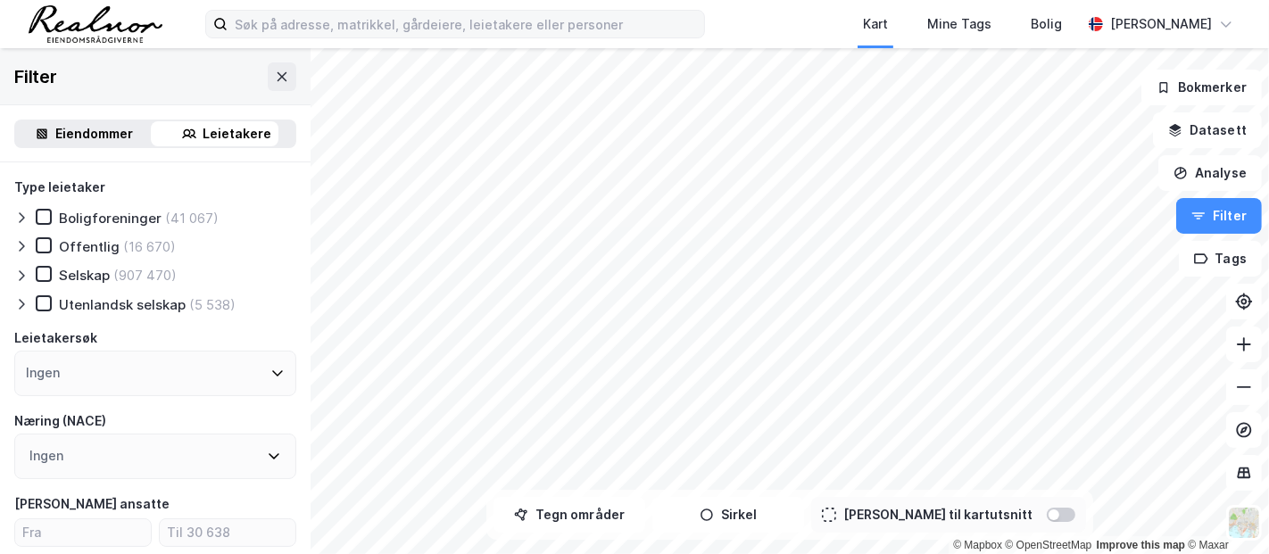
type input "--- (1 099 206)"
click at [267, 459] on icon at bounding box center [274, 456] width 14 height 14
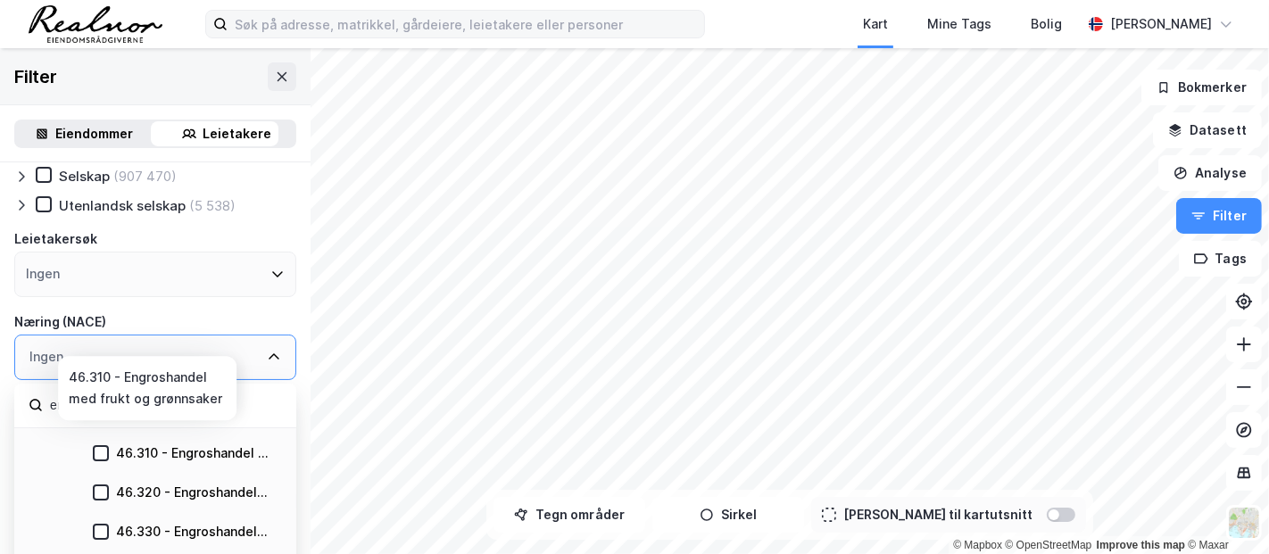
scroll to position [694, 0]
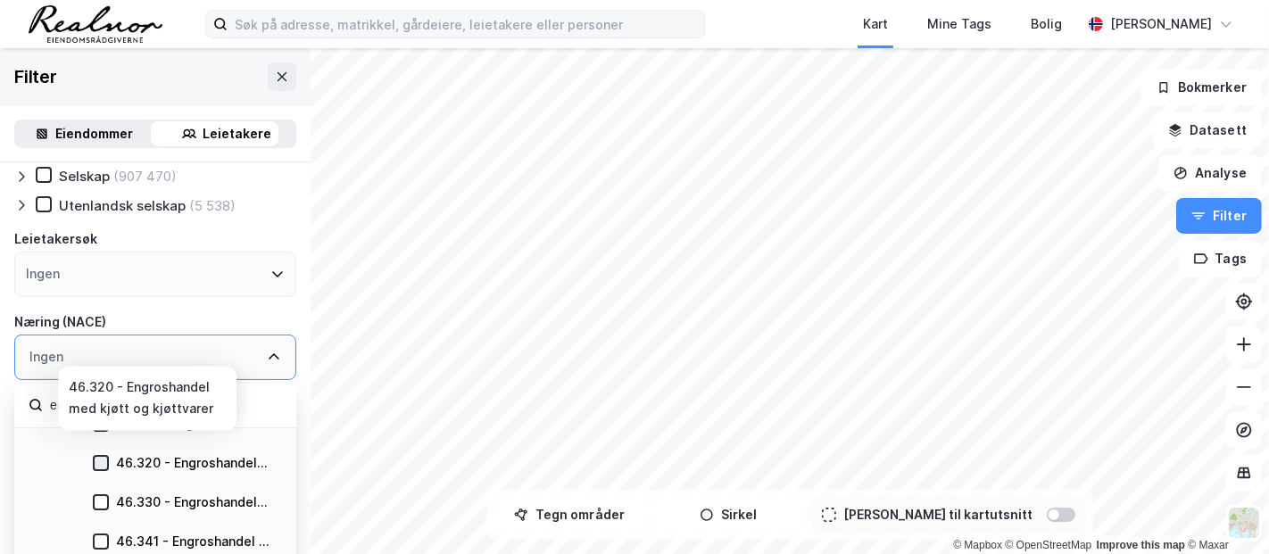
type input "engro"
click at [100, 461] on icon at bounding box center [101, 463] width 10 height 6
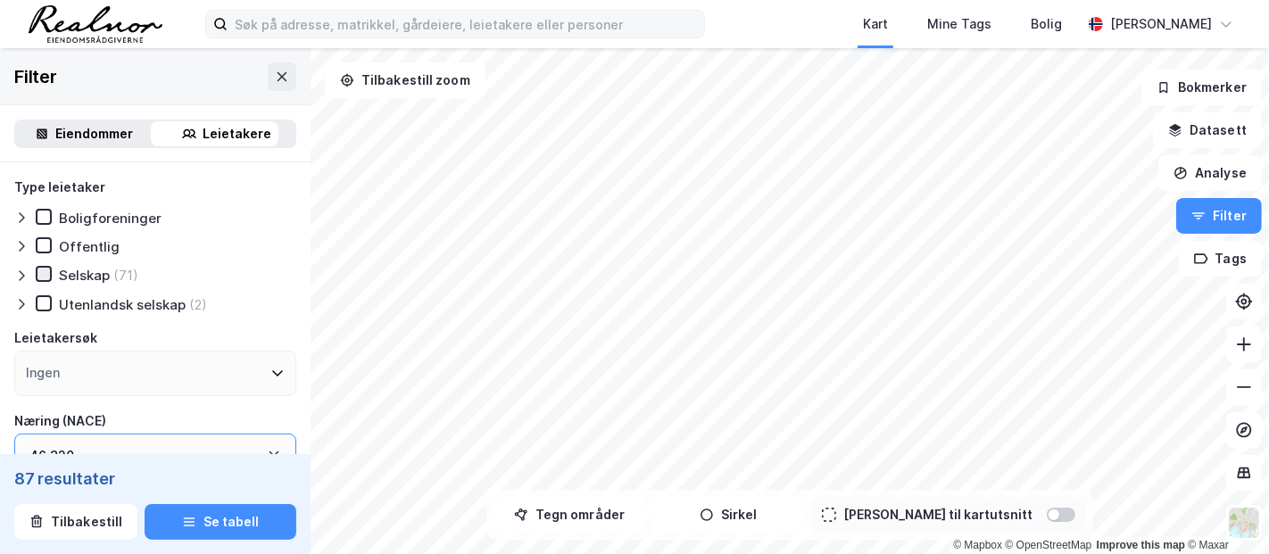
click at [48, 274] on icon at bounding box center [43, 274] width 12 height 12
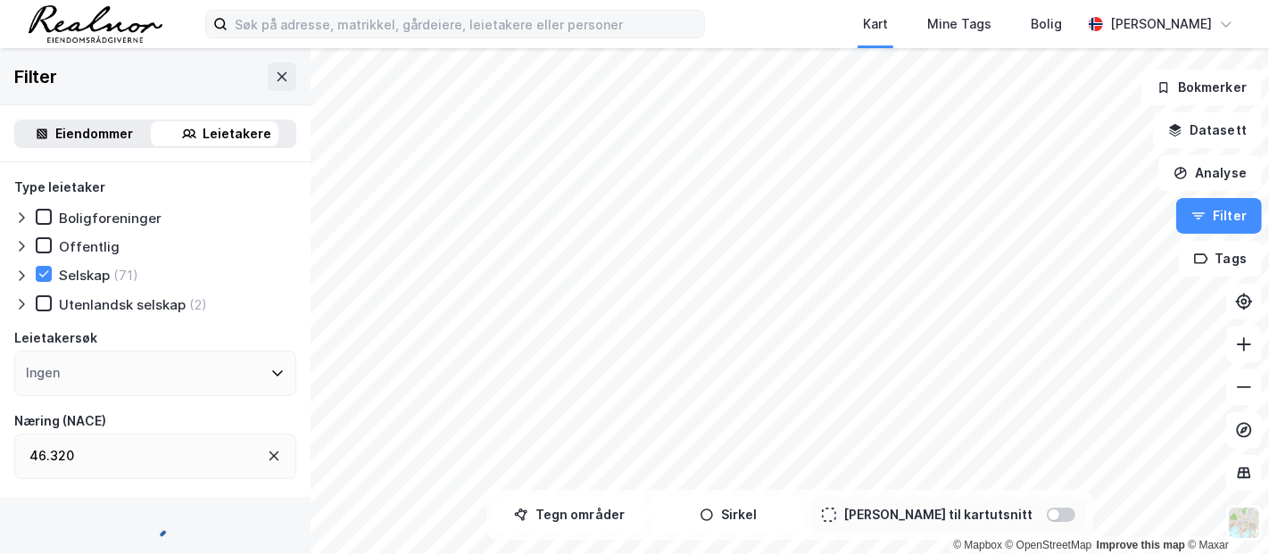
type input "--- (71)"
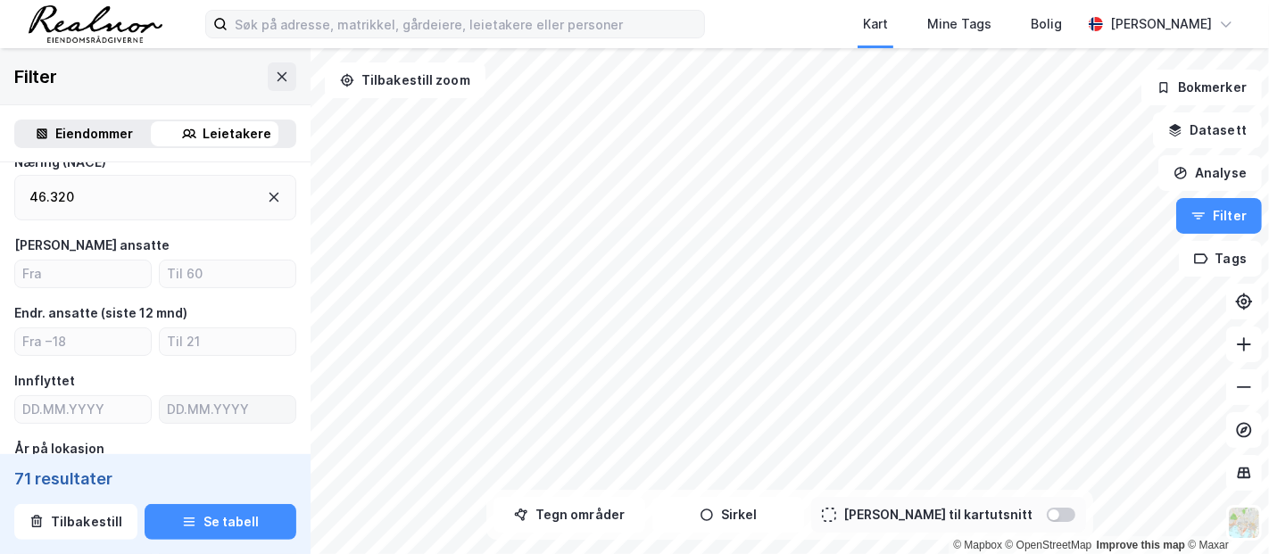
scroll to position [297, 0]
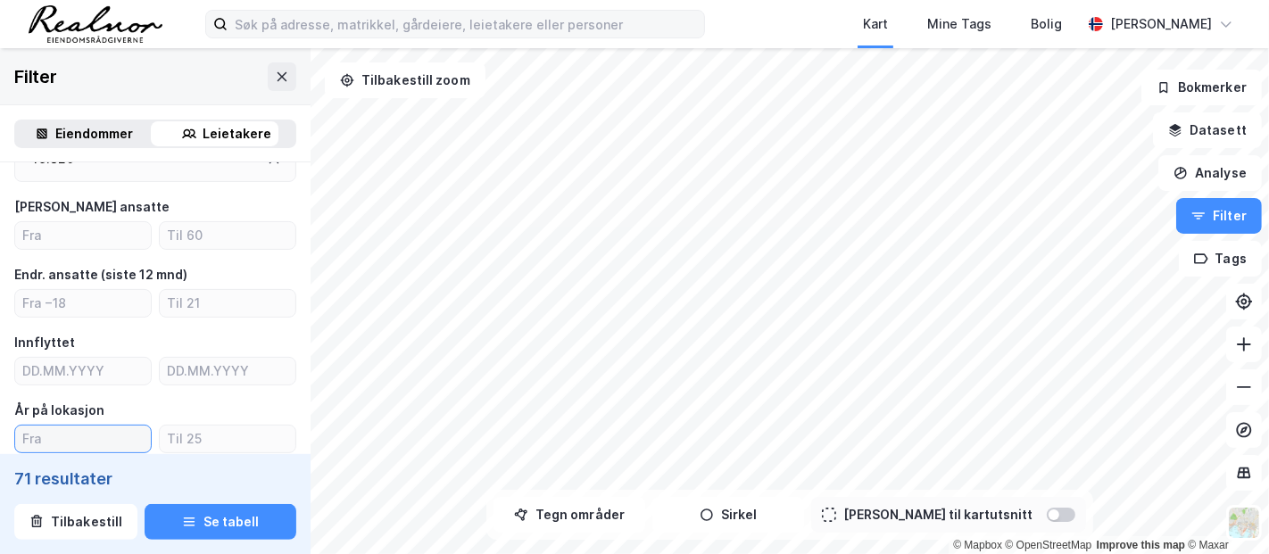
click at [71, 434] on input "number" at bounding box center [83, 439] width 136 height 27
type input "5"
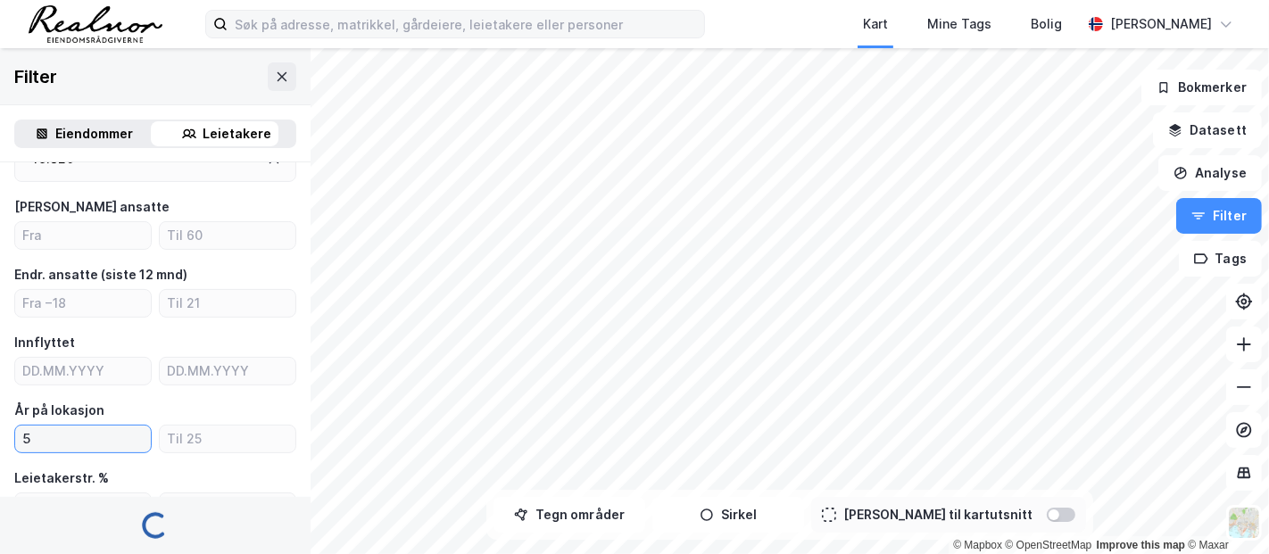
type input "--- (45)"
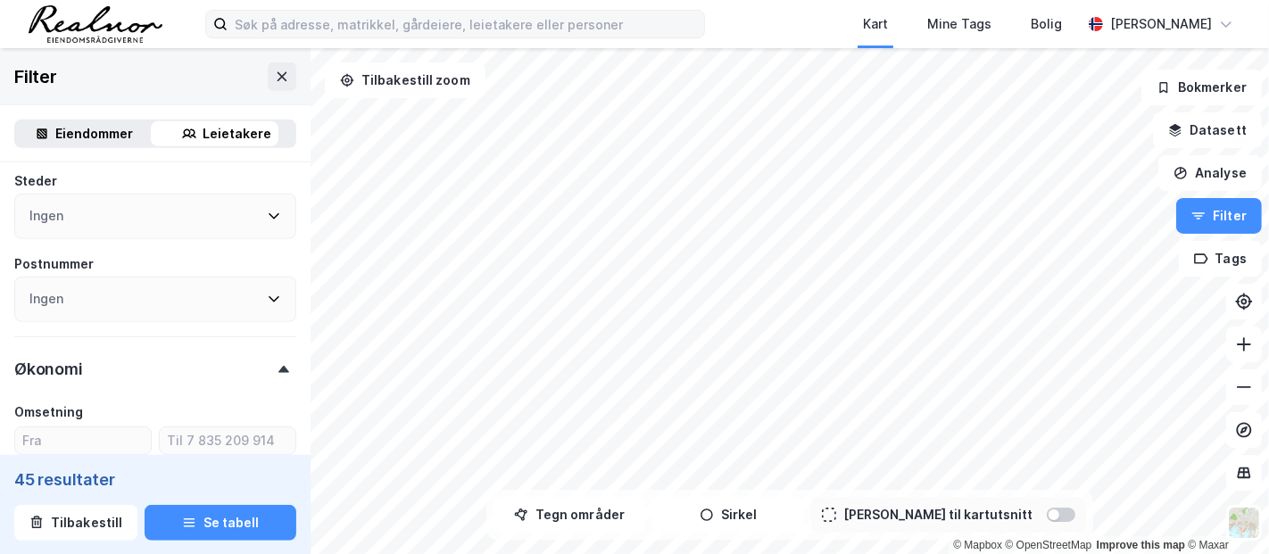
scroll to position [893, 0]
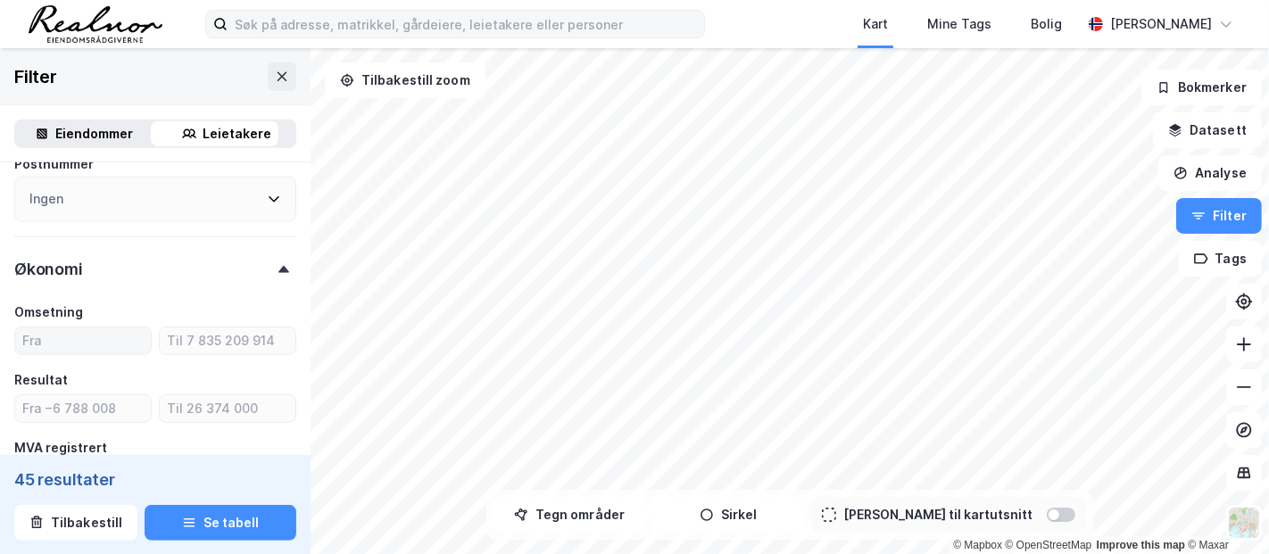
type input "5"
click at [59, 342] on input "number" at bounding box center [83, 341] width 136 height 27
click at [61, 409] on input "number" at bounding box center [83, 408] width 136 height 27
type input "1"
type input "--- (20)"
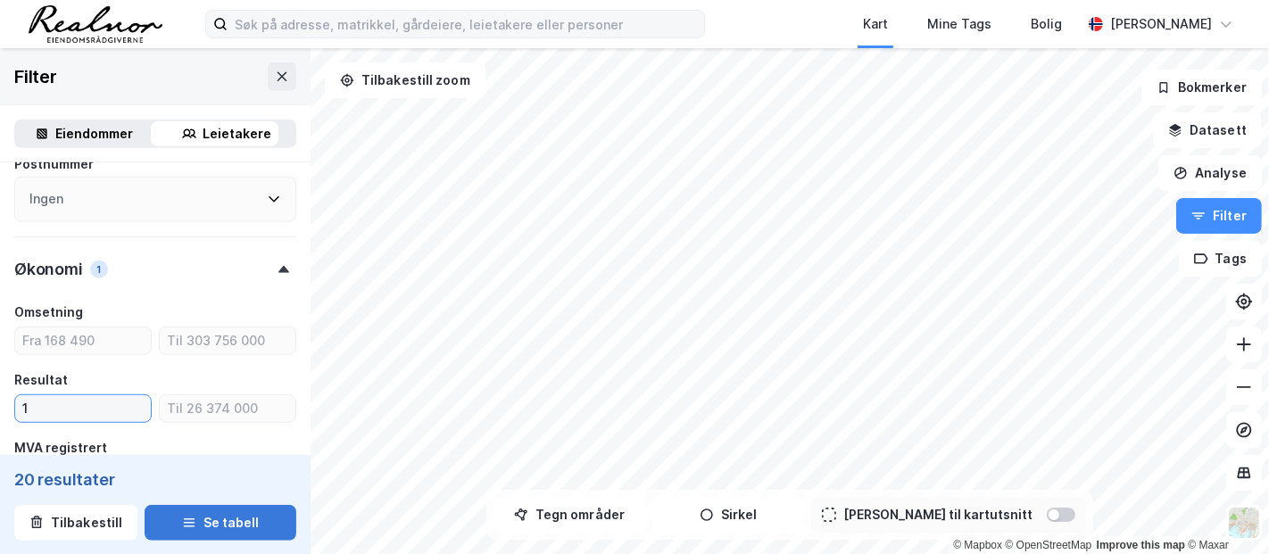
type input "1"
click at [225, 498] on button "Se tabell" at bounding box center [221, 522] width 152 height 36
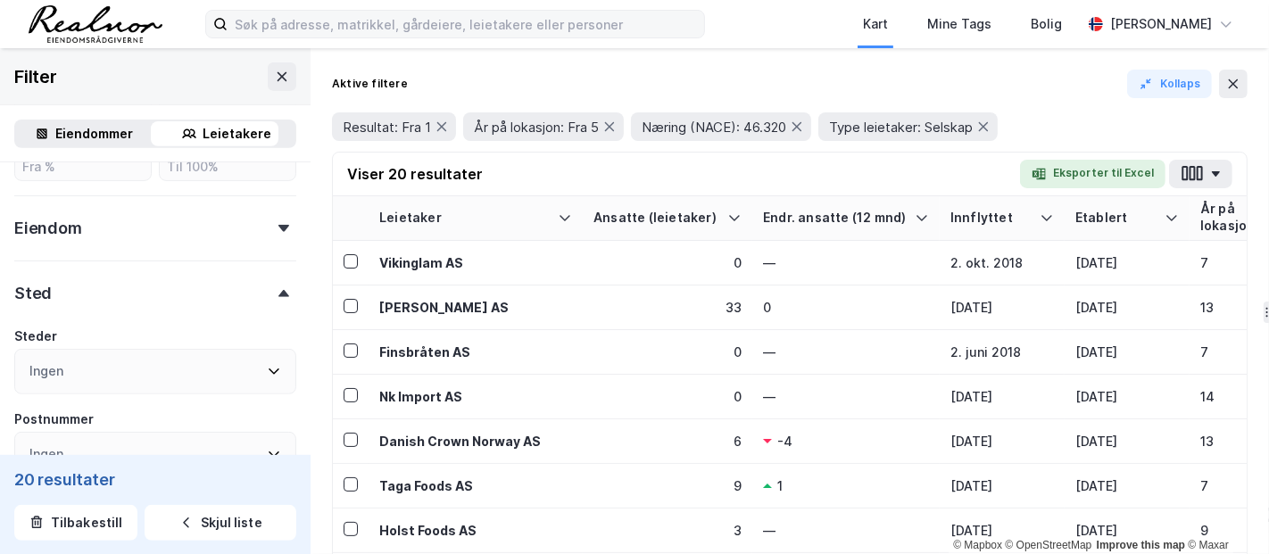
scroll to position [594, 0]
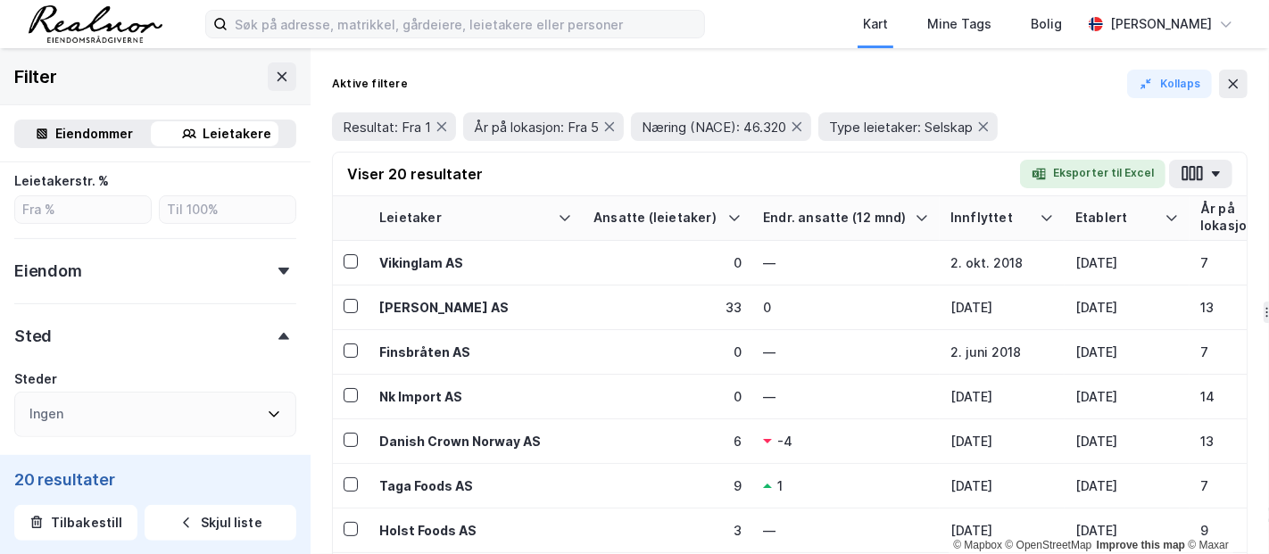
click at [269, 421] on div "Ingen" at bounding box center [155, 415] width 282 height 46
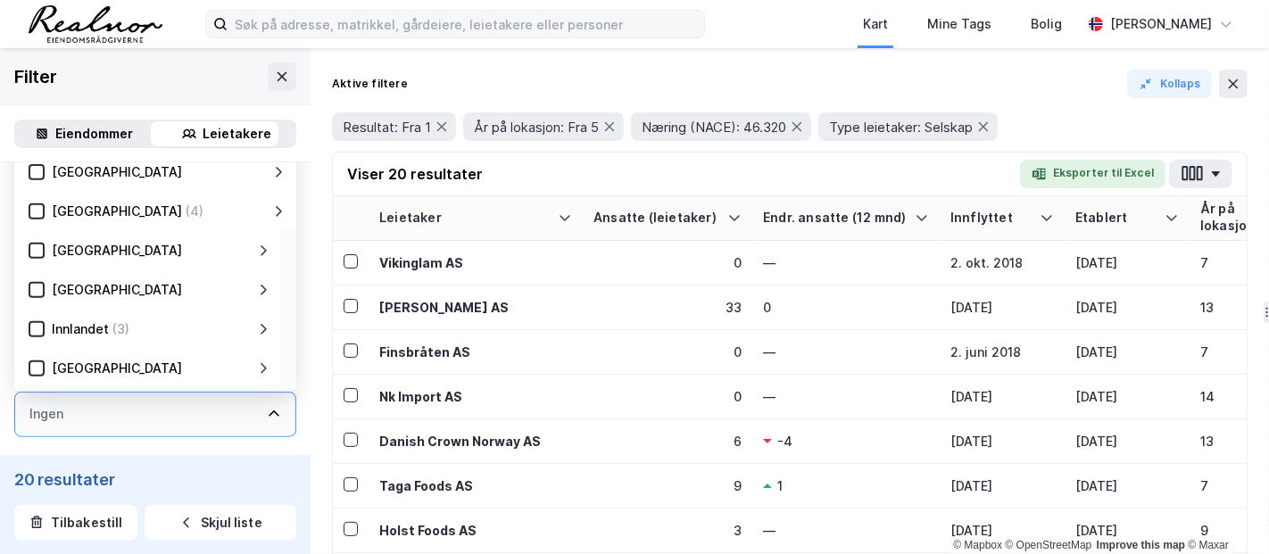
drag, startPoint x: 40, startPoint y: 324, endPoint x: 37, endPoint y: 236, distance: 88.4
click at [40, 323] on icon at bounding box center [36, 329] width 12 height 12
click at [39, 212] on icon at bounding box center [36, 211] width 12 height 12
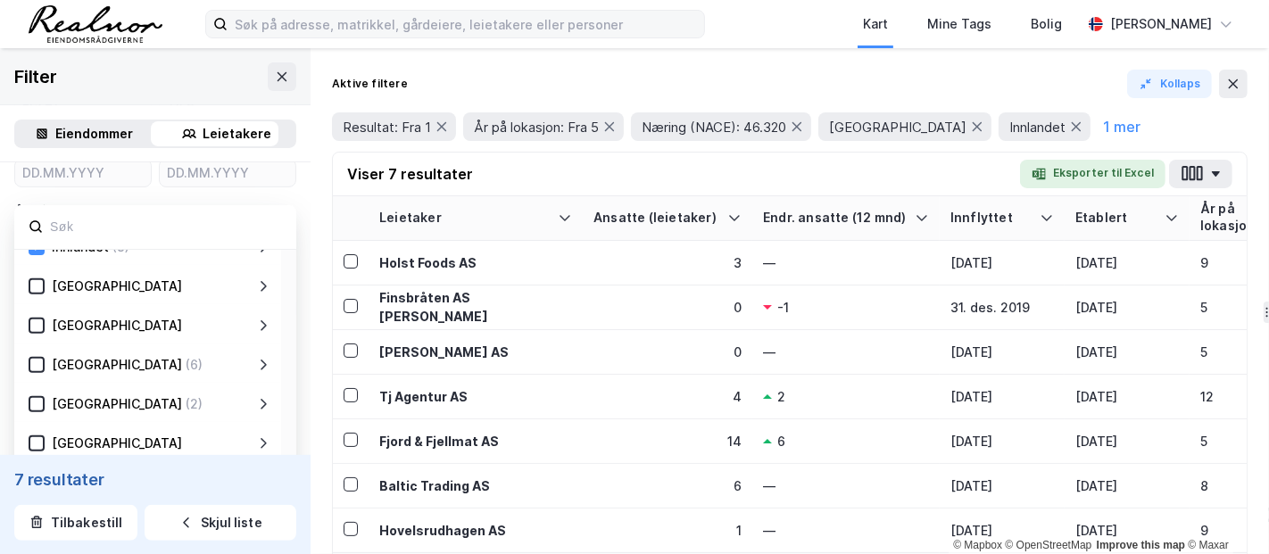
scroll to position [198, 0]
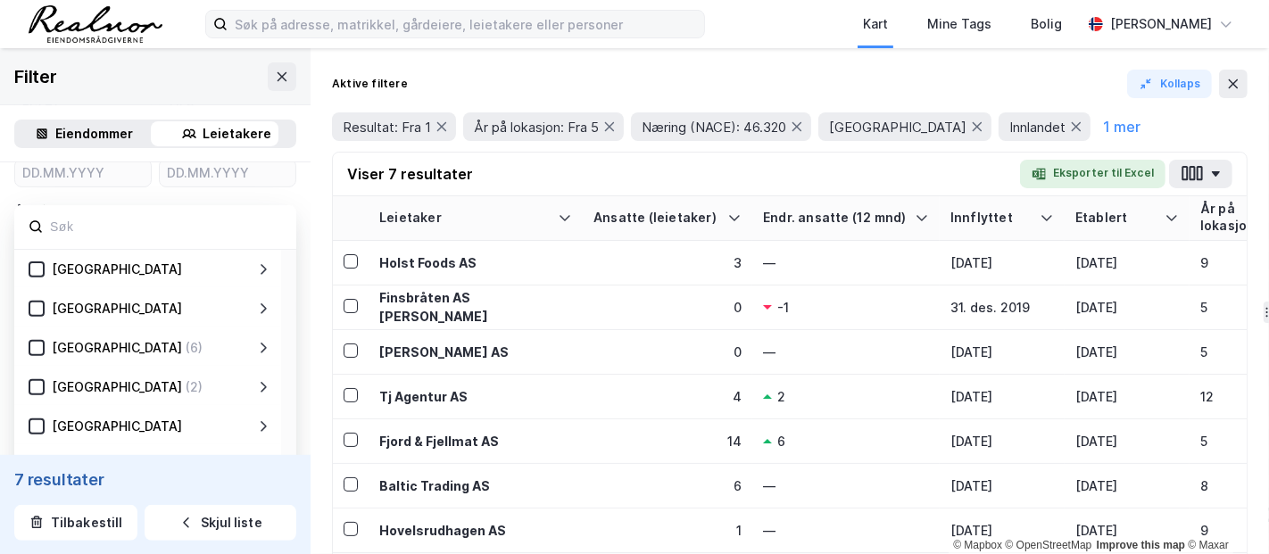
click at [45, 343] on div "[GEOGRAPHIC_DATA] (6)" at bounding box center [151, 347] width 212 height 21
click at [45, 340] on div "[GEOGRAPHIC_DATA] (6)" at bounding box center [151, 347] width 212 height 21
click at [37, 345] on icon at bounding box center [37, 348] width 10 height 6
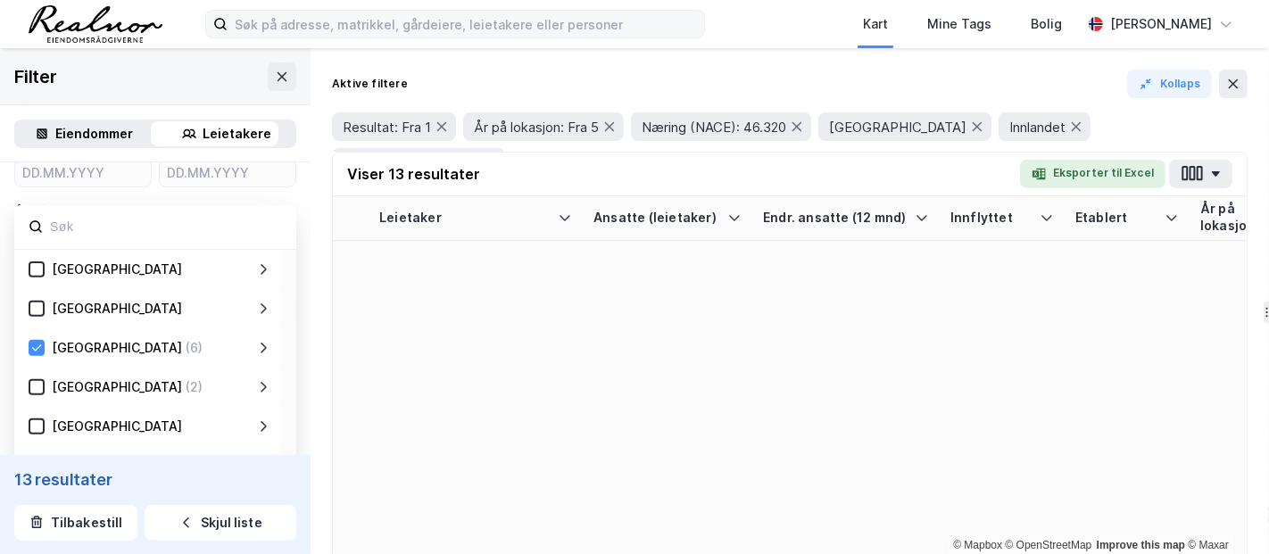
type input "--- (13)"
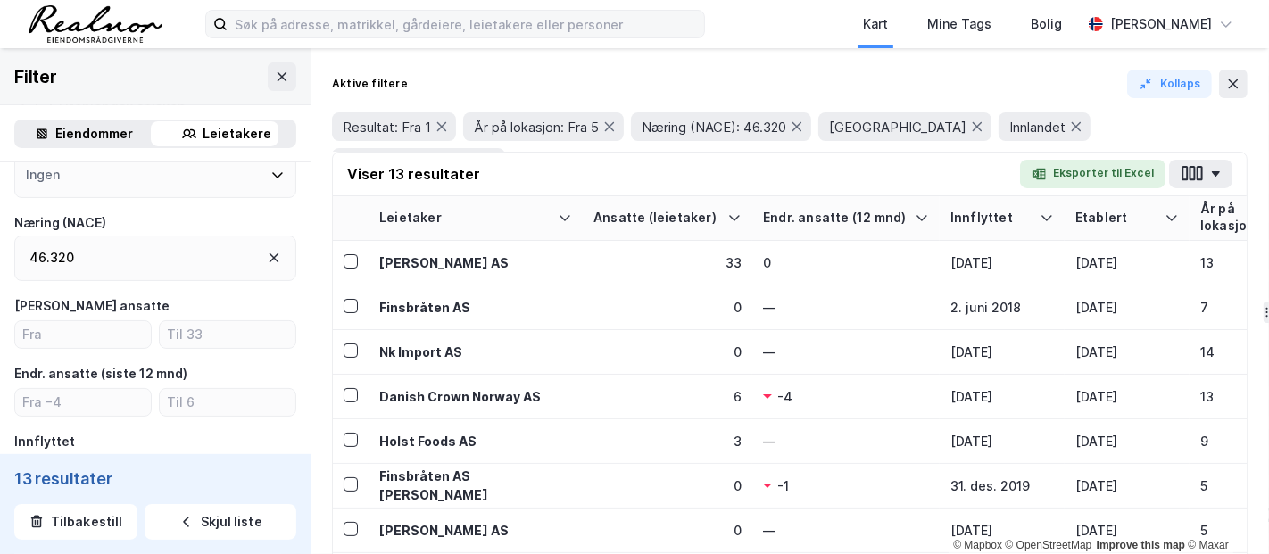
scroll to position [99, 0]
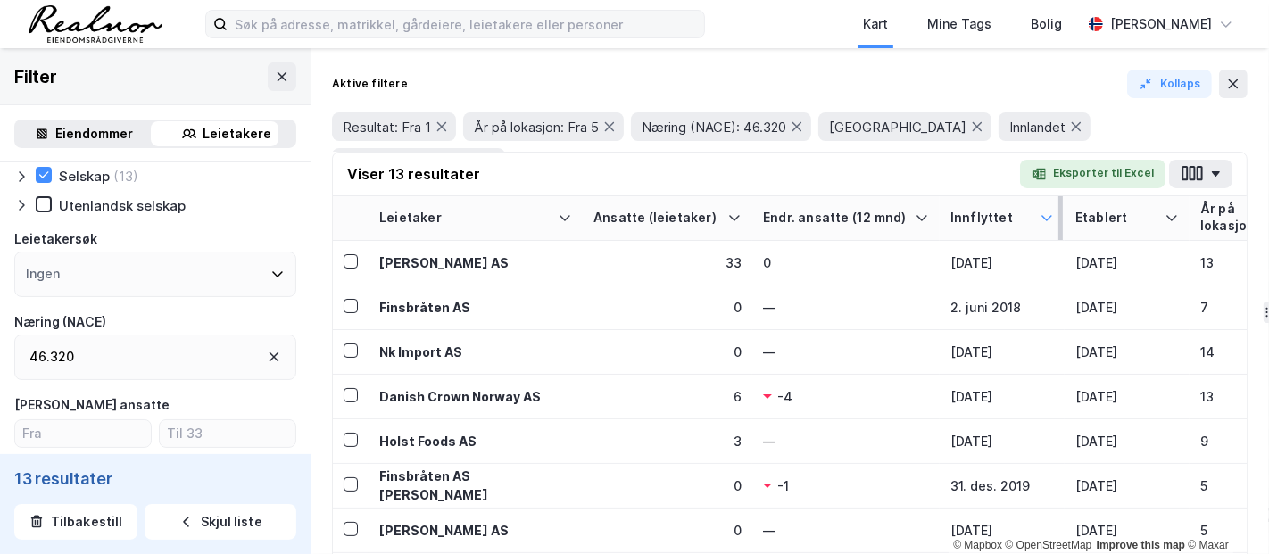
click at [1045, 221] on icon at bounding box center [1047, 218] width 14 height 14
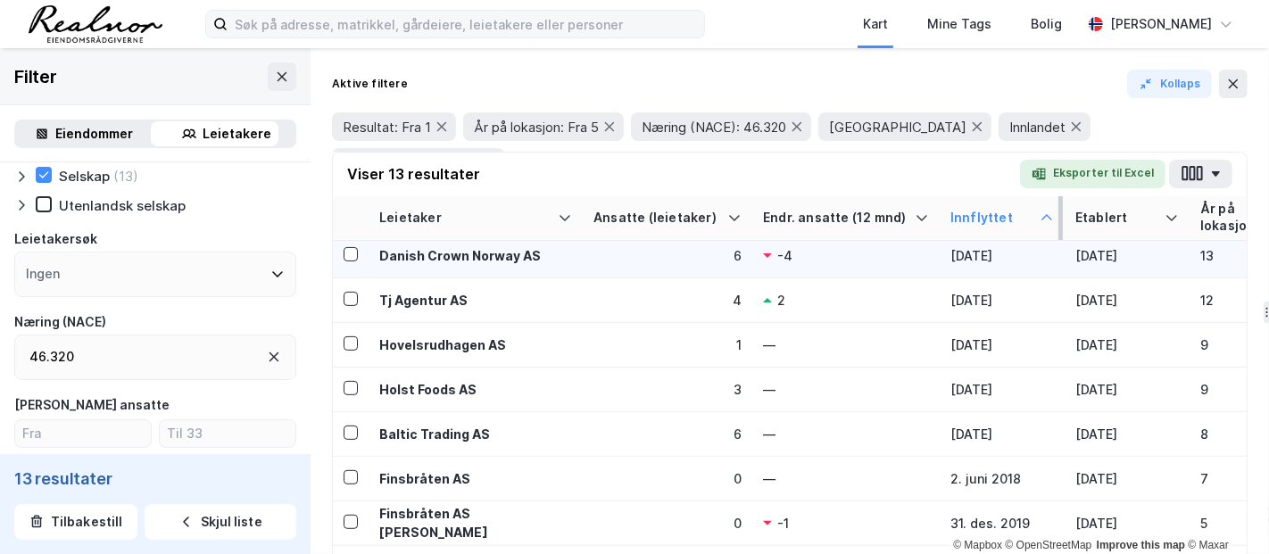
scroll to position [199, 0]
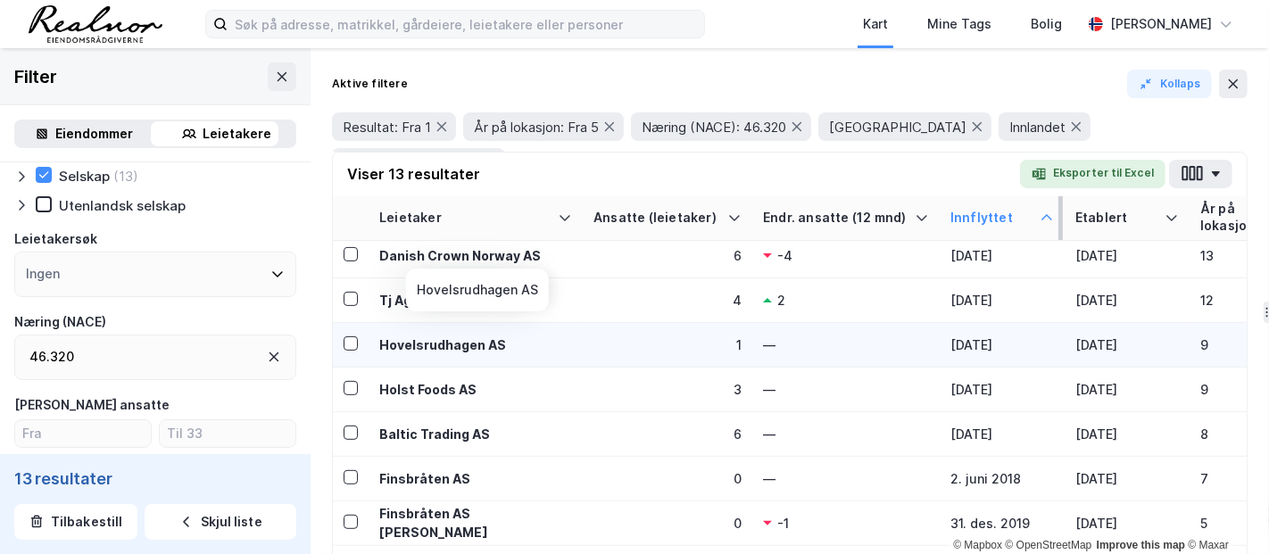
click at [456, 335] on div "Hovelsrudhagen AS" at bounding box center [475, 344] width 193 height 19
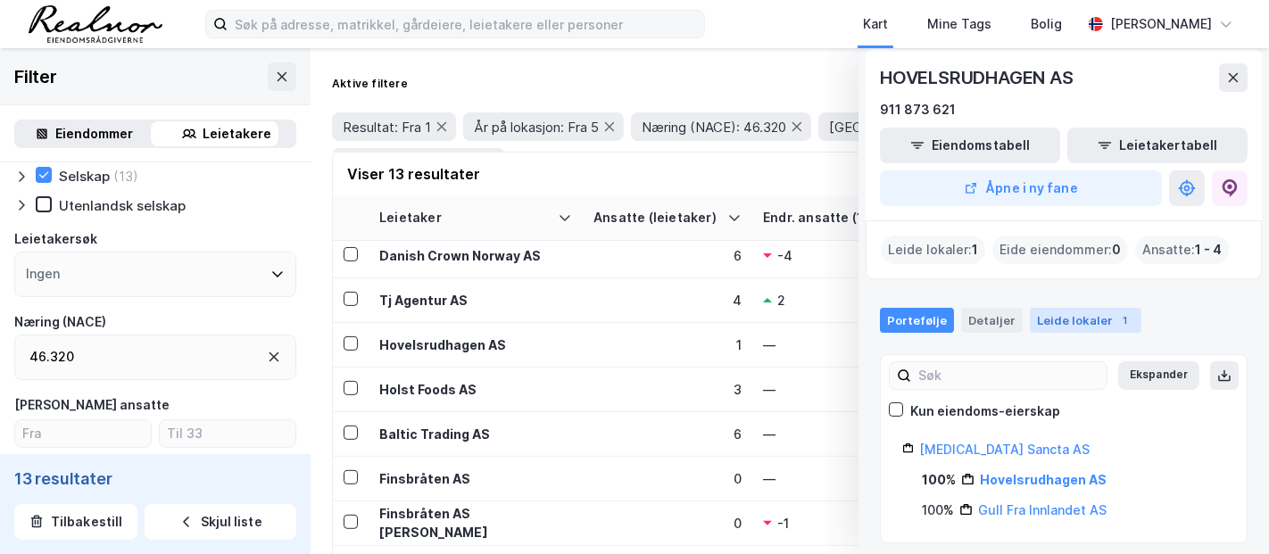
scroll to position [15, 0]
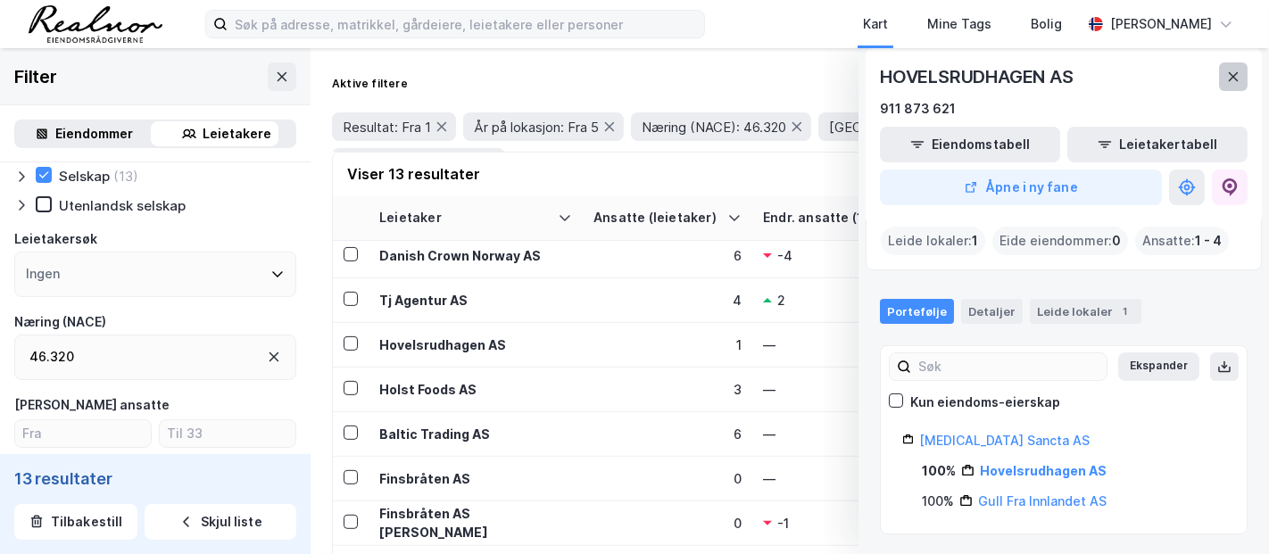
click at [1142, 79] on icon at bounding box center [1233, 77] width 14 height 14
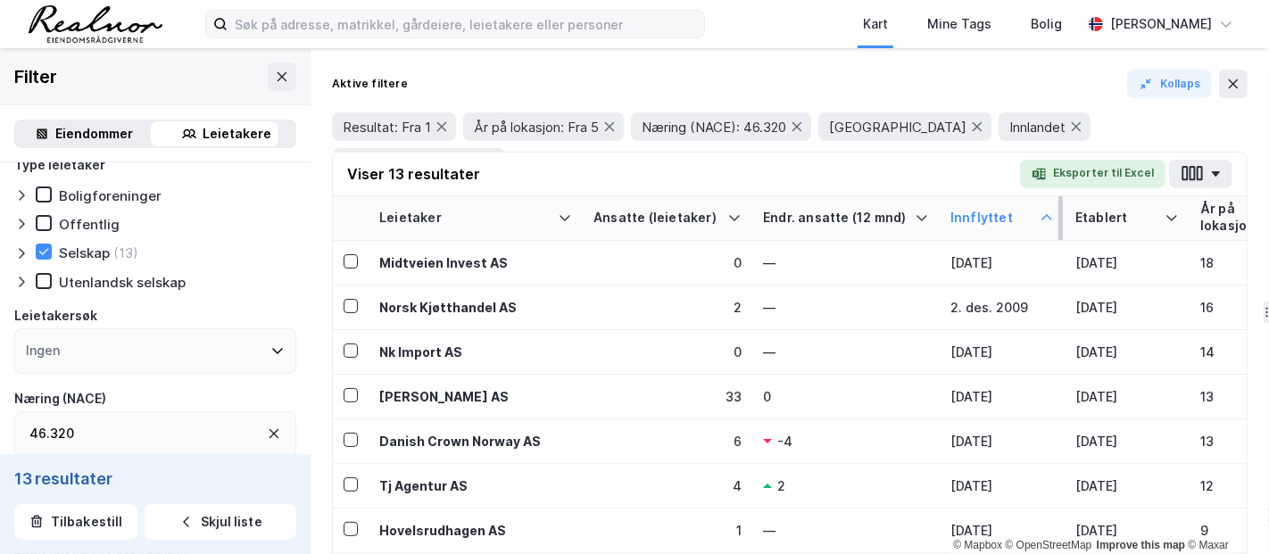
scroll to position [0, 0]
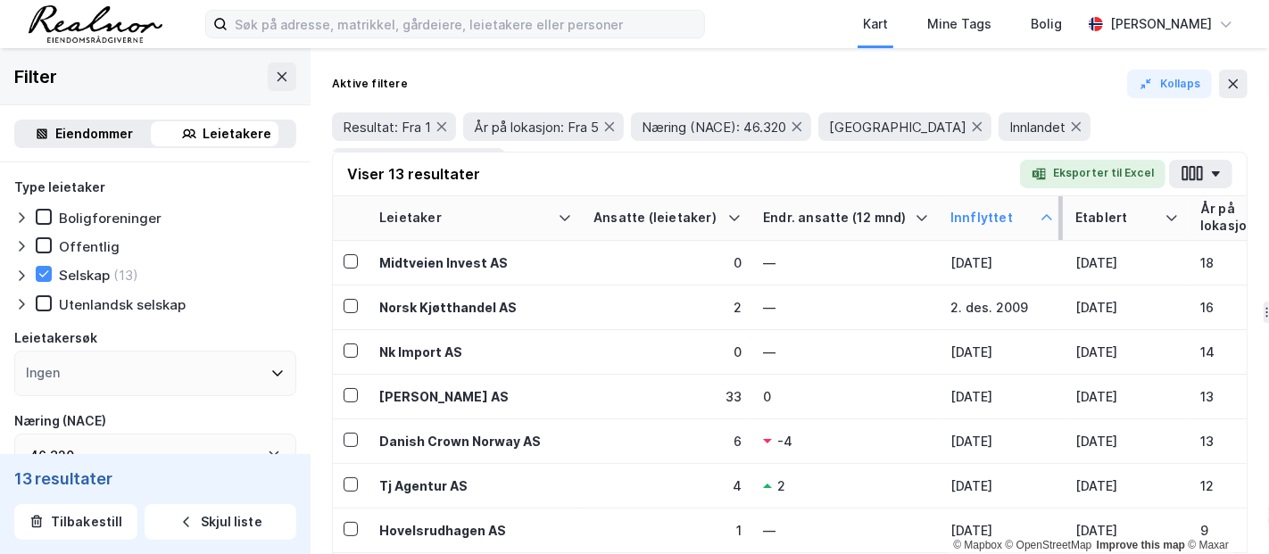
click at [247, 73] on div "Filter" at bounding box center [155, 76] width 311 height 57
click at [275, 74] on icon at bounding box center [282, 77] width 14 height 14
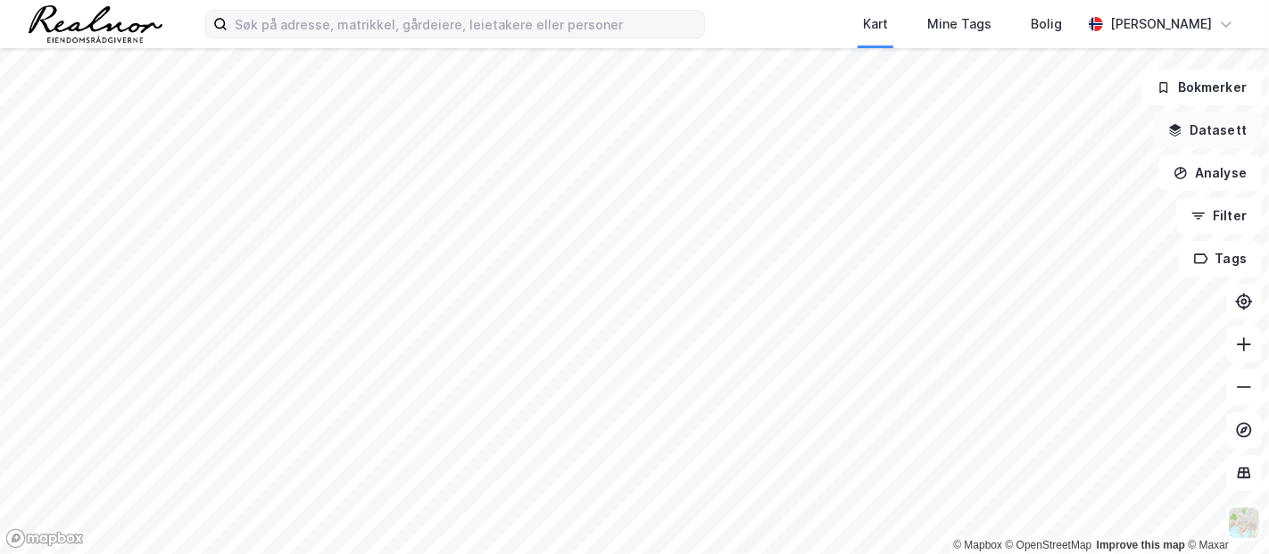
click at [1142, 144] on button "Datasett" at bounding box center [1207, 130] width 109 height 36
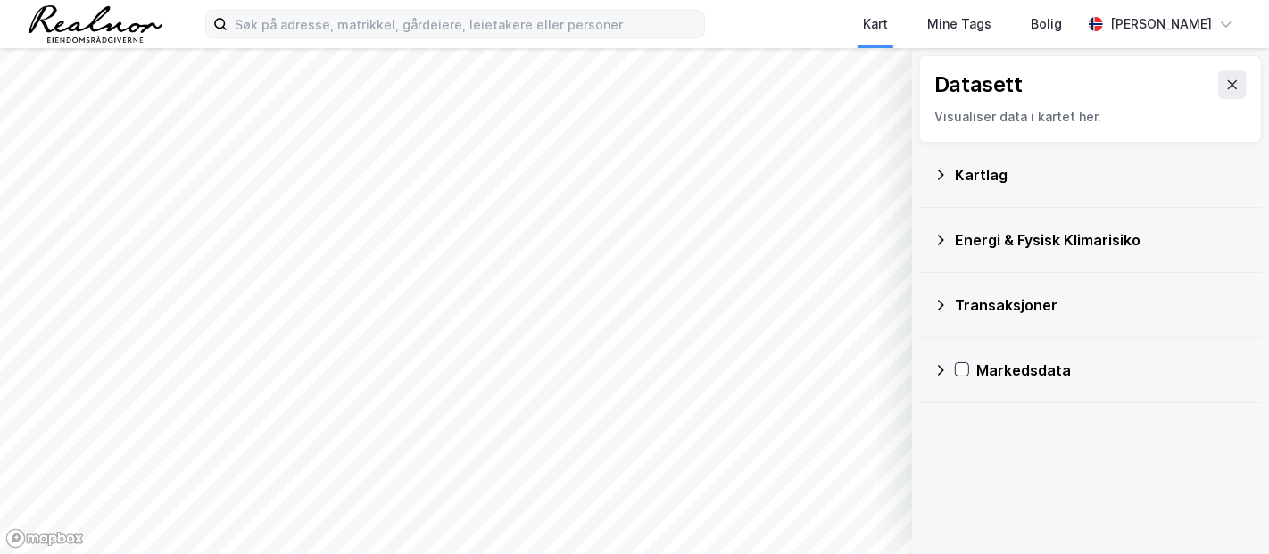
click at [950, 170] on div "Kartlag" at bounding box center [1091, 175] width 314 height 43
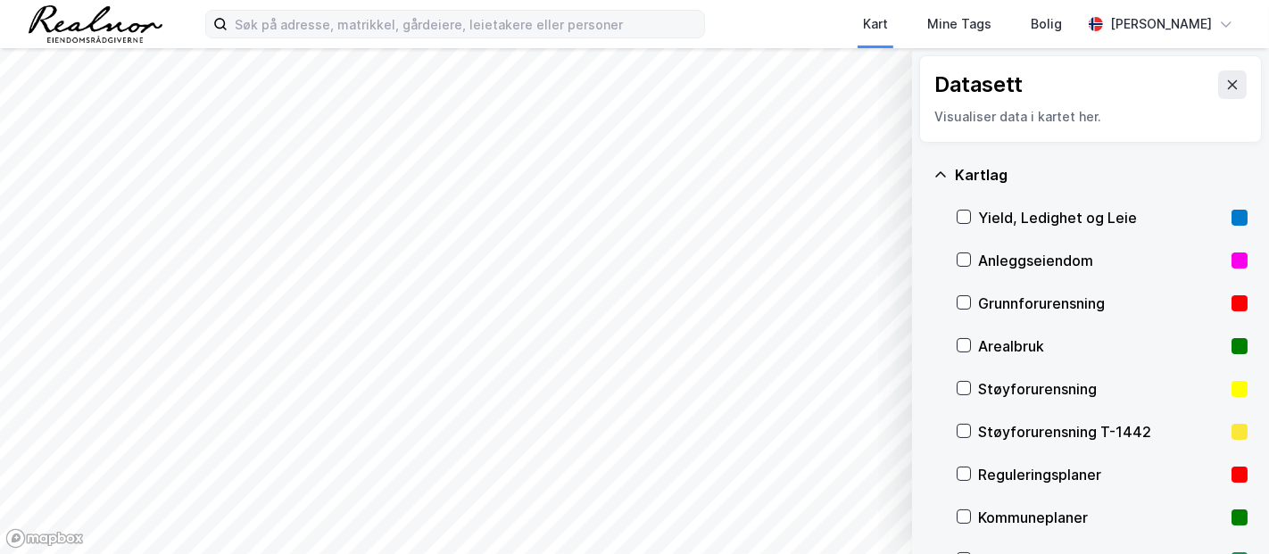
click at [980, 212] on div "Yield, Ledighet og Leie" at bounding box center [1101, 217] width 246 height 21
click at [828, 498] on button "Vis" at bounding box center [820, 523] width 148 height 29
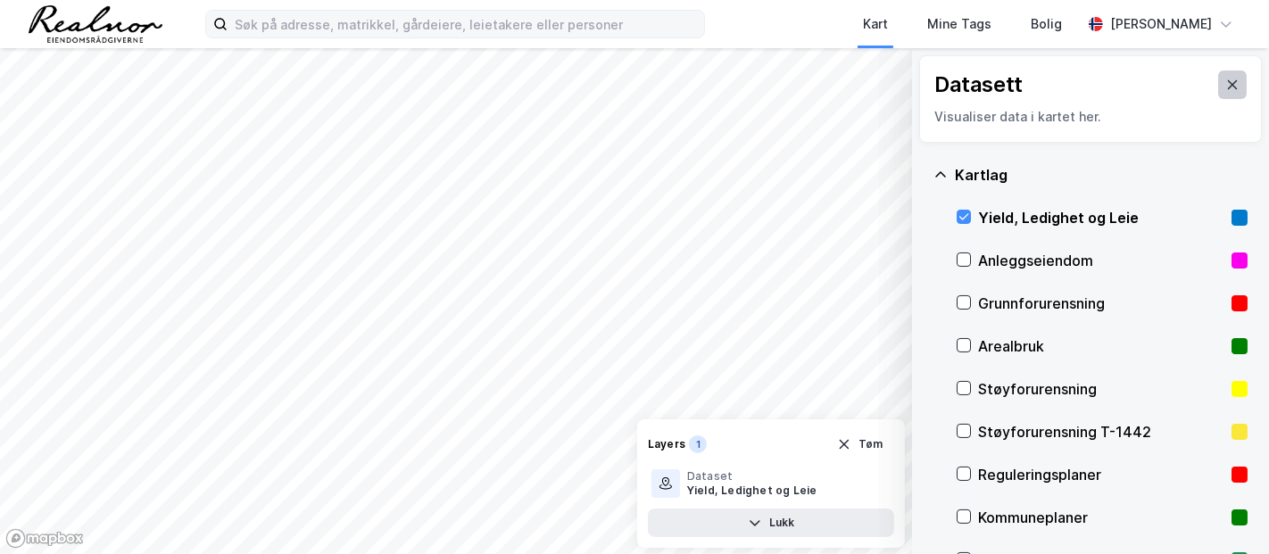
click at [1142, 81] on icon at bounding box center [1233, 85] width 14 height 14
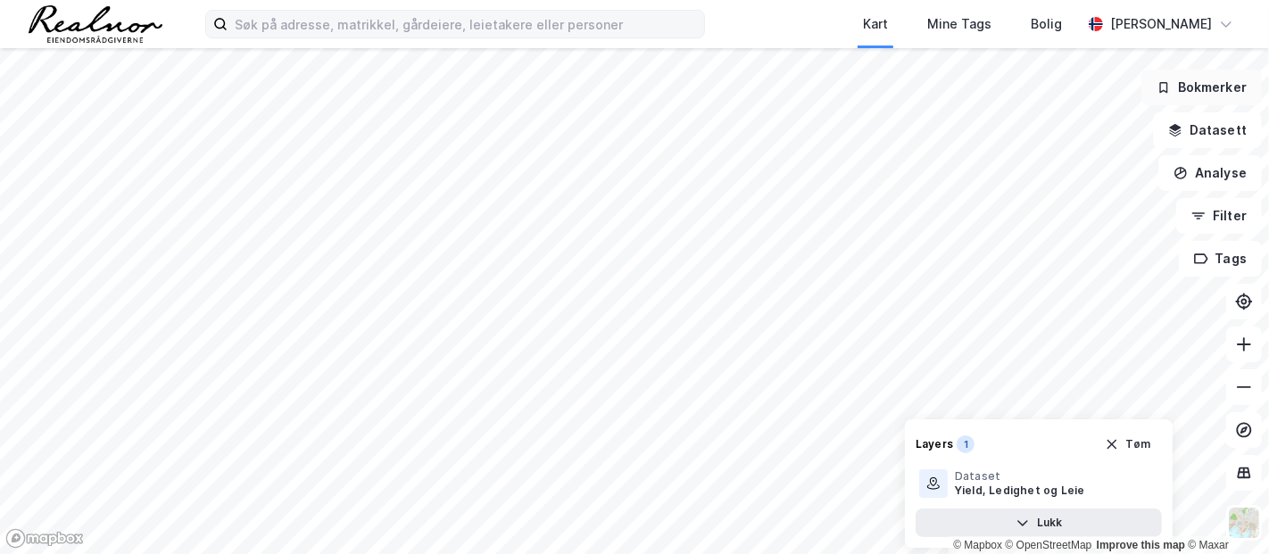
click at [1142, 94] on button "Bokmerker" at bounding box center [1202, 88] width 121 height 36
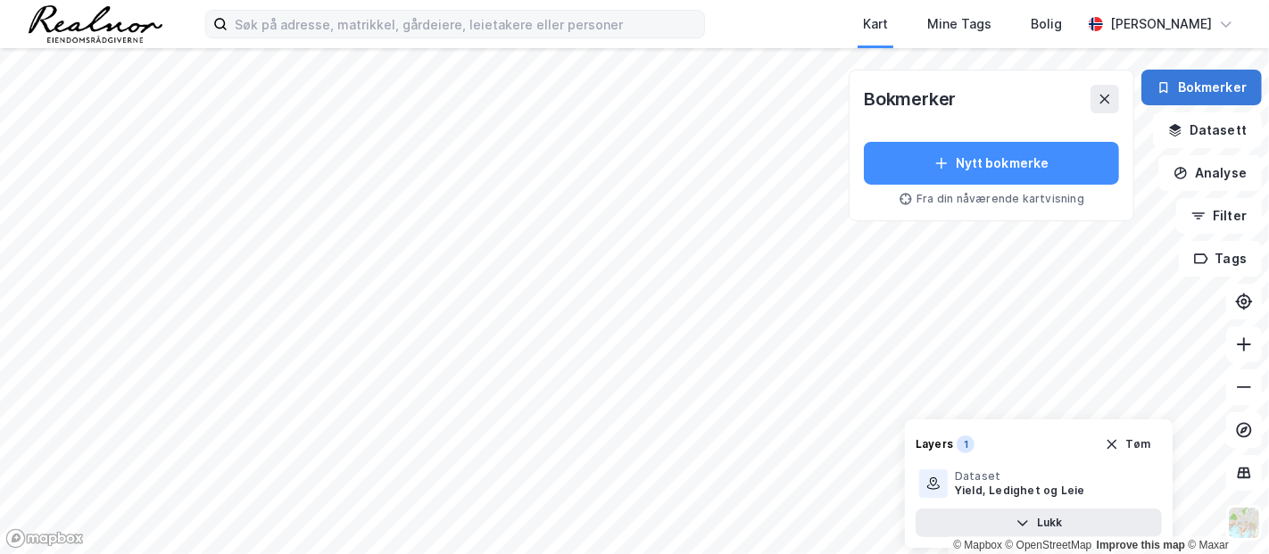
click at [1142, 94] on button "Bokmerker" at bounding box center [1202, 88] width 121 height 36
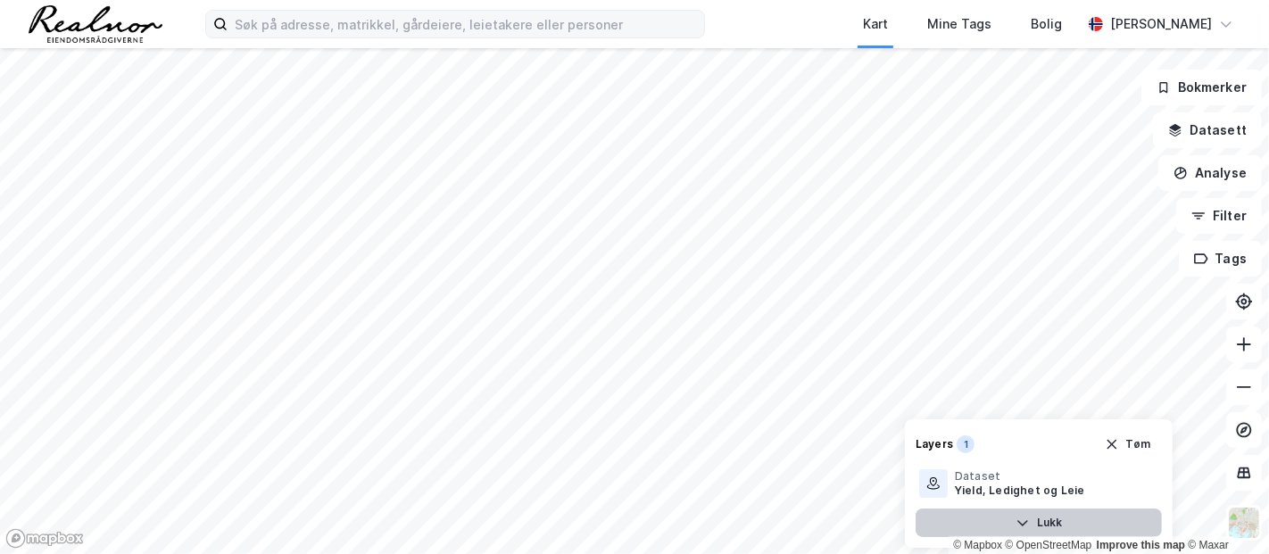
click at [1055, 498] on button "Lukk" at bounding box center [1039, 523] width 246 height 29
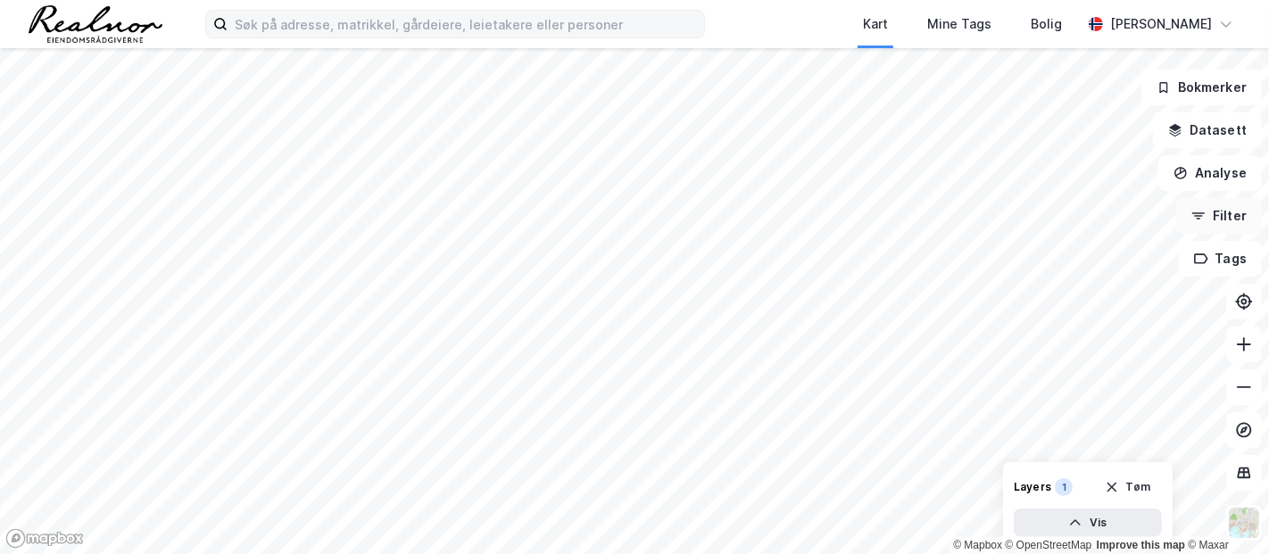
click at [1142, 220] on button "Filter" at bounding box center [1219, 216] width 86 height 36
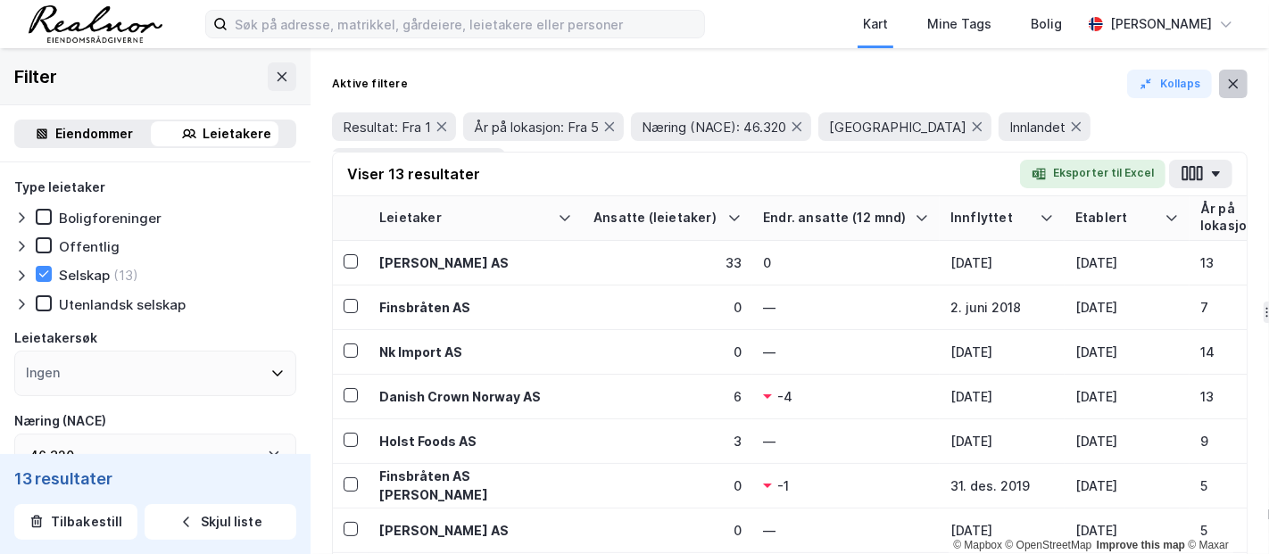
click at [1142, 75] on button at bounding box center [1233, 84] width 29 height 29
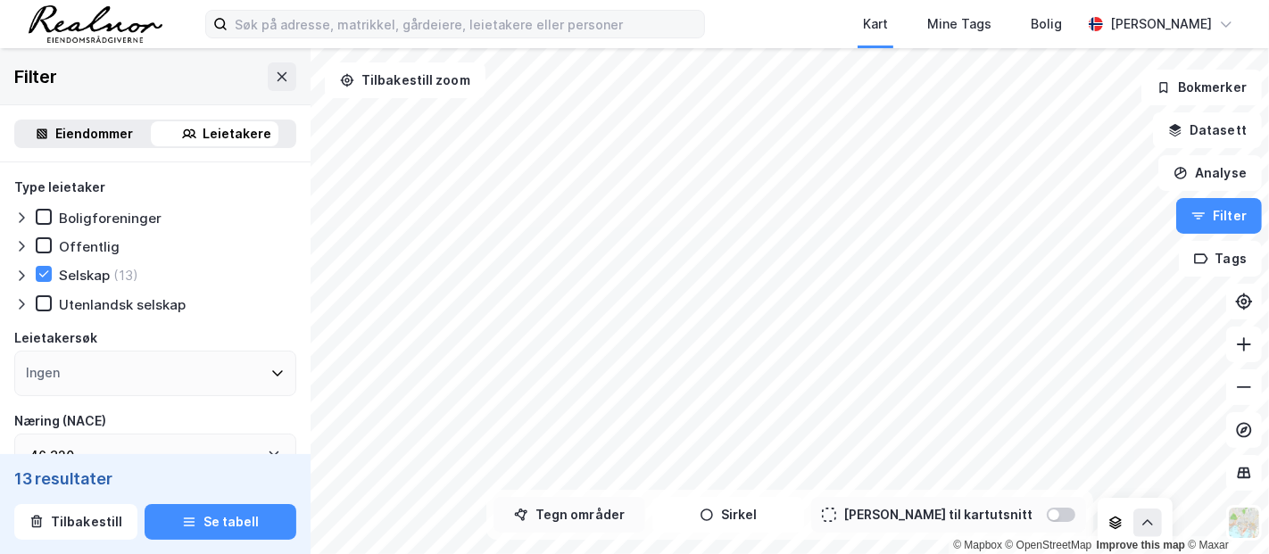
click at [577, 498] on button "Tegn områder" at bounding box center [570, 515] width 152 height 36
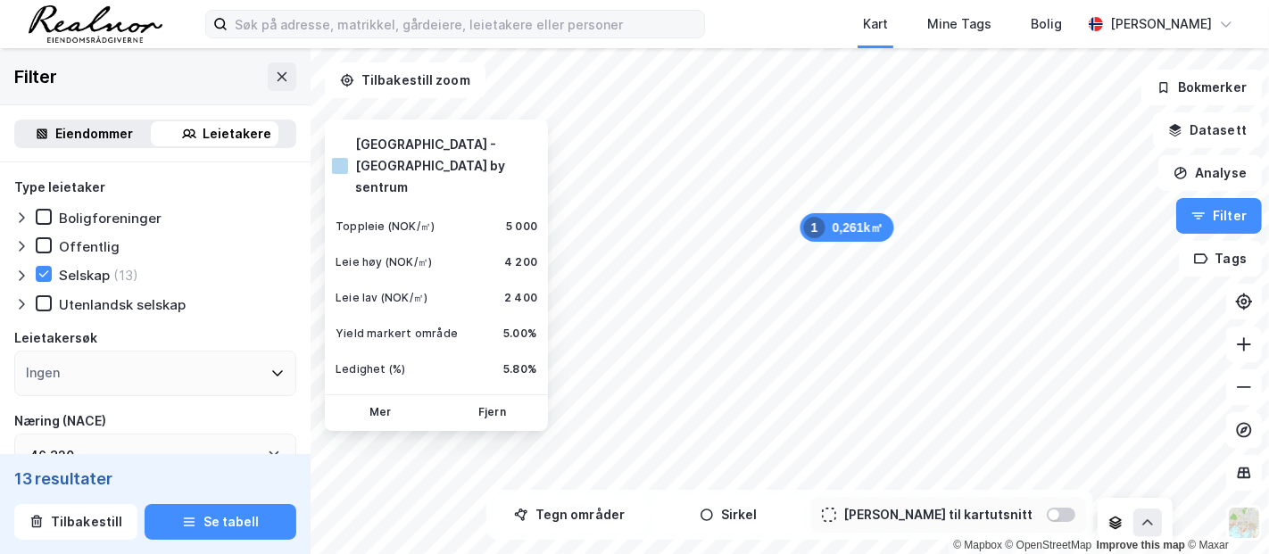
scroll to position [789, 0]
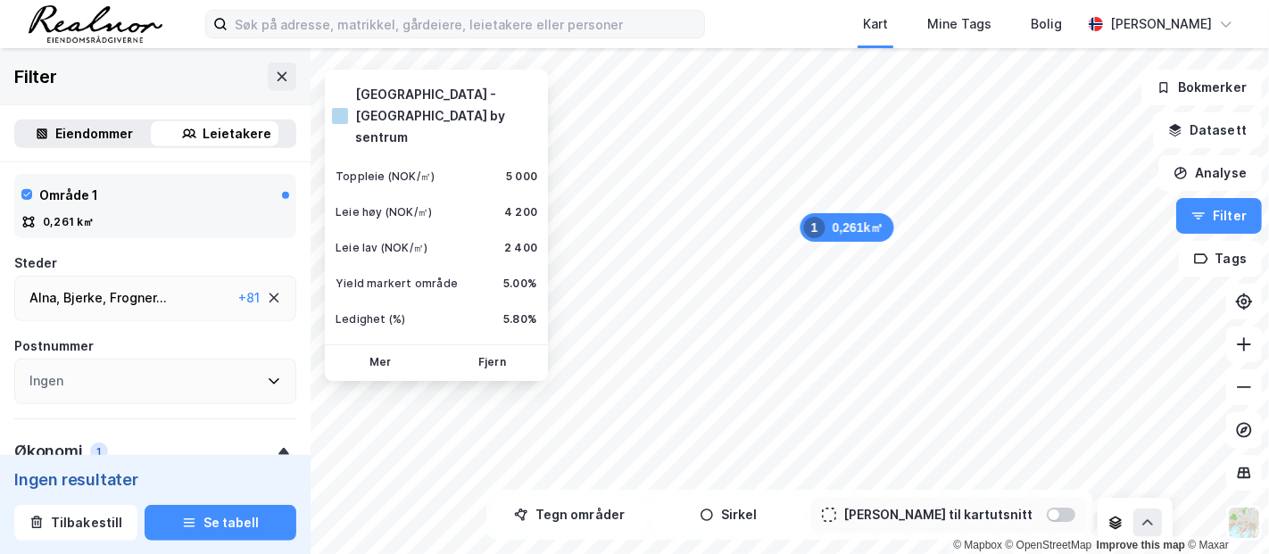
type input "--- (0)"
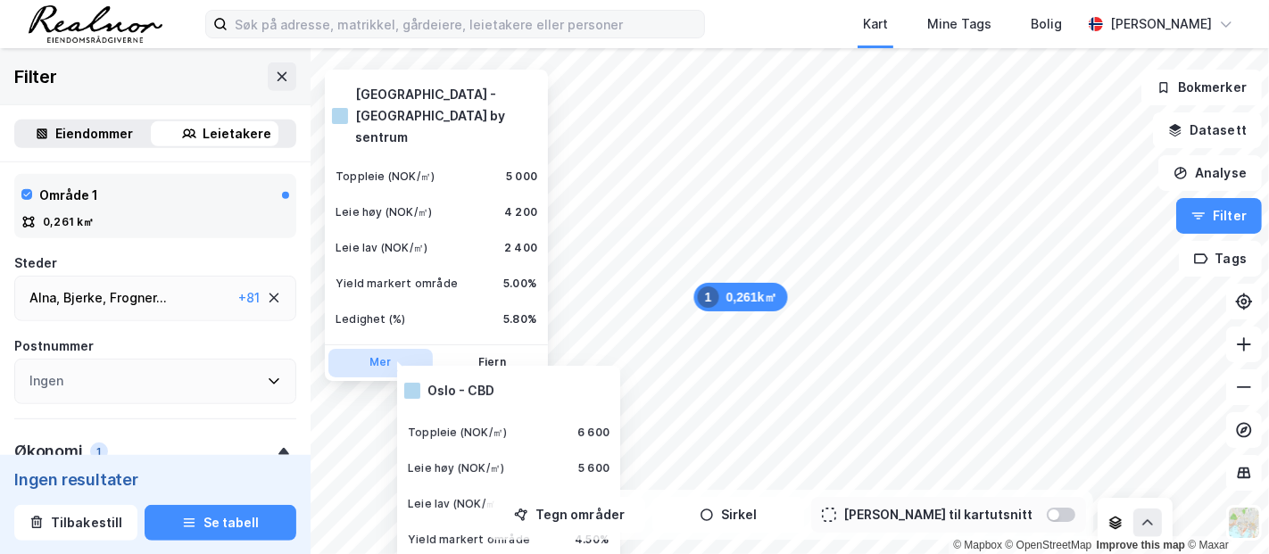
click at [378, 349] on button "Mer" at bounding box center [380, 363] width 104 height 29
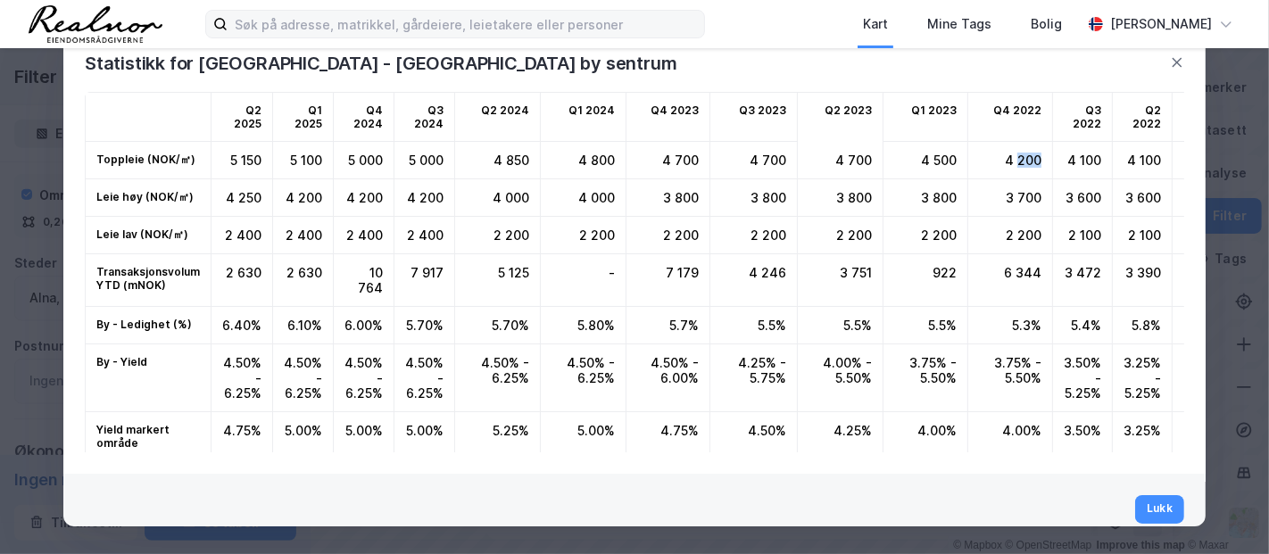
drag, startPoint x: 1025, startPoint y: 153, endPoint x: 1000, endPoint y: 154, distance: 25.0
click at [1000, 154] on div "4 200" at bounding box center [1011, 160] width 85 height 37
click at [1027, 162] on div "4 200" at bounding box center [1011, 160] width 85 height 37
click at [1139, 498] on button "Lukk" at bounding box center [1159, 509] width 48 height 29
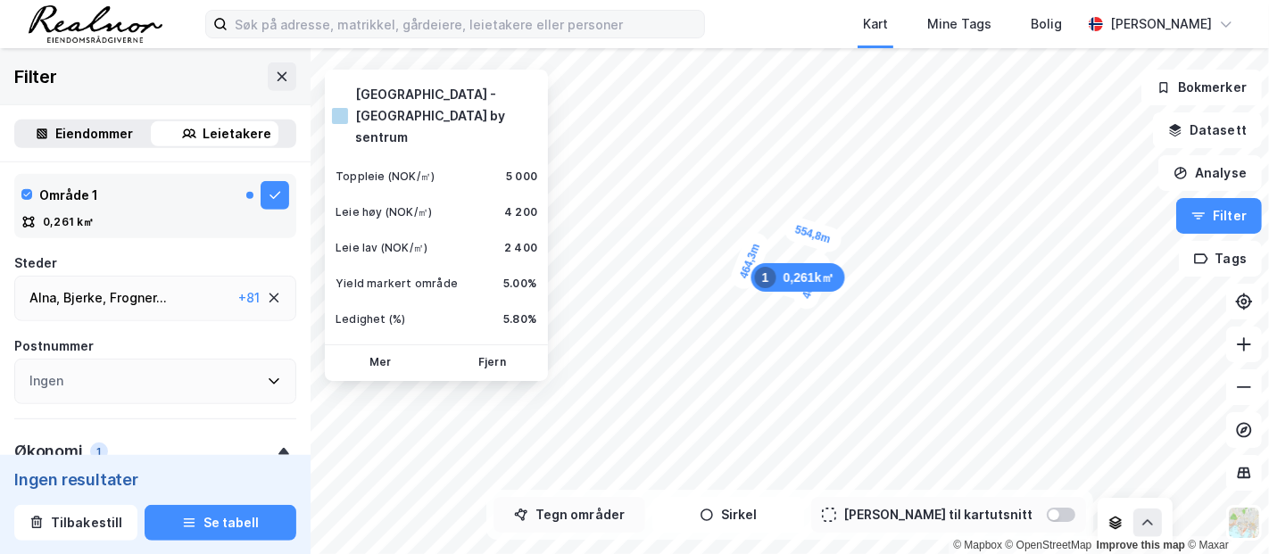
click at [604, 498] on button "Tegn områder" at bounding box center [570, 515] width 152 height 36
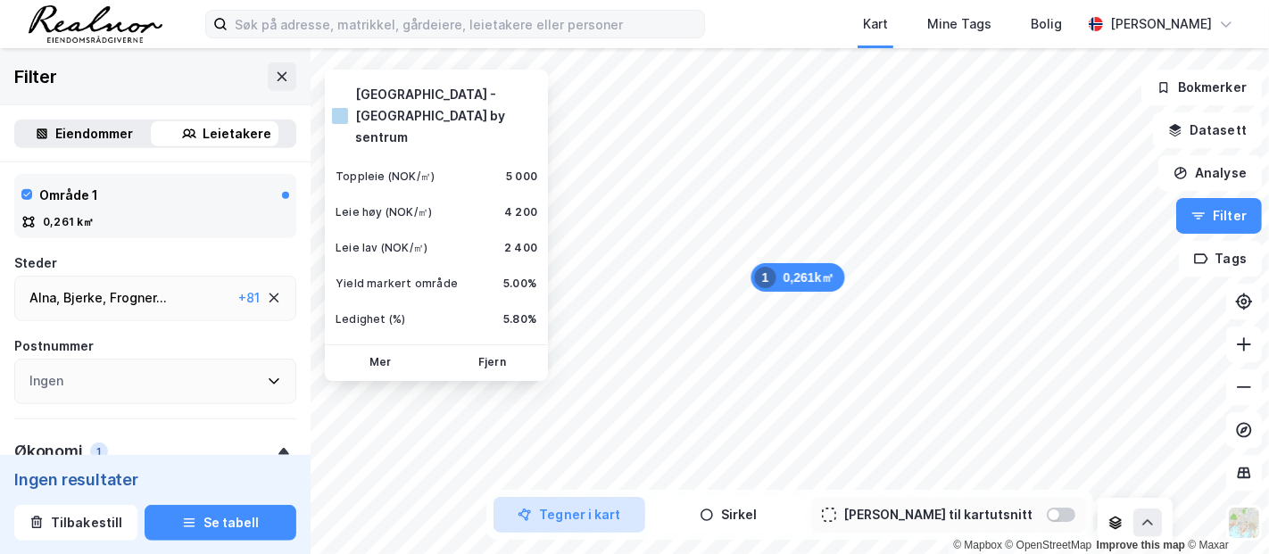
click at [604, 498] on button "Tegner i kart" at bounding box center [570, 515] width 152 height 36
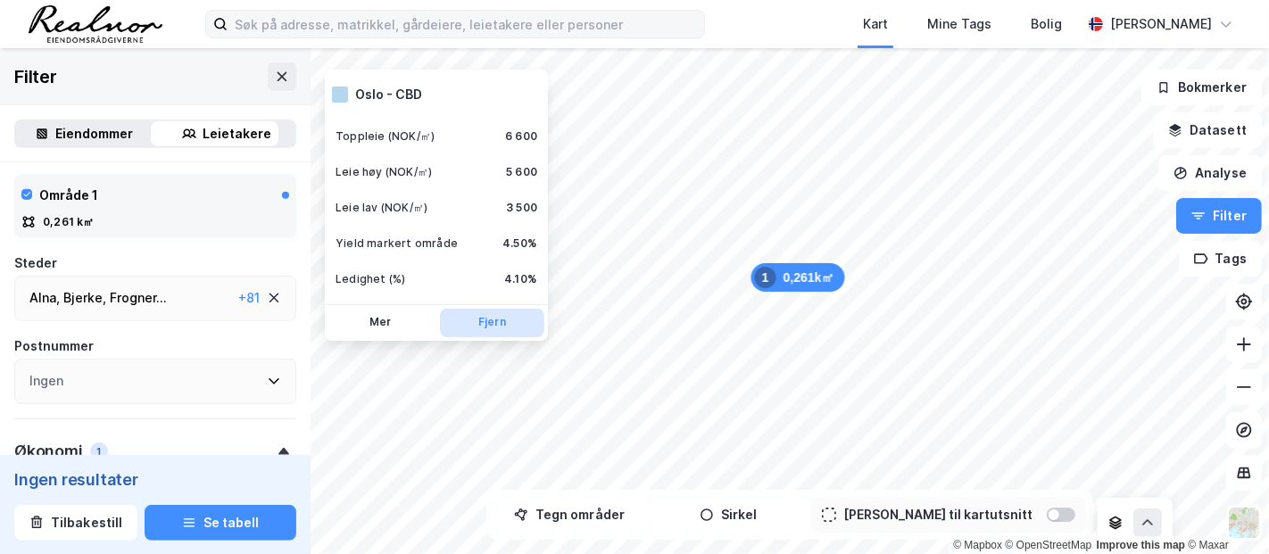
click at [497, 314] on button "Fjern" at bounding box center [492, 323] width 104 height 29
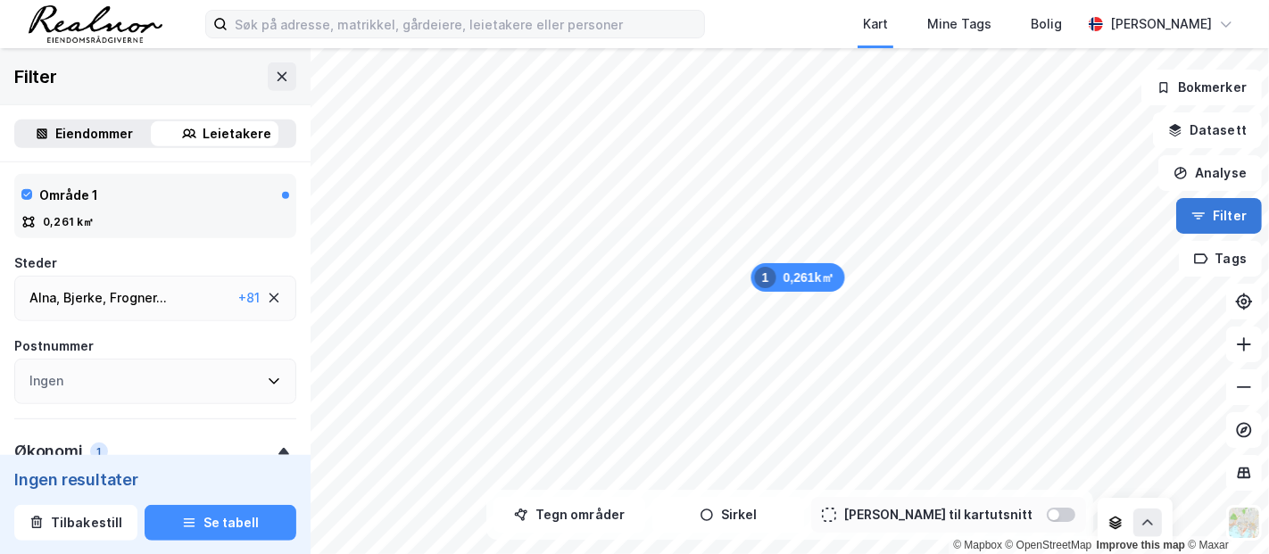
click at [1142, 207] on button "Filter" at bounding box center [1219, 216] width 86 height 36
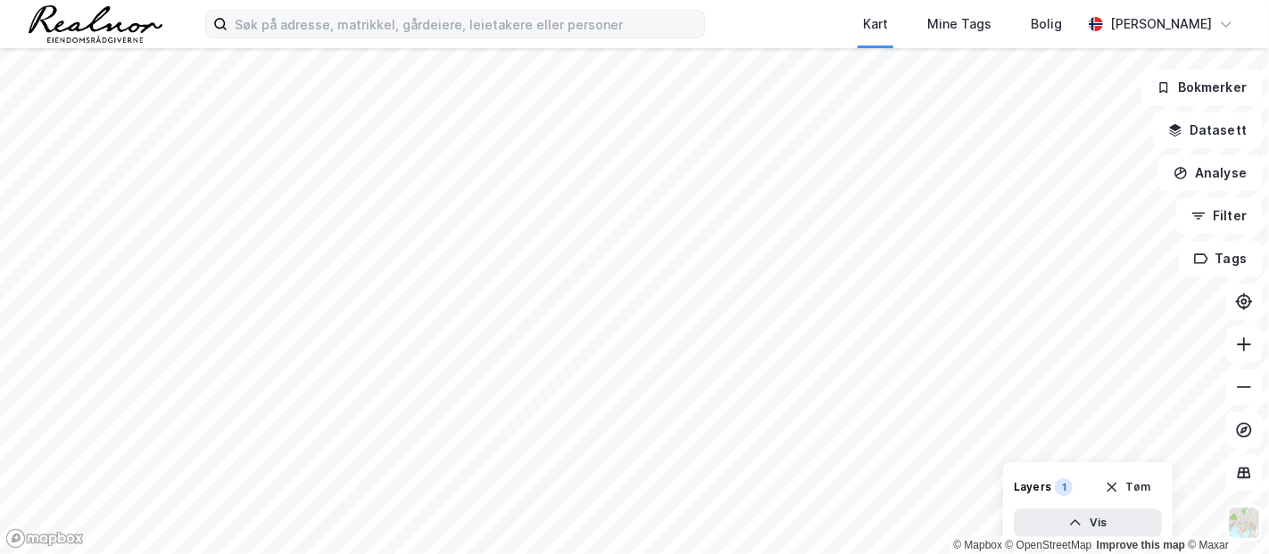
click at [781, 15] on div "Kart Mine Tags Bolig [PERSON_NAME] © Mapbox © OpenStreetMap Improve this map © …" at bounding box center [634, 277] width 1269 height 554
click at [1142, 126] on button "Datasett" at bounding box center [1207, 130] width 109 height 36
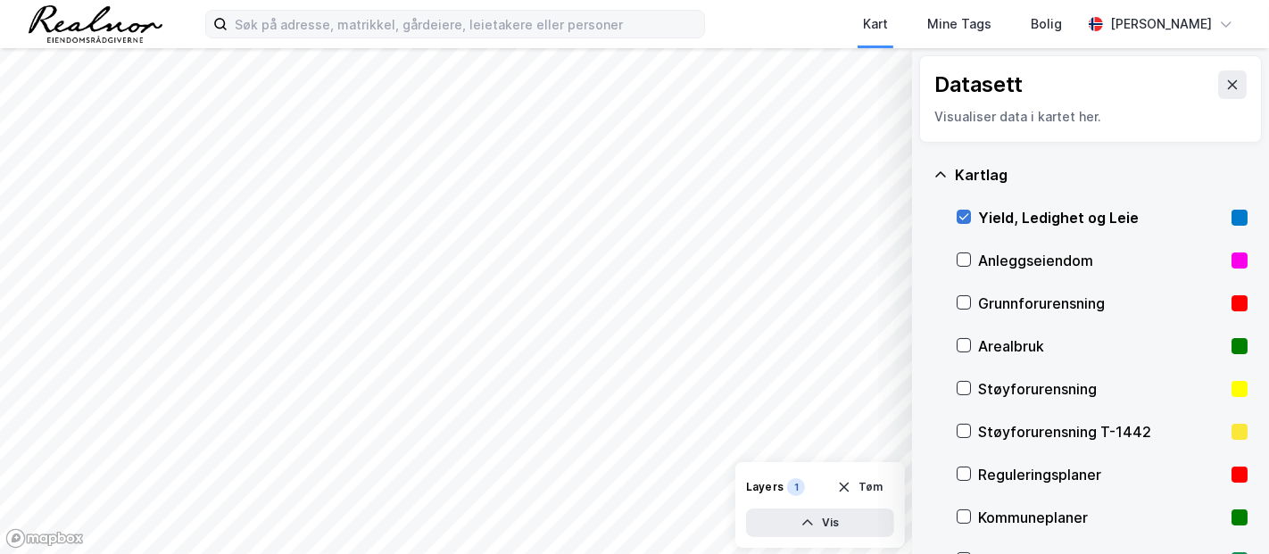
click at [966, 220] on icon at bounding box center [964, 217] width 12 height 12
click at [941, 169] on icon at bounding box center [941, 175] width 14 height 14
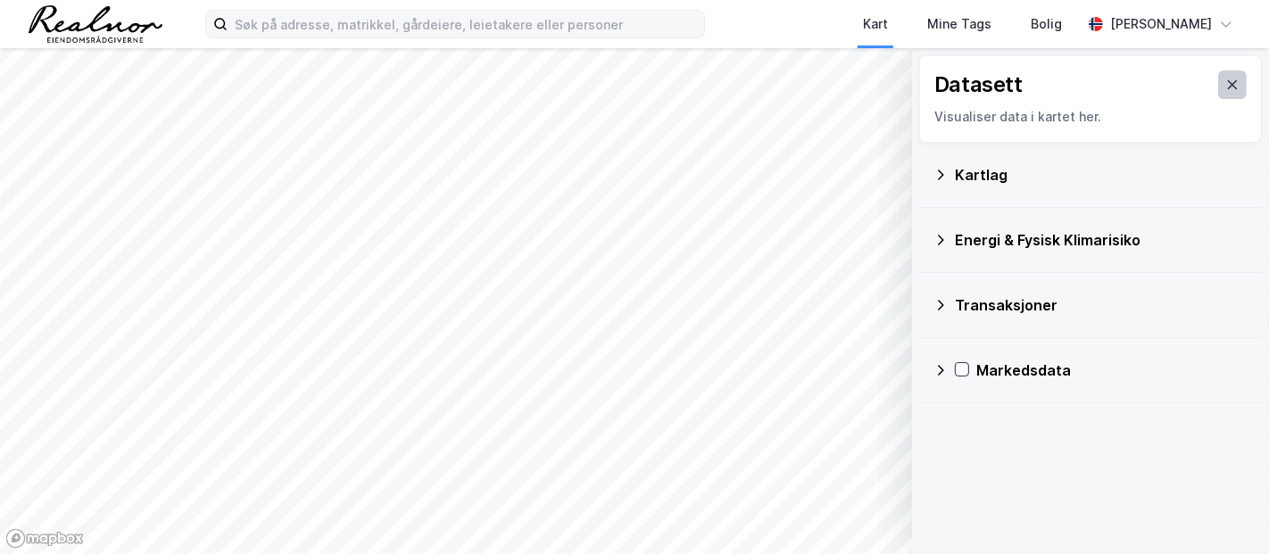
click at [1142, 82] on icon at bounding box center [1233, 85] width 14 height 14
